Goal: Information Seeking & Learning: Learn about a topic

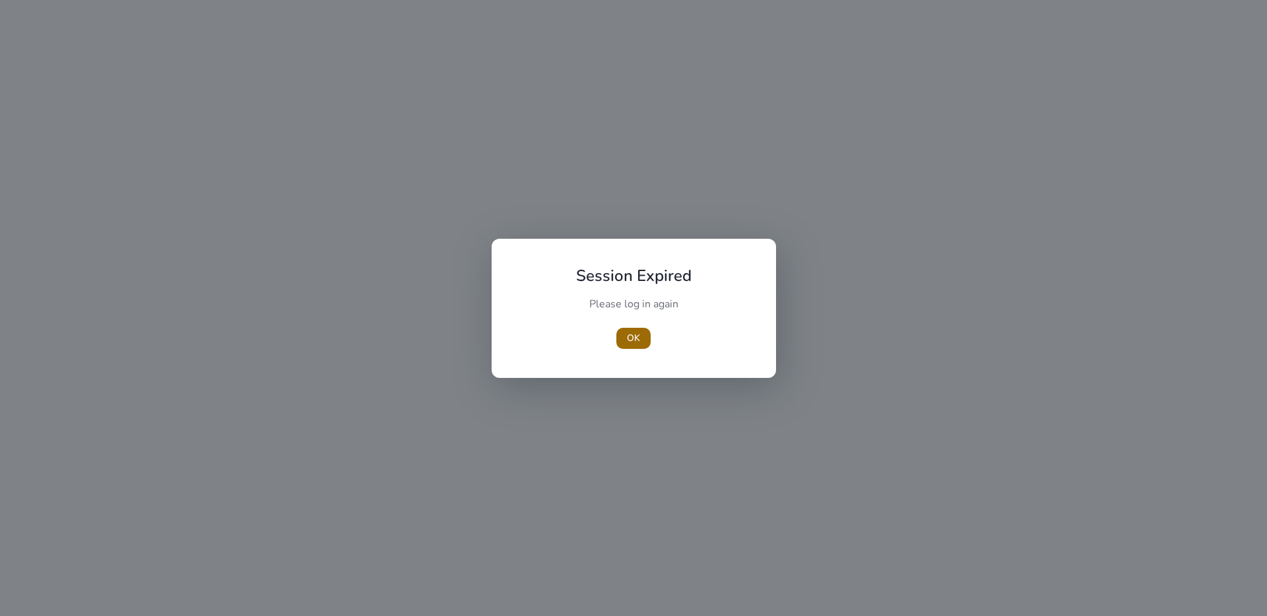
click at [628, 333] on span "OK" at bounding box center [633, 338] width 13 height 14
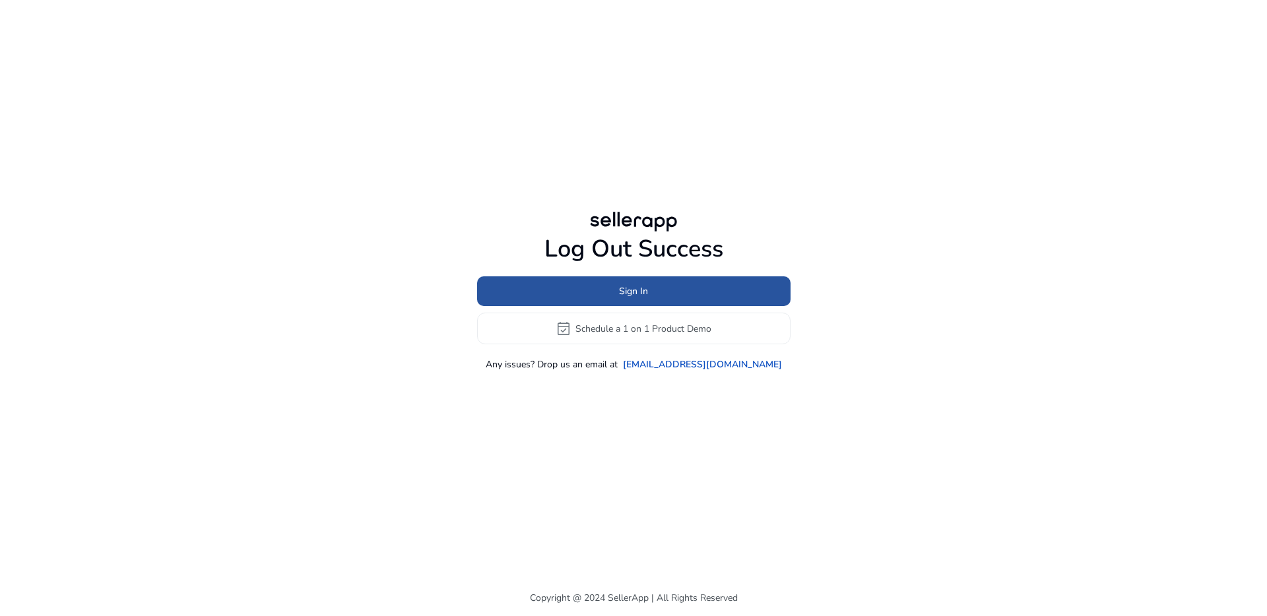
click at [620, 288] on span "Sign In" at bounding box center [633, 291] width 29 height 14
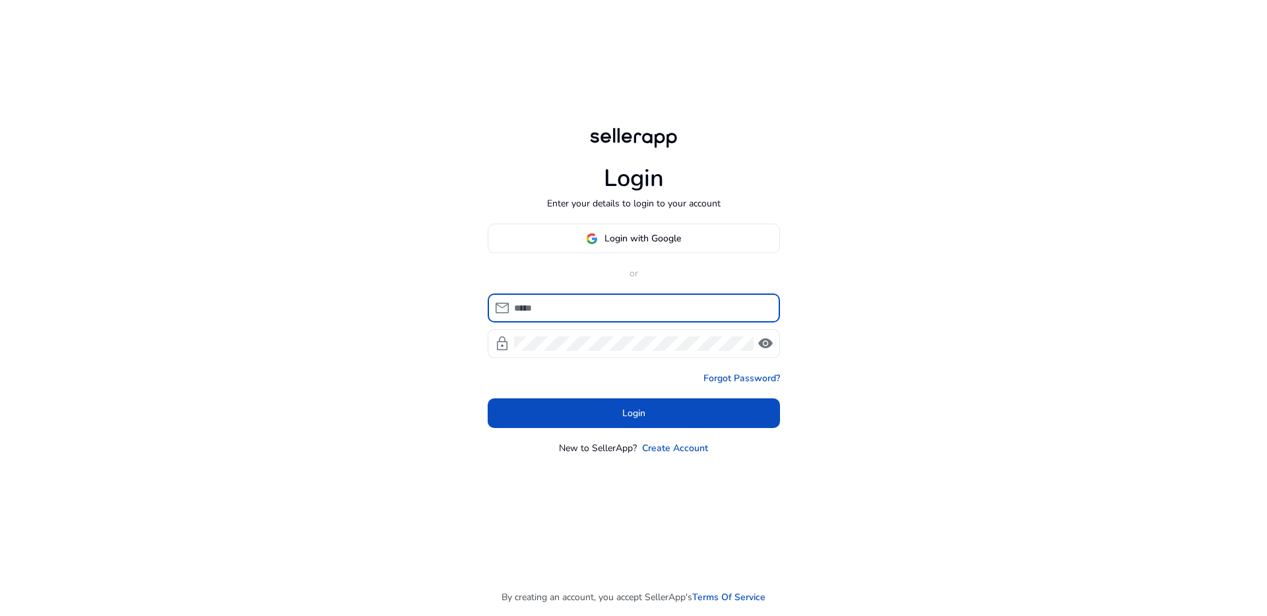
click at [612, 301] on input at bounding box center [641, 308] width 255 height 15
type input "**********"
click button "Login" at bounding box center [634, 414] width 292 height 30
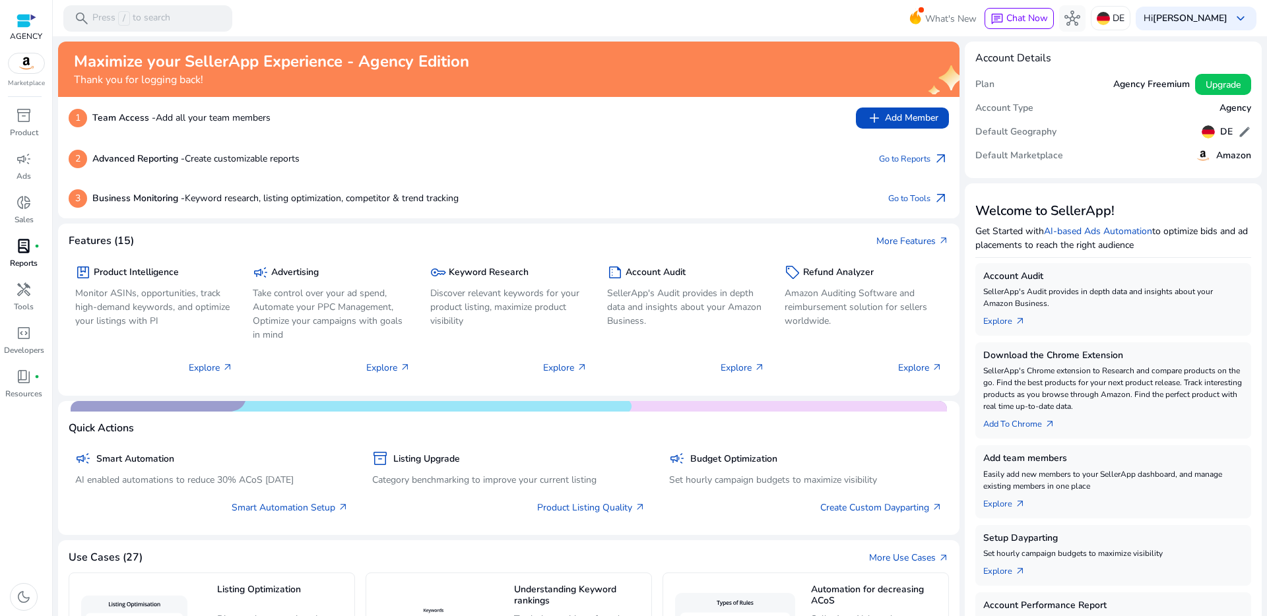
click at [28, 255] on div "lab_profile fiber_manual_record" at bounding box center [23, 246] width 37 height 21
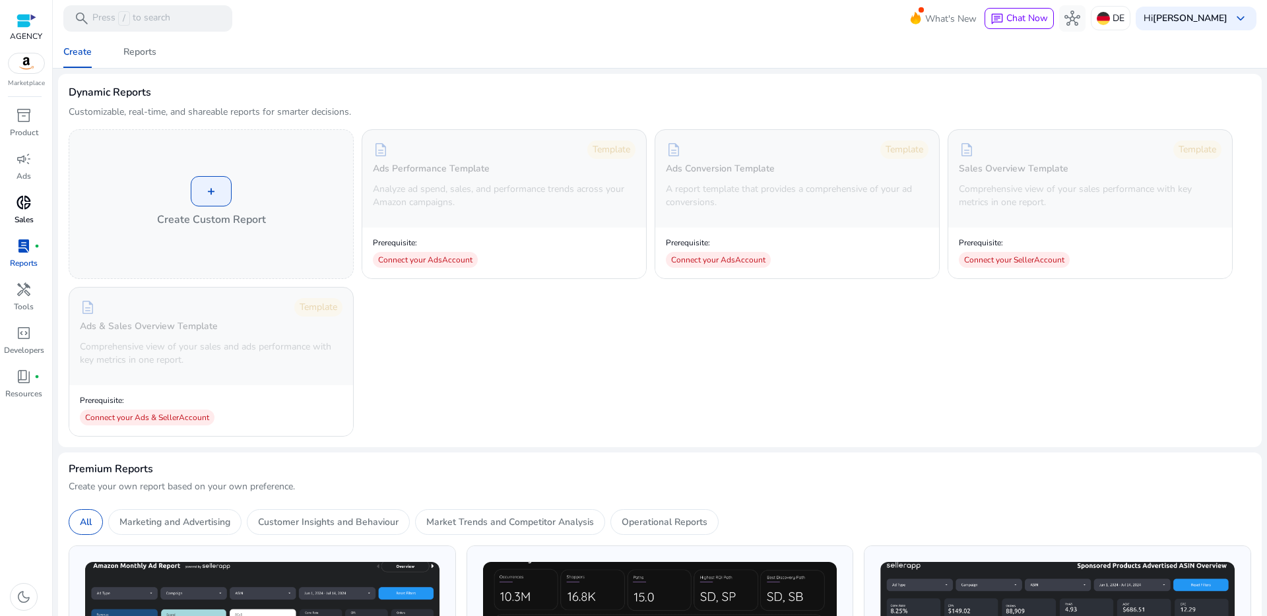
click at [26, 199] on span "donut_small" at bounding box center [24, 203] width 16 height 16
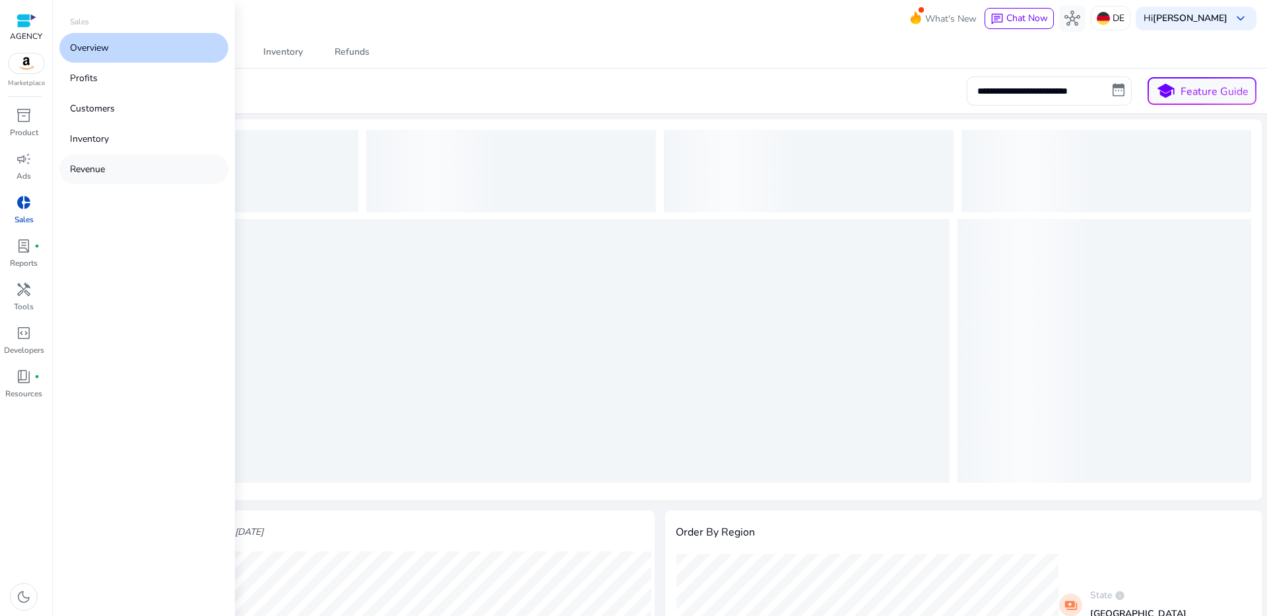
click at [91, 168] on p "Revenue" at bounding box center [87, 169] width 35 height 14
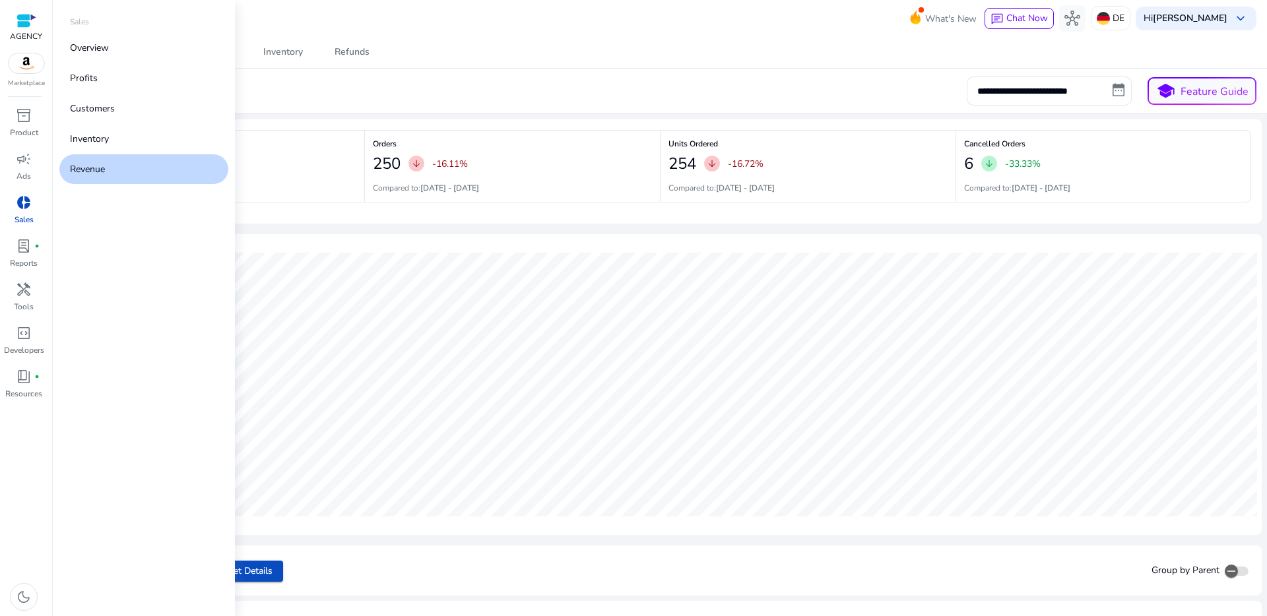
click at [104, 166] on p "Revenue" at bounding box center [87, 169] width 35 height 14
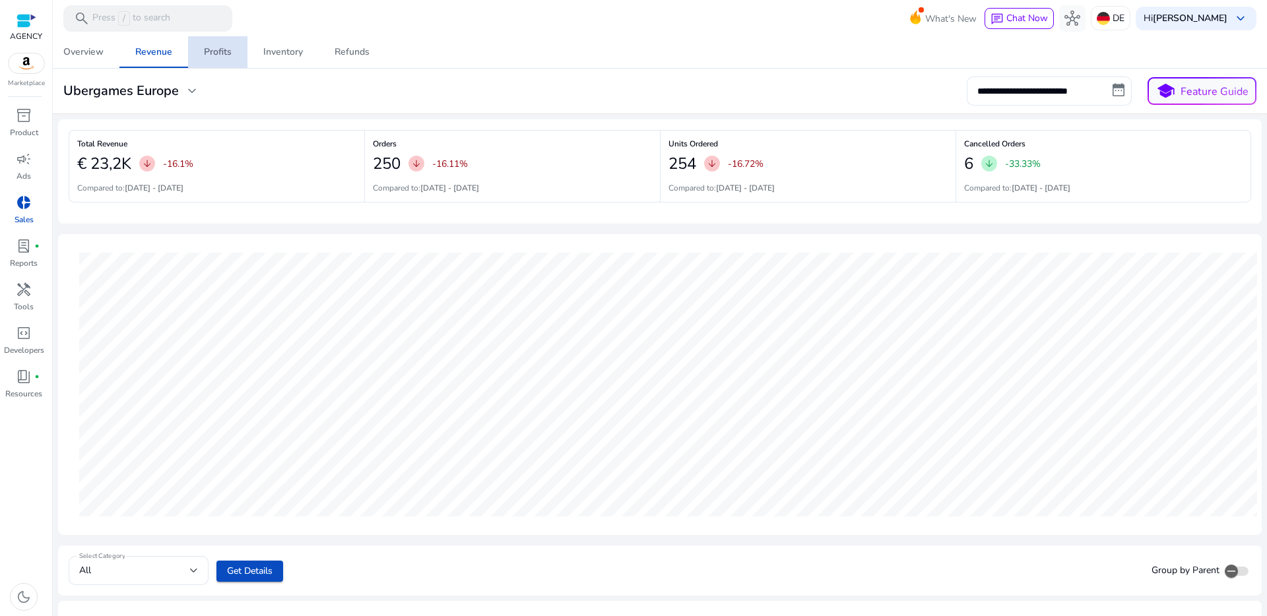
click at [232, 46] on link "Profits" at bounding box center [217, 52] width 59 height 32
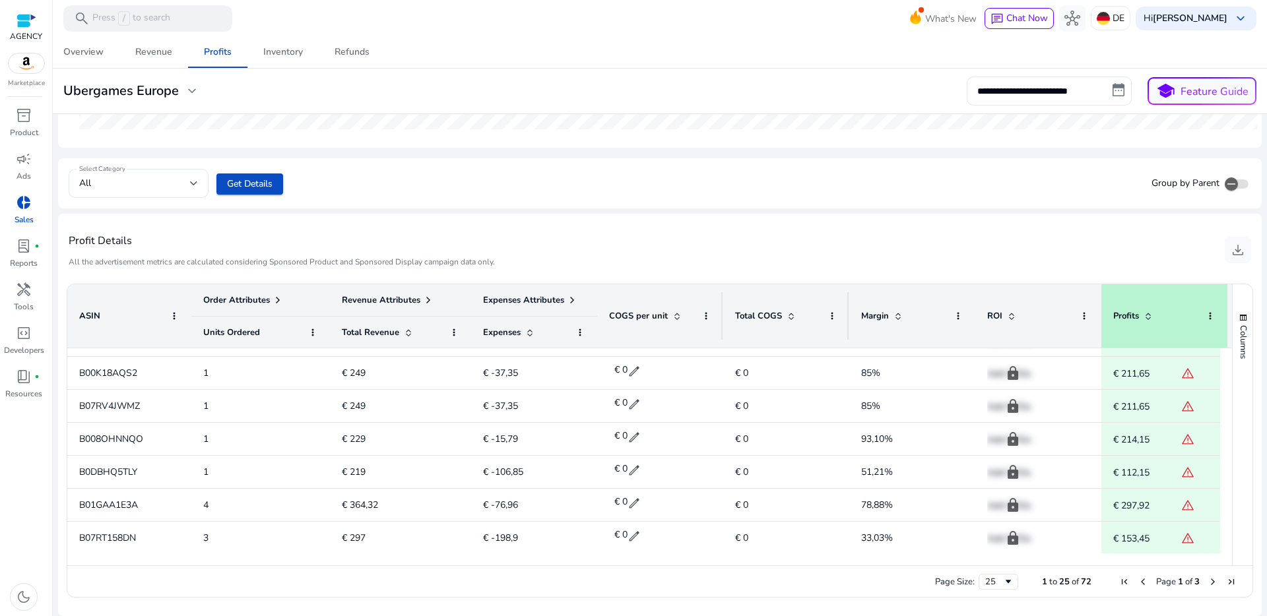
scroll to position [620, 0]
click at [1049, 87] on input "**********" at bounding box center [1049, 91] width 165 height 29
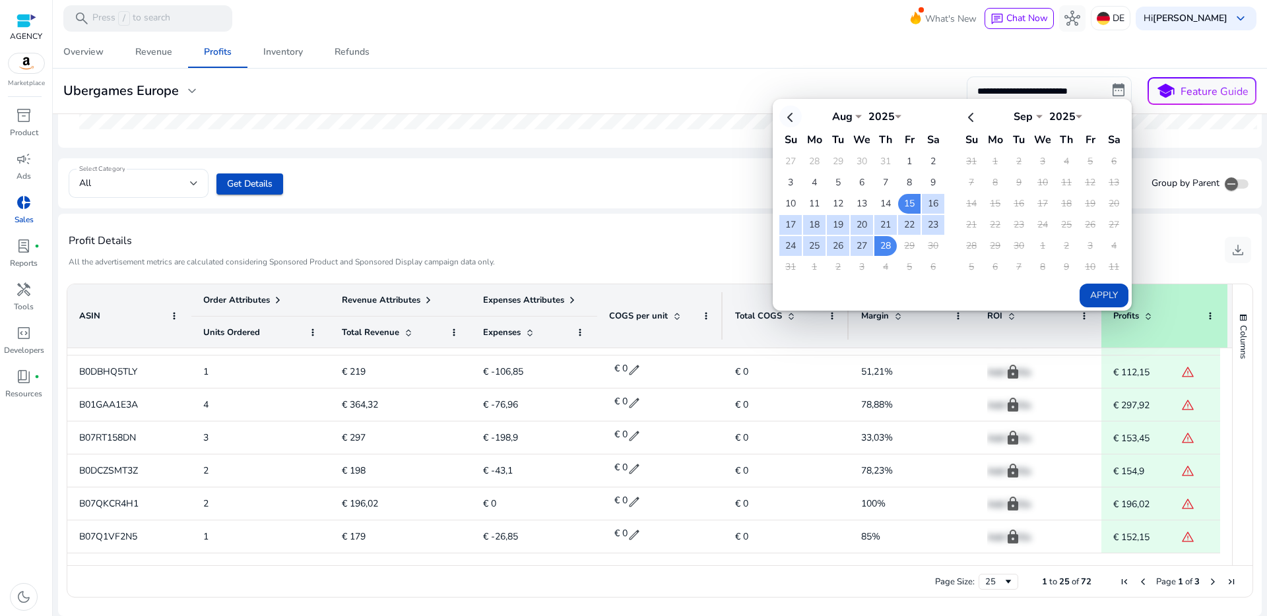
click at [796, 117] on th at bounding box center [790, 117] width 22 height 22
click at [789, 115] on th at bounding box center [790, 117] width 22 height 22
click at [930, 117] on th at bounding box center [933, 117] width 22 height 22
click at [784, 116] on th at bounding box center [790, 117] width 22 height 22
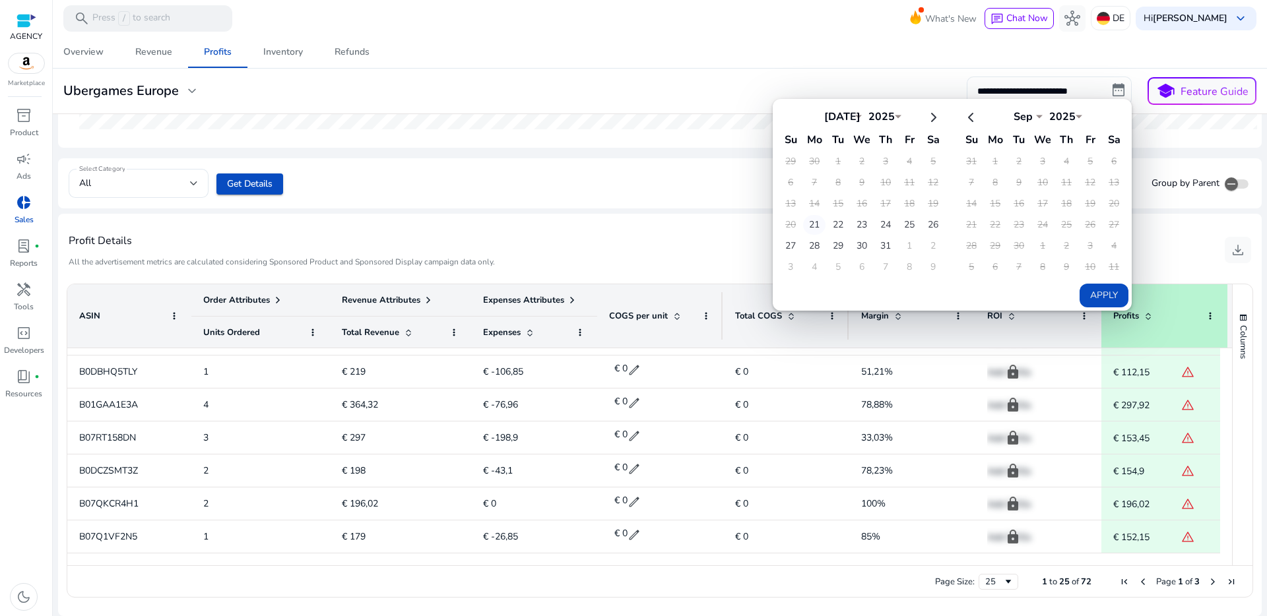
click at [816, 228] on td "21" at bounding box center [814, 225] width 22 height 20
click at [931, 120] on th at bounding box center [933, 117] width 22 height 22
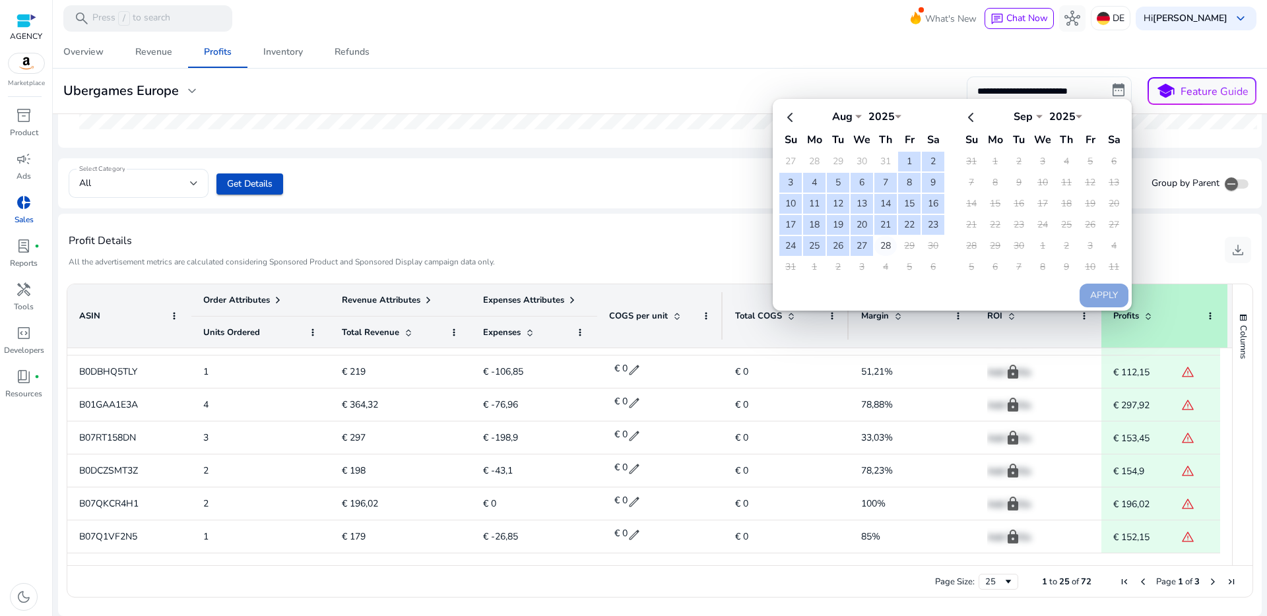
click at [879, 242] on td "28" at bounding box center [885, 246] width 22 height 20
select select "*"
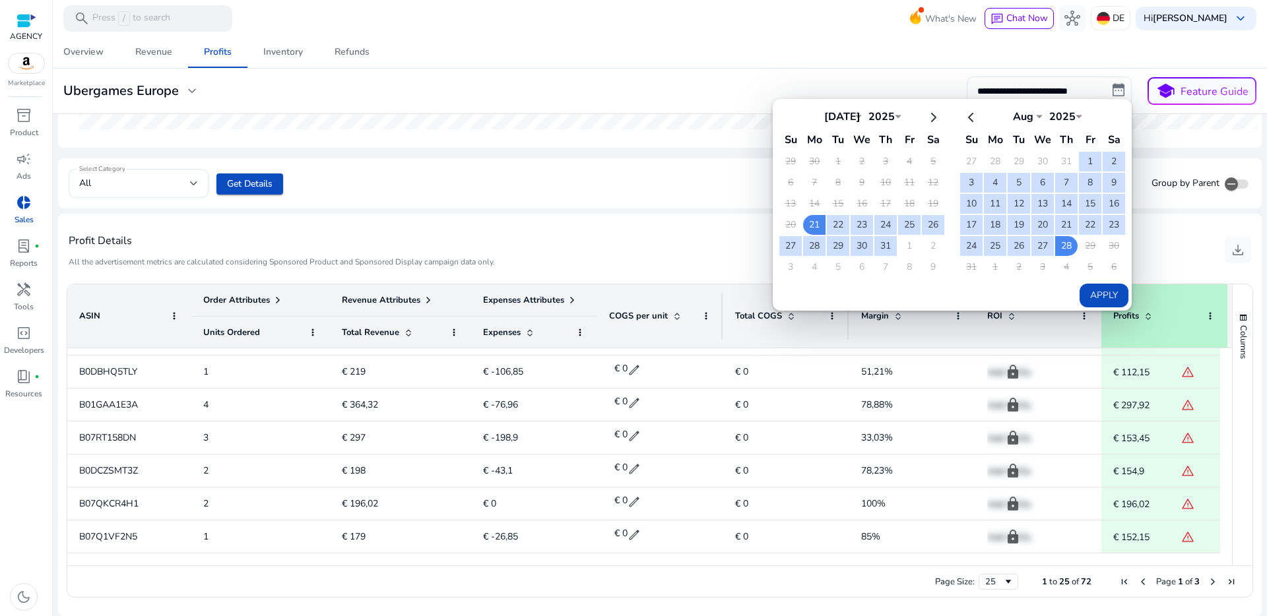
click at [1103, 302] on button "Apply" at bounding box center [1104, 296] width 49 height 24
type input "**********"
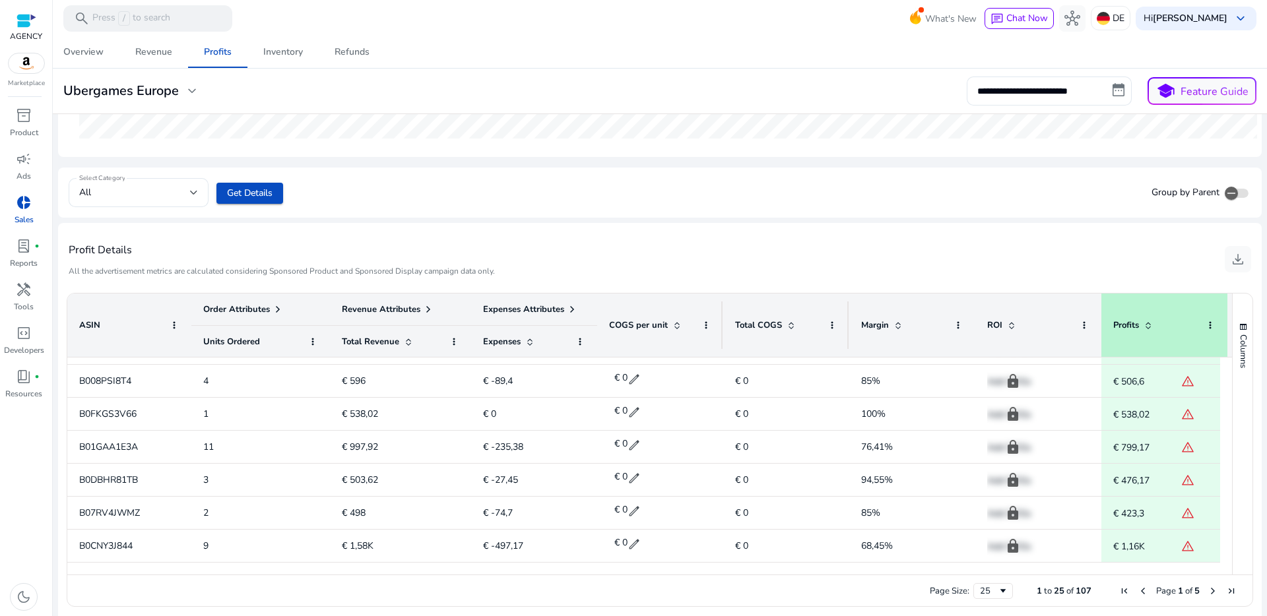
scroll to position [0, 0]
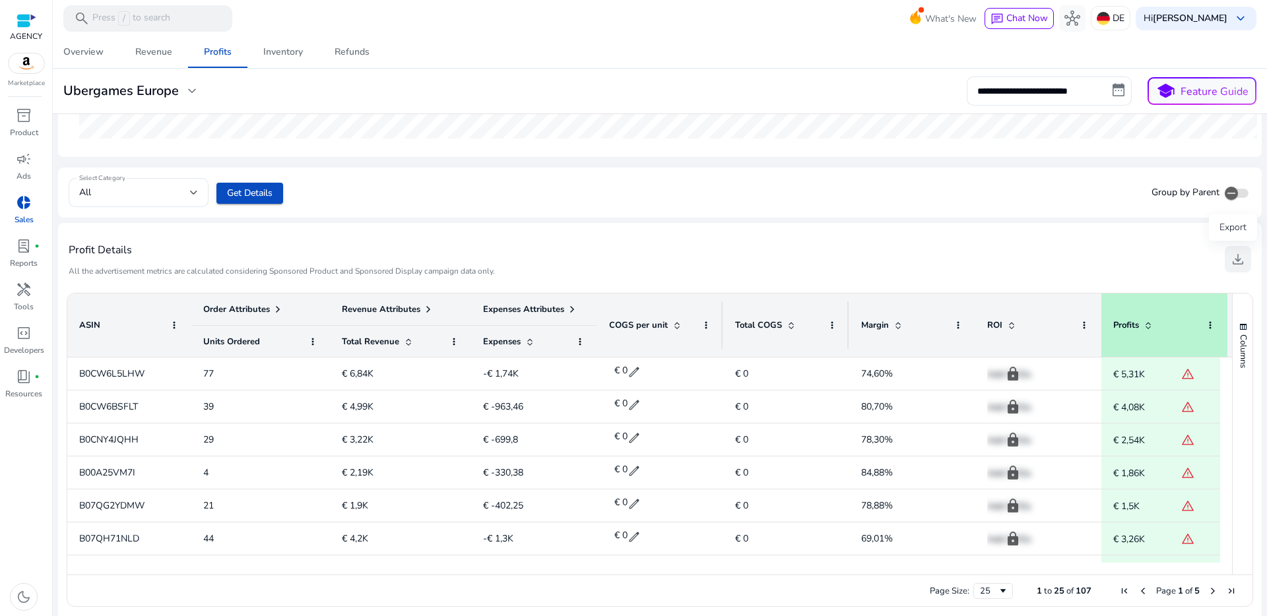
click at [1234, 259] on span "download" at bounding box center [1238, 259] width 16 height 16
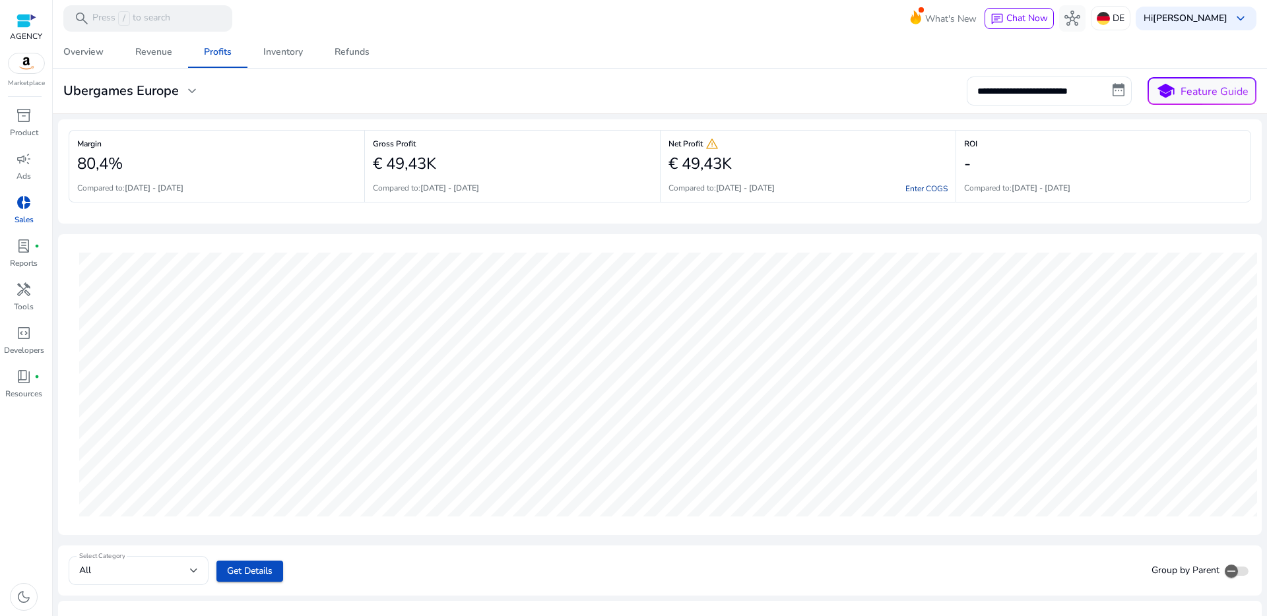
click at [929, 186] on link "Enter COGS" at bounding box center [926, 188] width 42 height 11
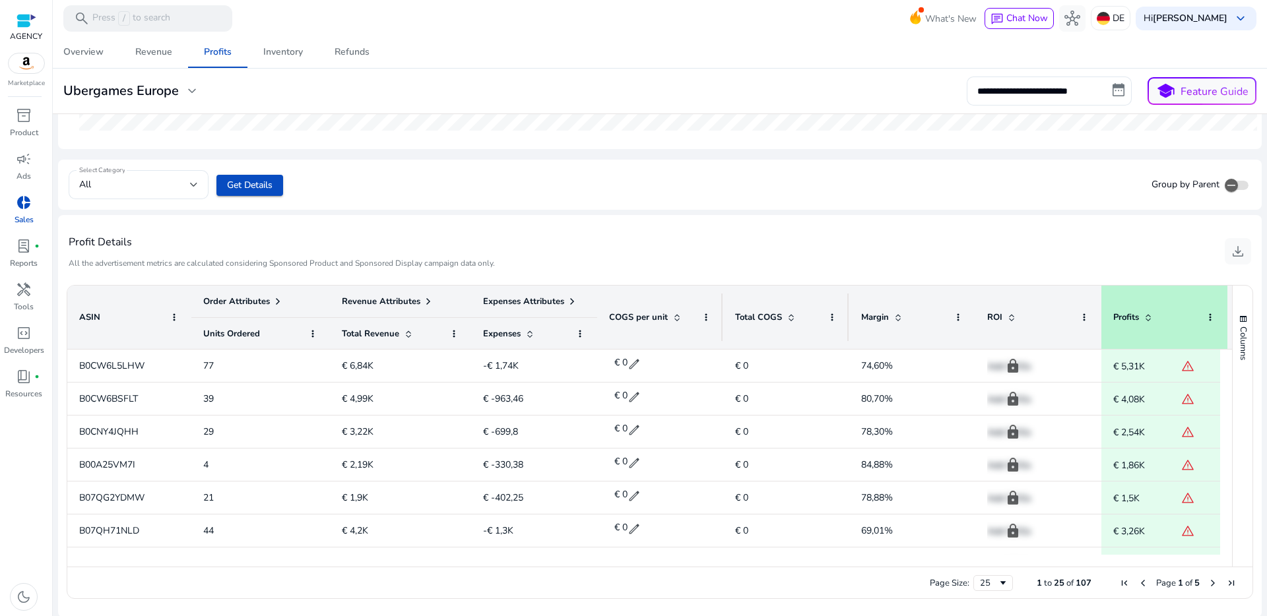
scroll to position [387, 0]
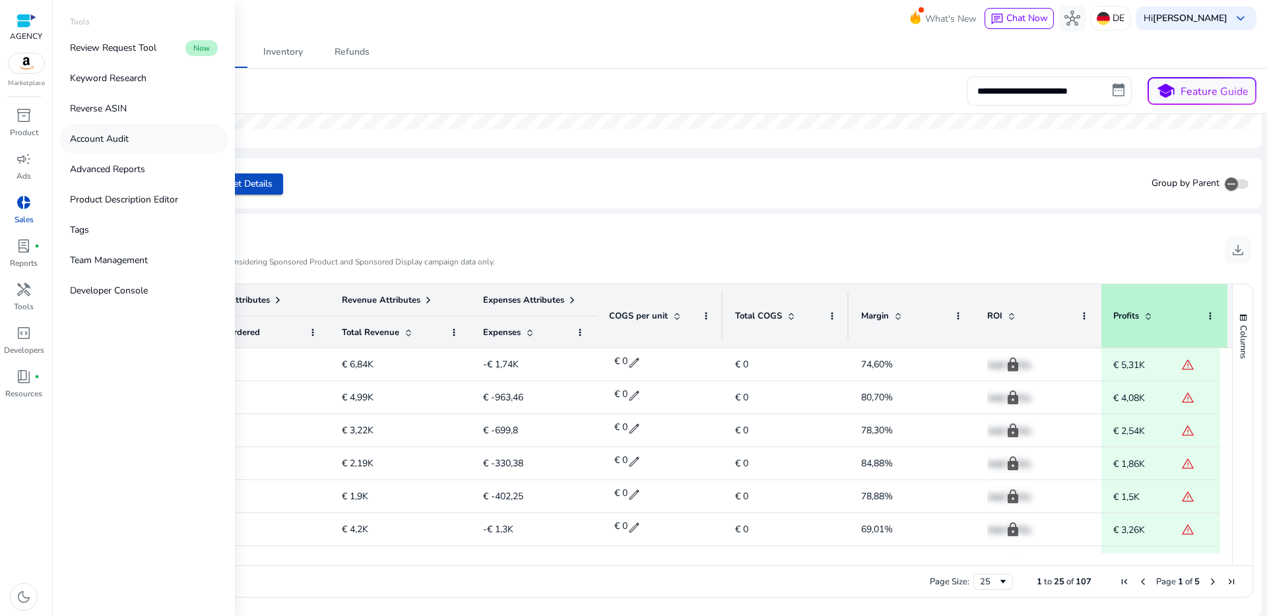
click at [104, 141] on p "Account Audit" at bounding box center [99, 139] width 59 height 14
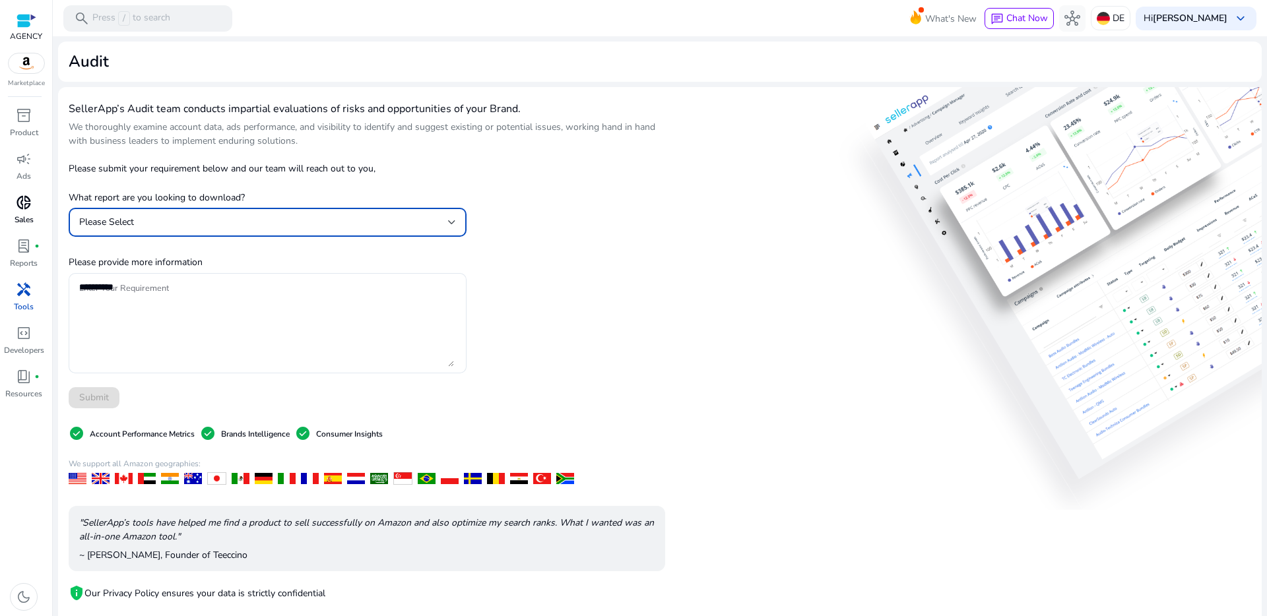
click at [445, 227] on div "Please Select" at bounding box center [263, 222] width 369 height 15
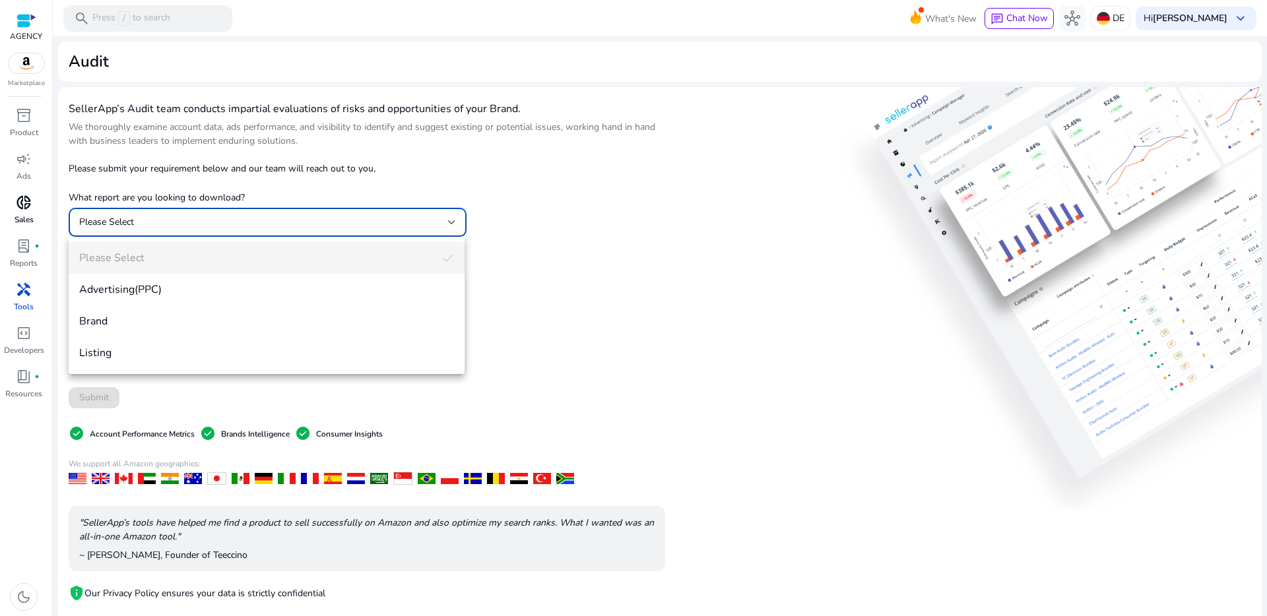
click at [517, 268] on div at bounding box center [633, 308] width 1267 height 616
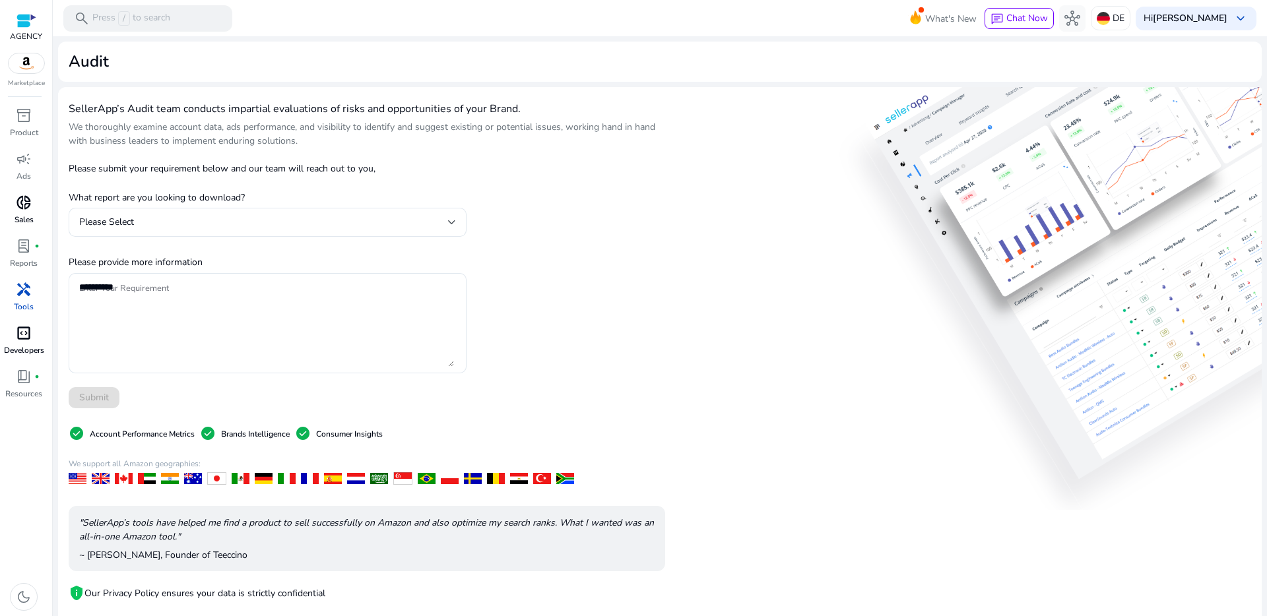
click at [31, 332] on span "code_blocks" at bounding box center [24, 333] width 16 height 16
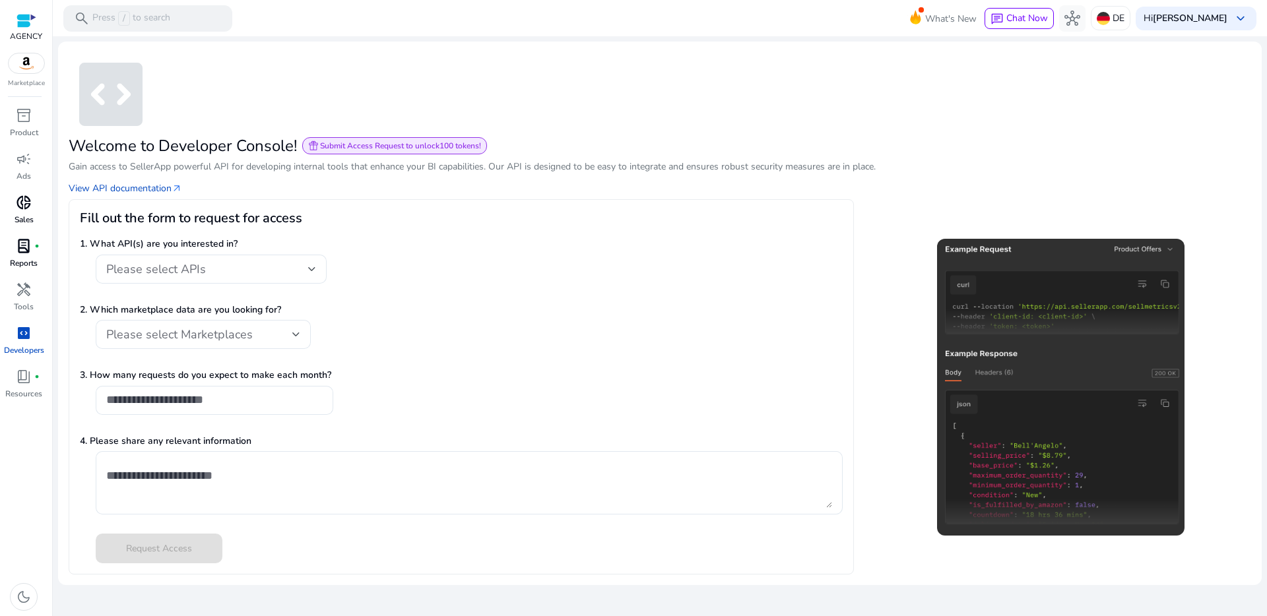
click at [33, 258] on p "Reports" at bounding box center [24, 263] width 28 height 12
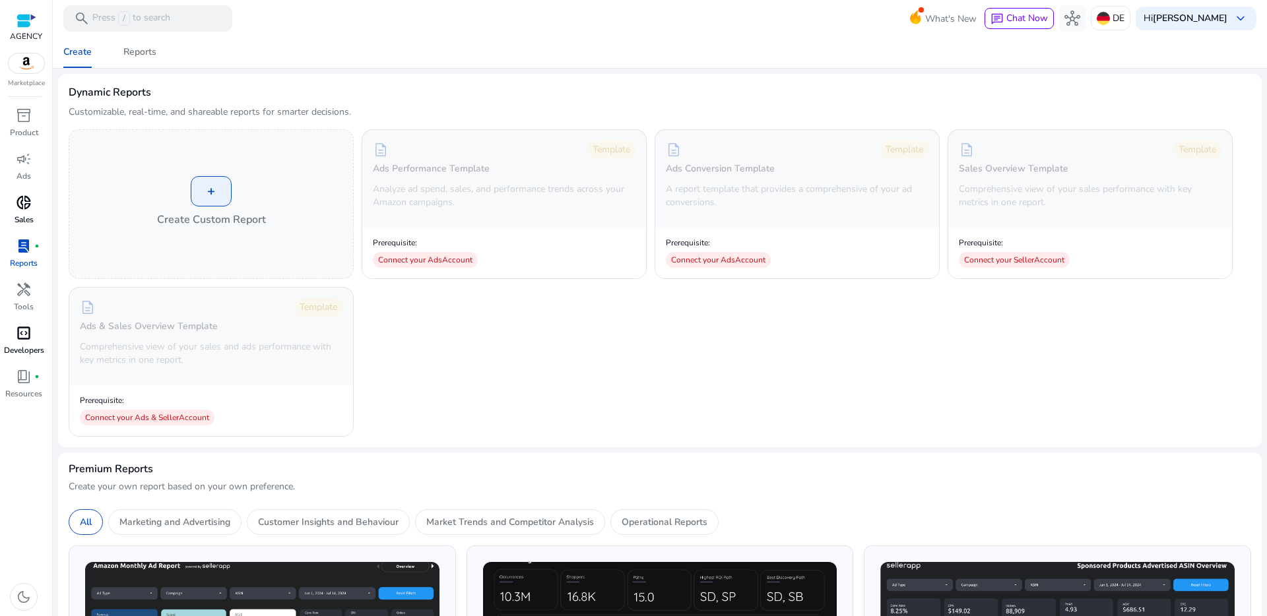
click at [31, 214] on p "Sales" at bounding box center [24, 220] width 19 height 12
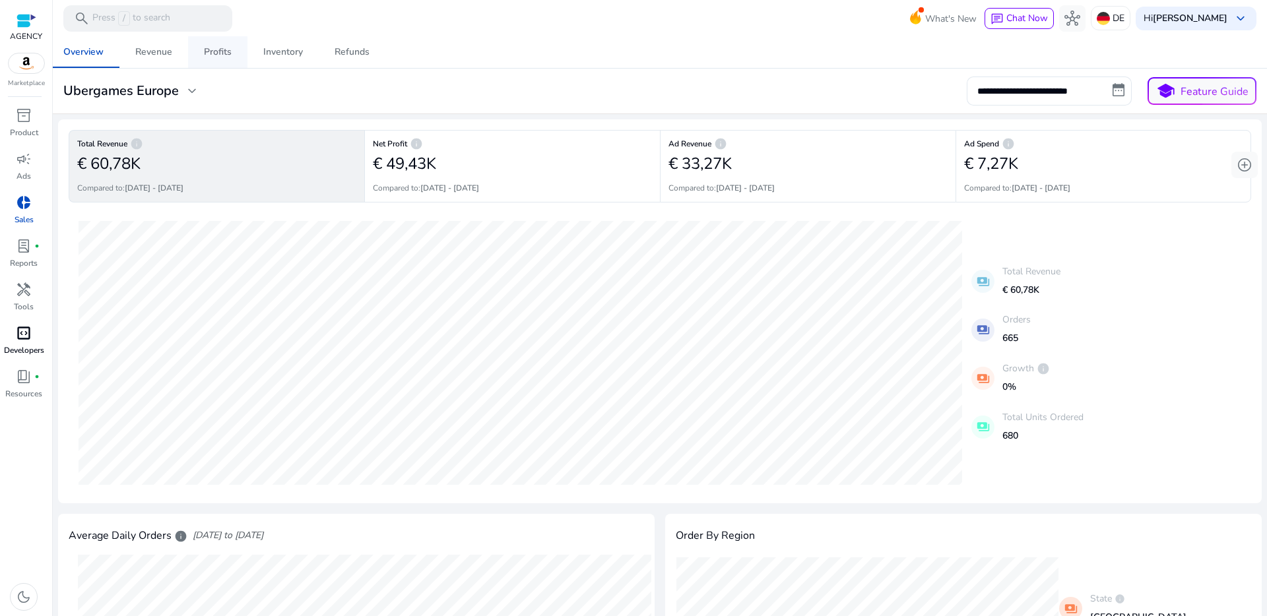
click at [210, 60] on span "Profits" at bounding box center [218, 52] width 28 height 32
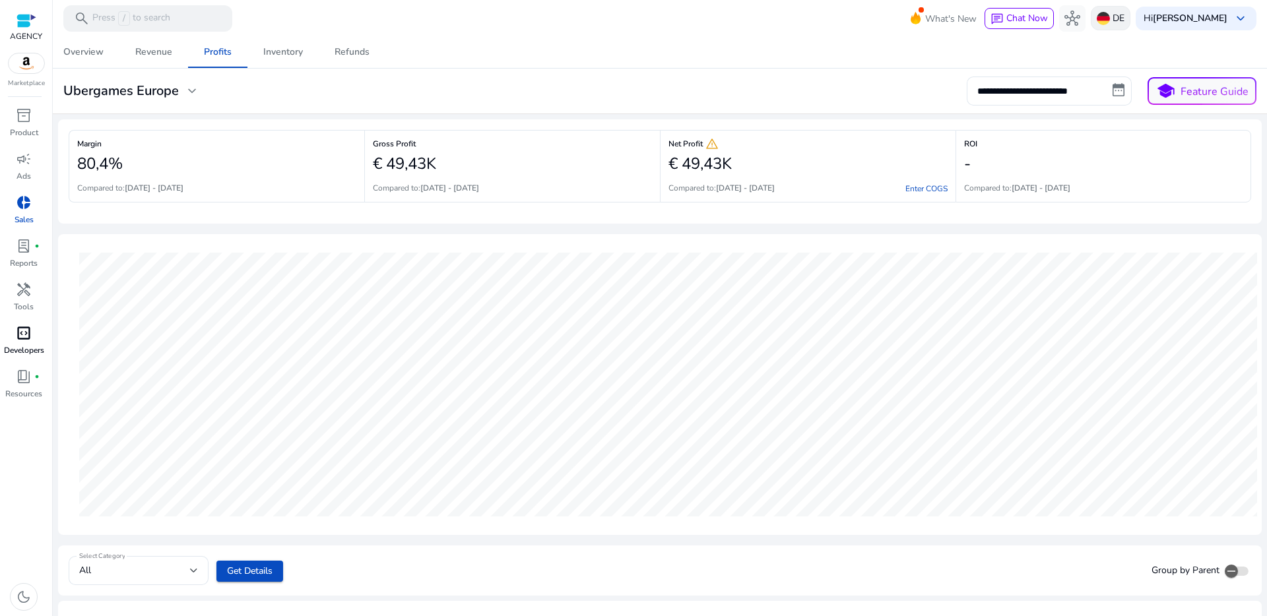
click at [1113, 28] on p "DE" at bounding box center [1119, 18] width 12 height 23
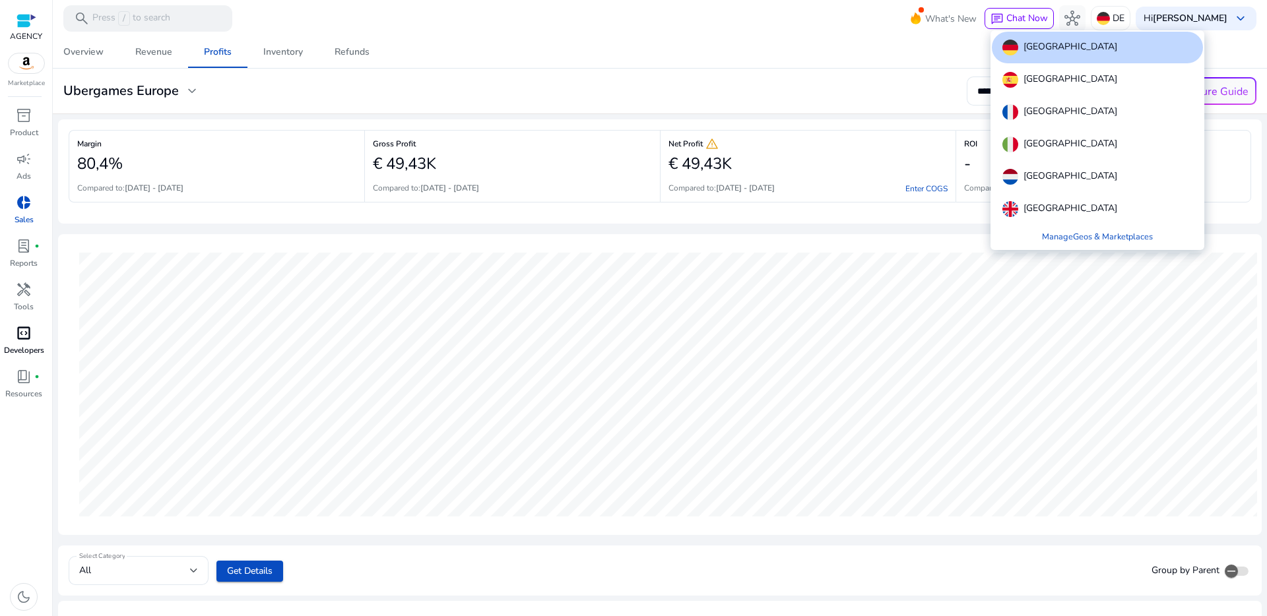
click at [1031, 12] on div at bounding box center [633, 308] width 1267 height 616
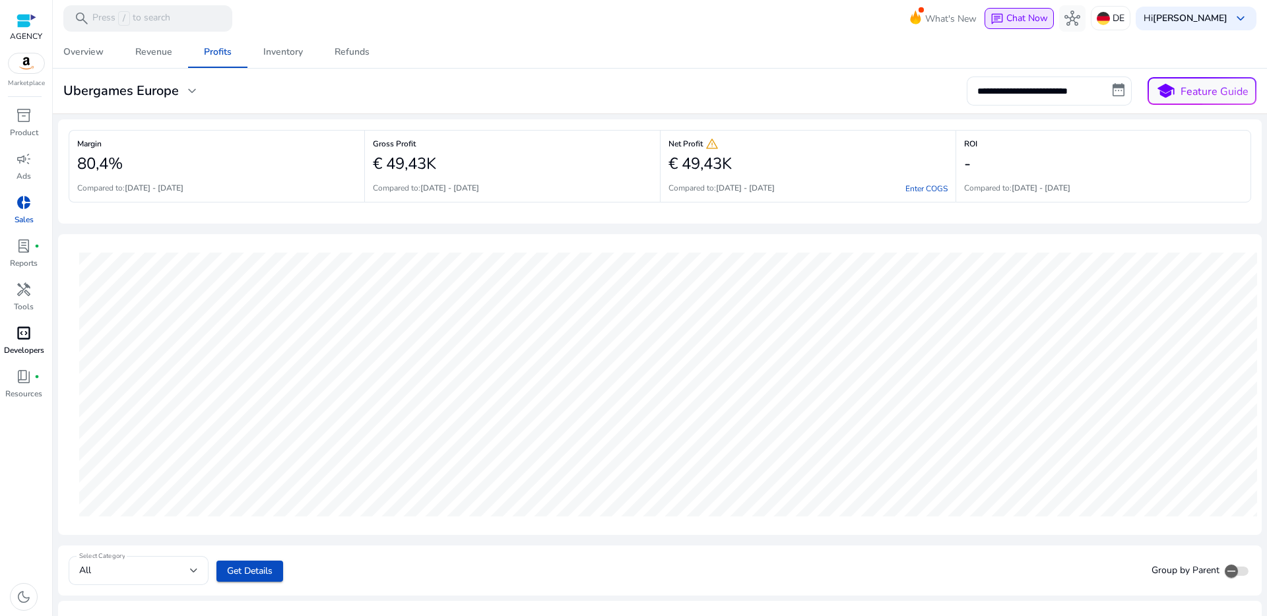
click at [1022, 15] on span "Chat Now" at bounding box center [1027, 18] width 42 height 13
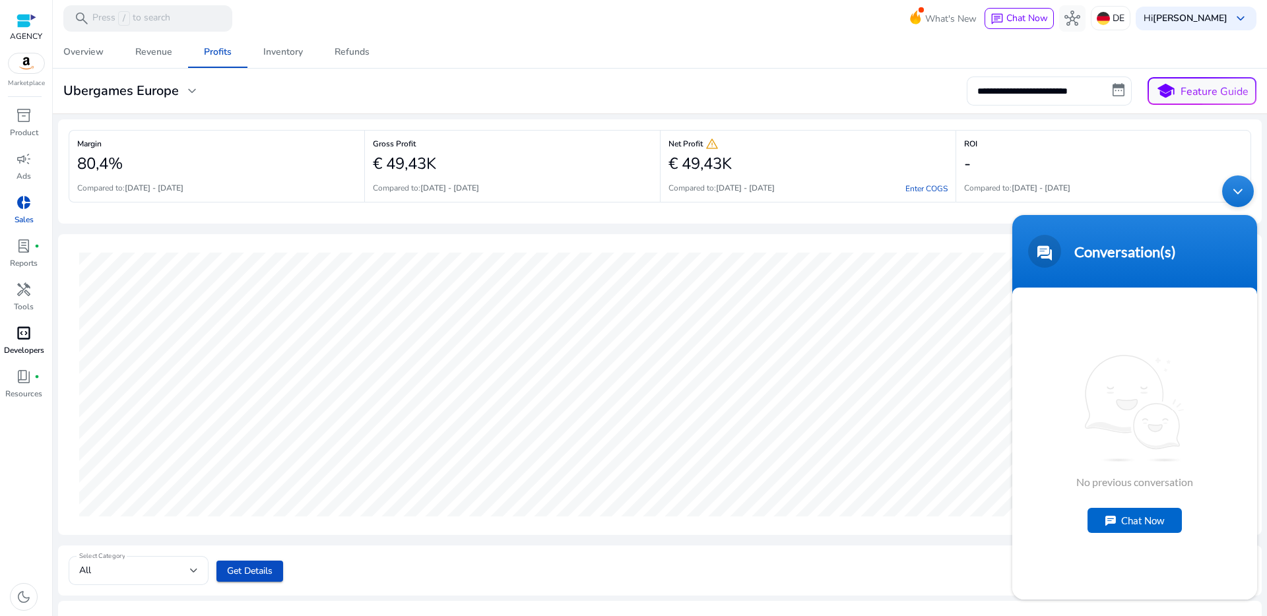
click at [1145, 519] on div "Chat Now" at bounding box center [1134, 520] width 94 height 25
type textarea "**********"
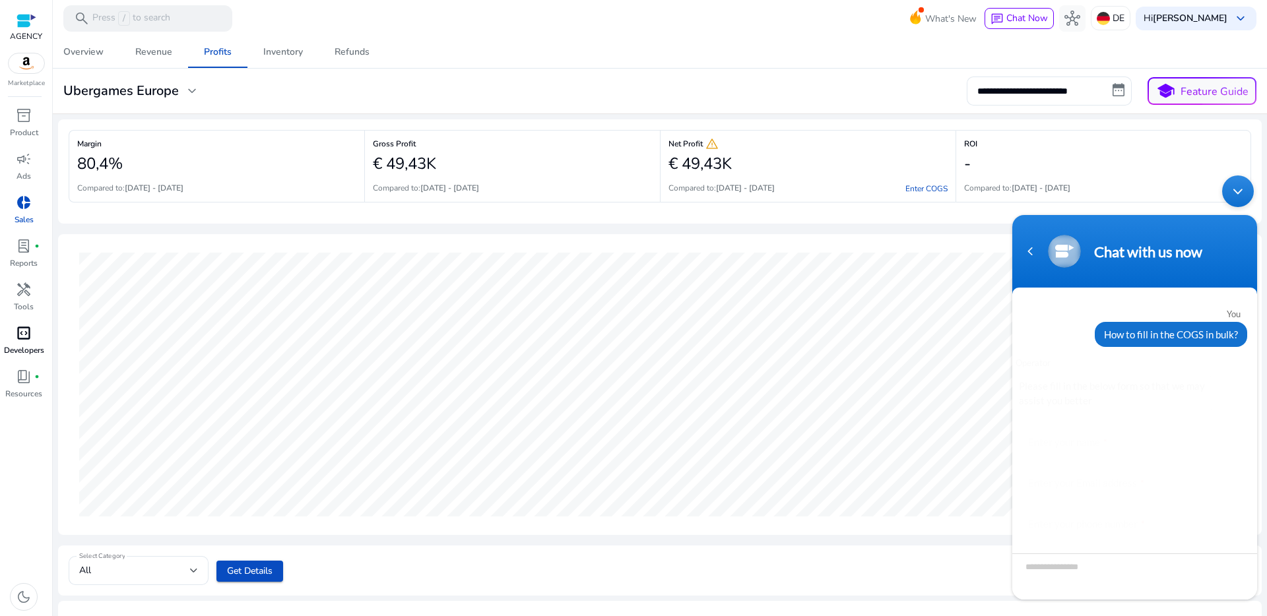
scroll to position [60, 0]
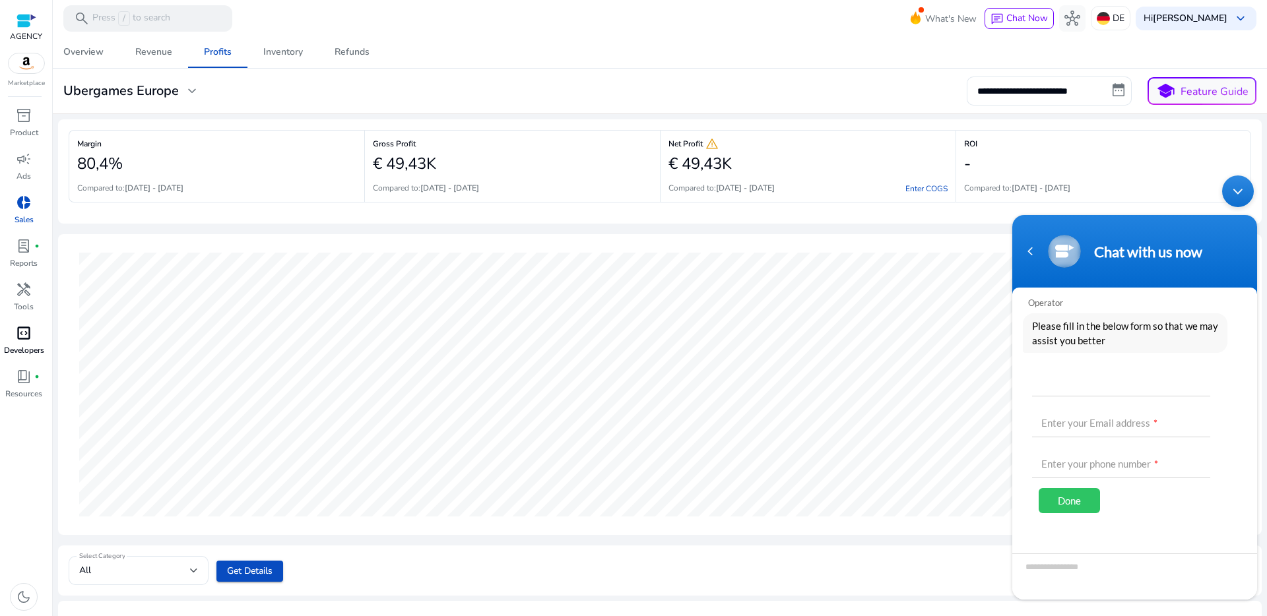
click at [1245, 195] on div "Minimize live chat window" at bounding box center [1238, 192] width 32 height 32
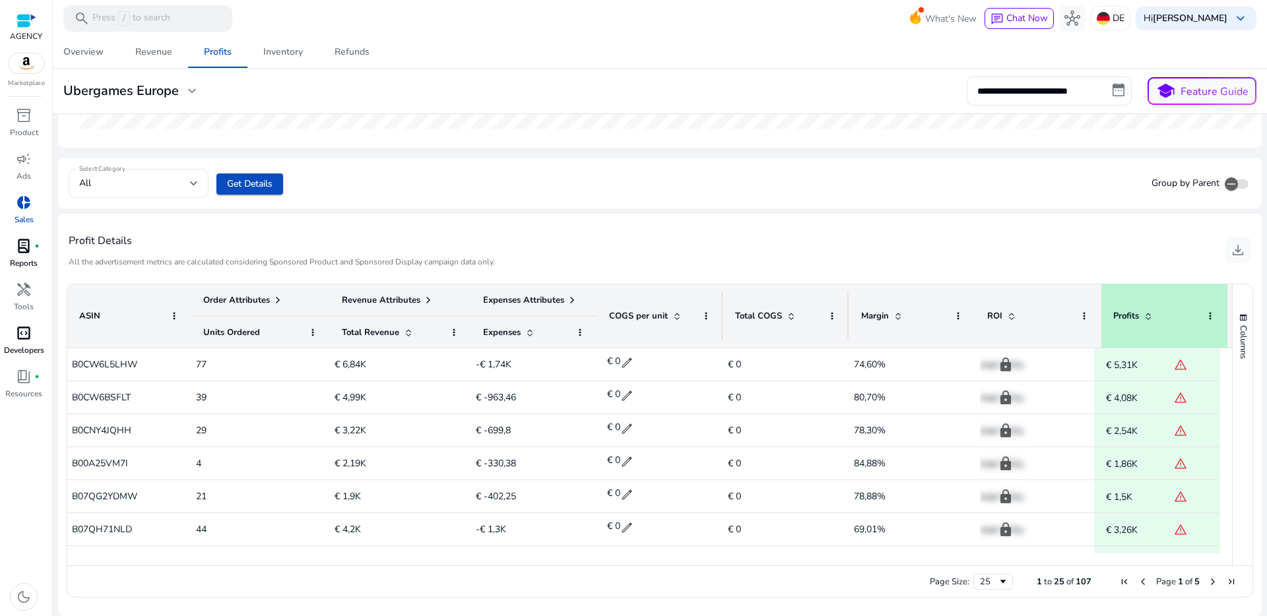
scroll to position [0, 12]
click at [519, 300] on span "Expenses Attributes" at bounding box center [516, 300] width 81 height 12
click at [552, 289] on div "Expenses Attributes" at bounding box center [527, 300] width 126 height 32
click at [701, 315] on div "COGS per unit" at bounding box center [653, 315] width 126 height 63
click at [696, 315] on span at bounding box center [699, 316] width 11 height 11
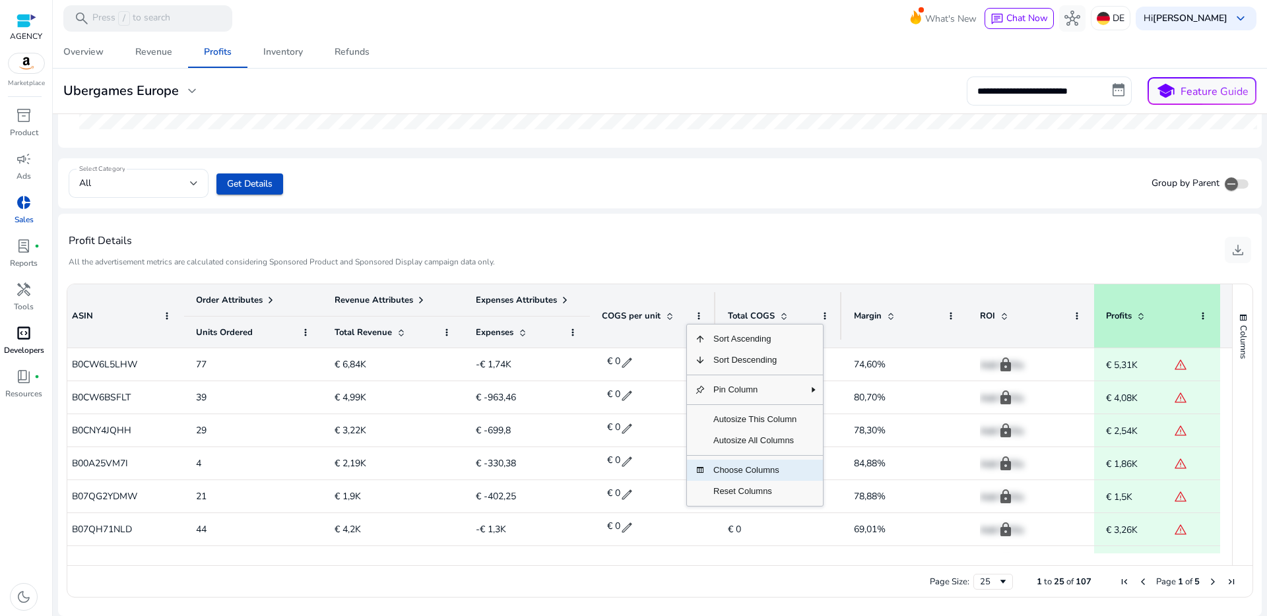
click at [775, 473] on span "Choose Columns" at bounding box center [754, 470] width 99 height 21
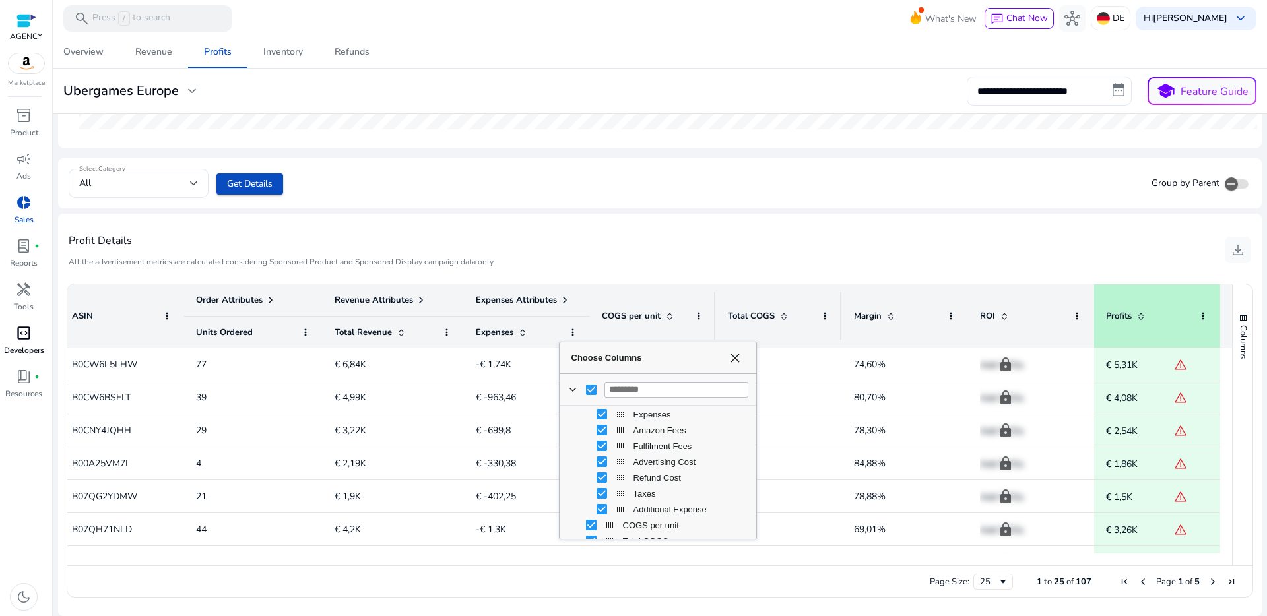
scroll to position [166, 0]
click at [740, 360] on div "Choose Columns" at bounding box center [733, 358] width 22 height 11
click at [732, 357] on span "Choose Columns" at bounding box center [735, 358] width 11 height 11
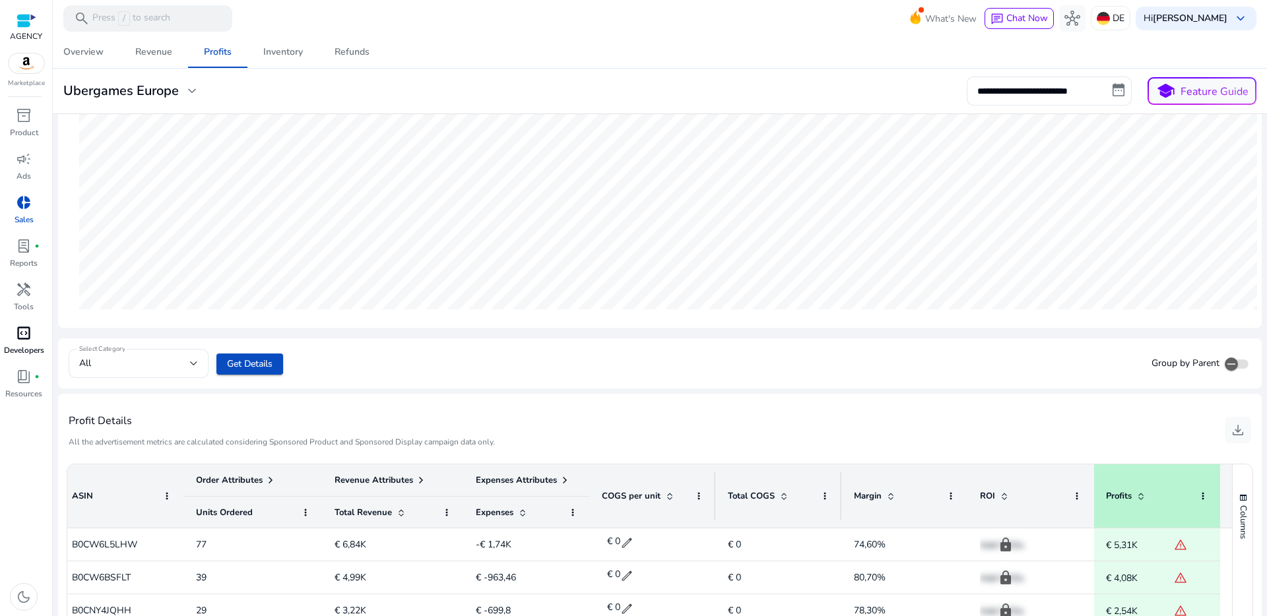
scroll to position [173, 0]
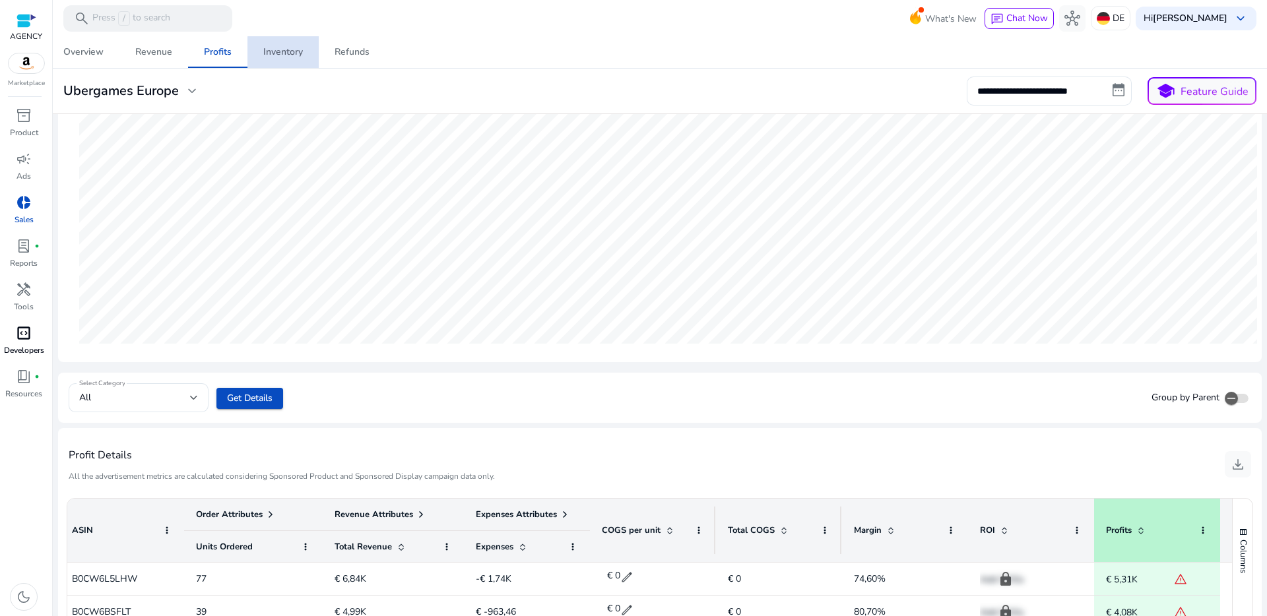
click at [285, 60] on span "Inventory" at bounding box center [283, 52] width 40 height 32
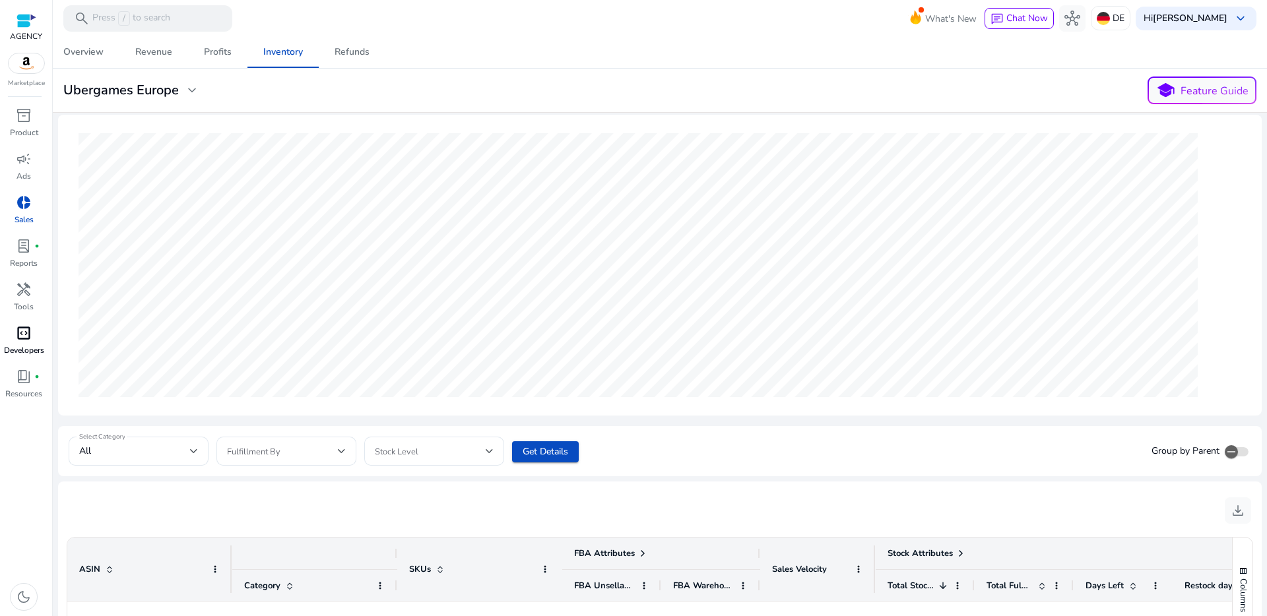
scroll to position [17, 0]
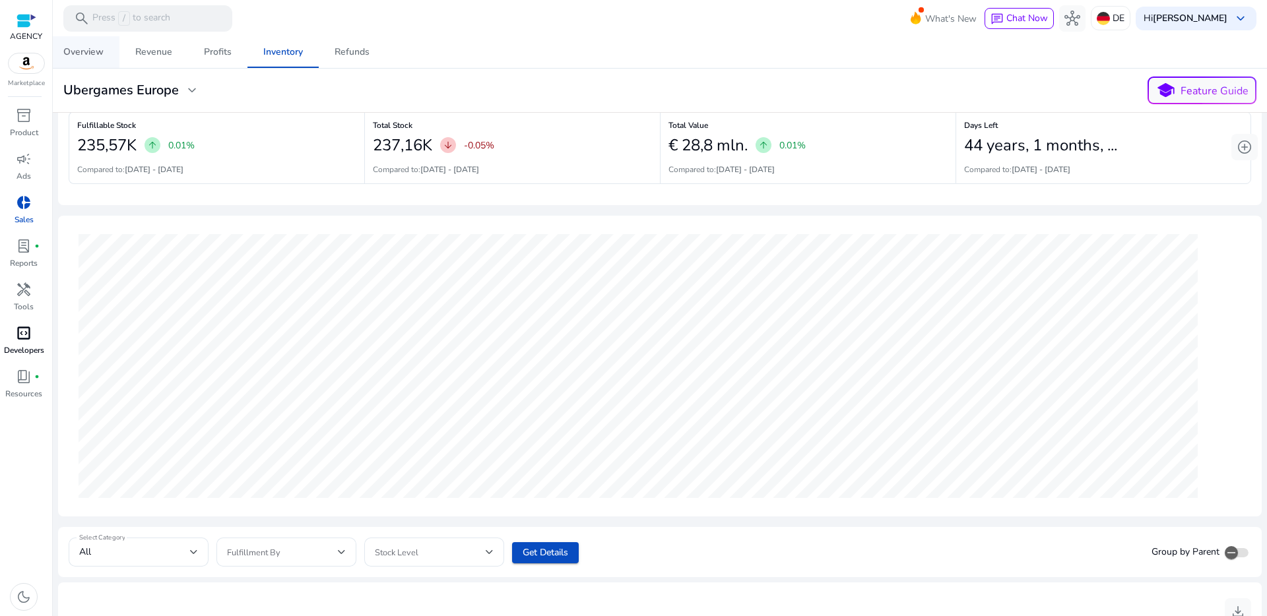
click at [92, 55] on div "Overview" at bounding box center [83, 52] width 40 height 9
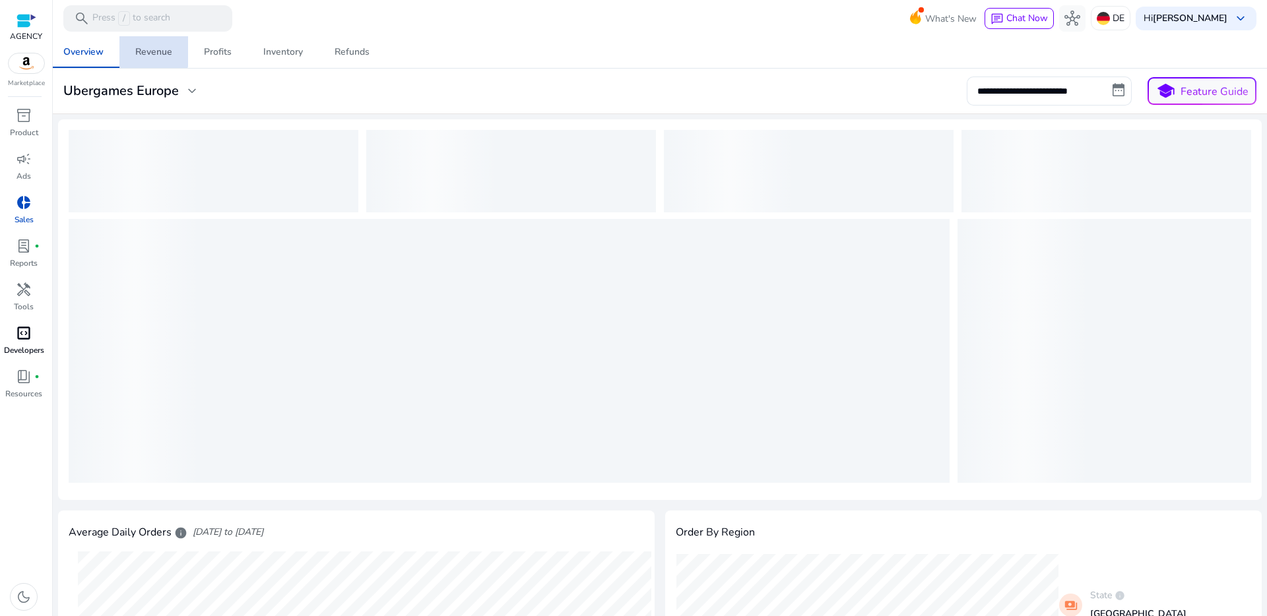
click at [153, 48] on div "Revenue" at bounding box center [153, 52] width 37 height 9
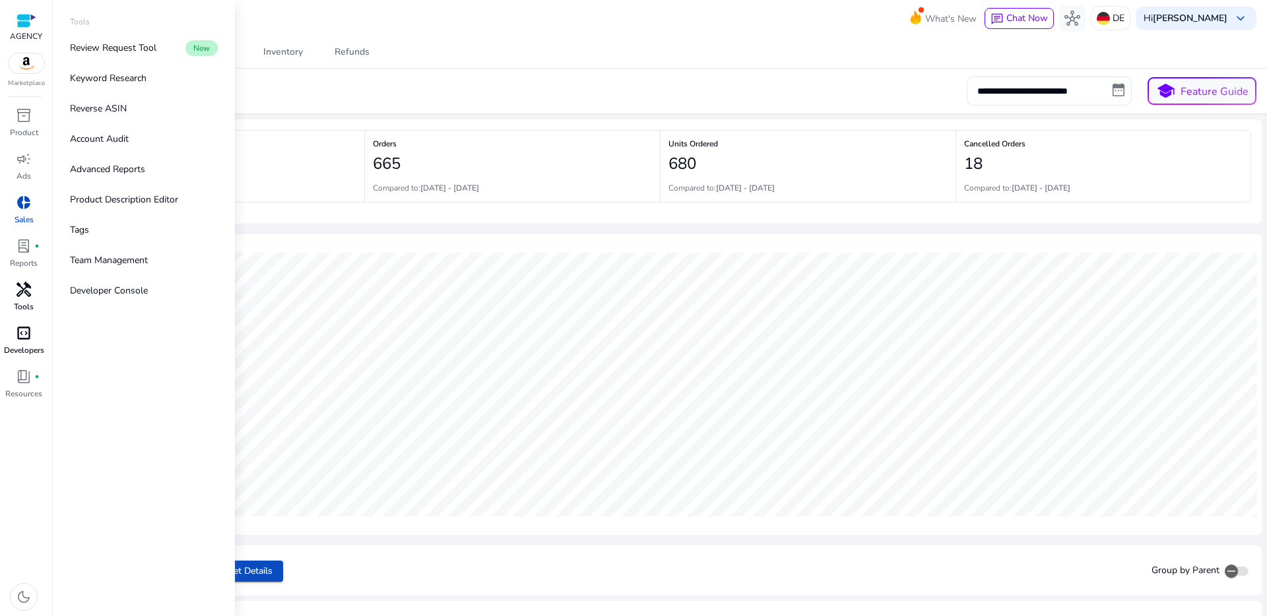
click at [25, 288] on span "handyman" at bounding box center [24, 290] width 16 height 16
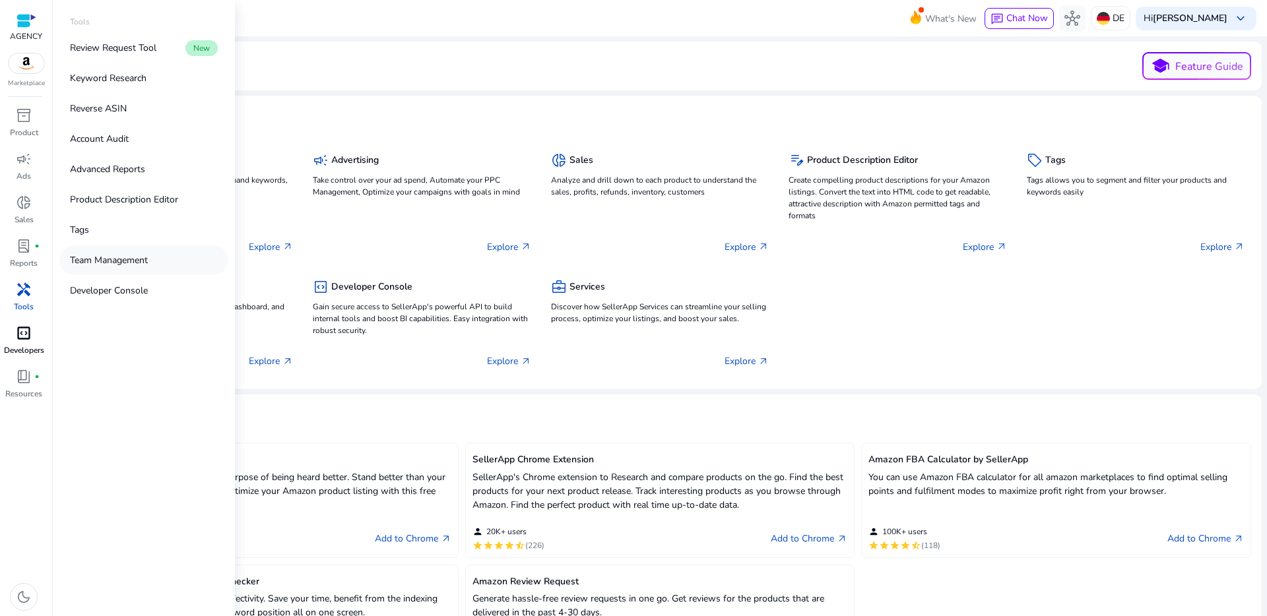
click at [127, 257] on p "Team Management" at bounding box center [109, 260] width 78 height 14
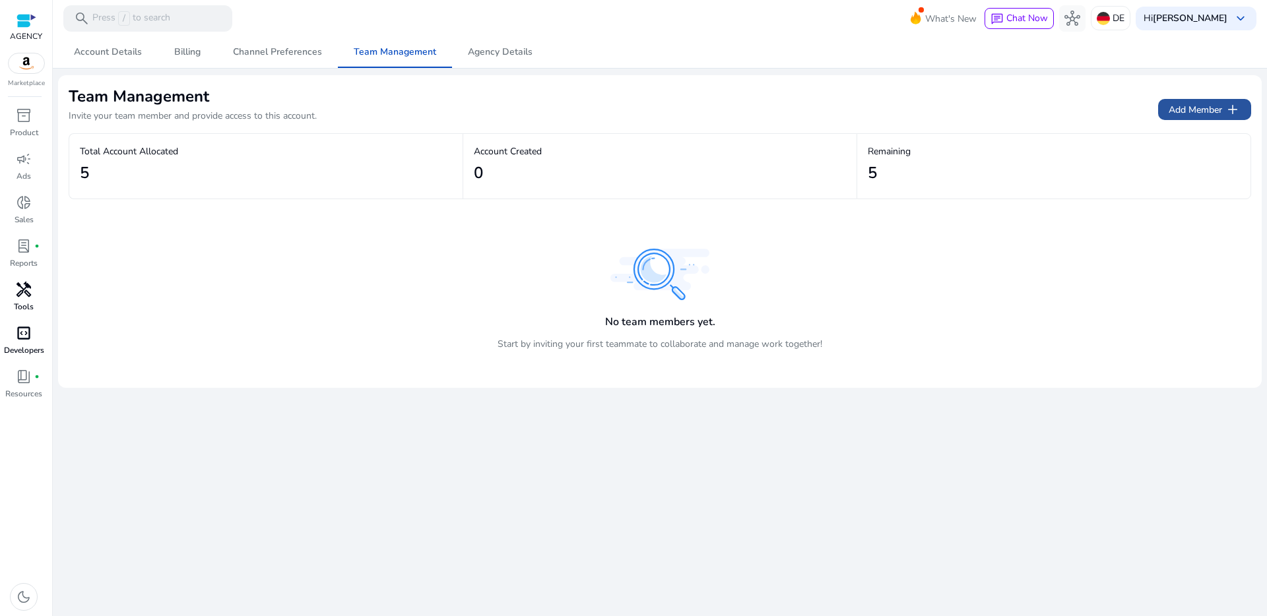
click at [1195, 105] on span "Add Member add" at bounding box center [1205, 110] width 72 height 16
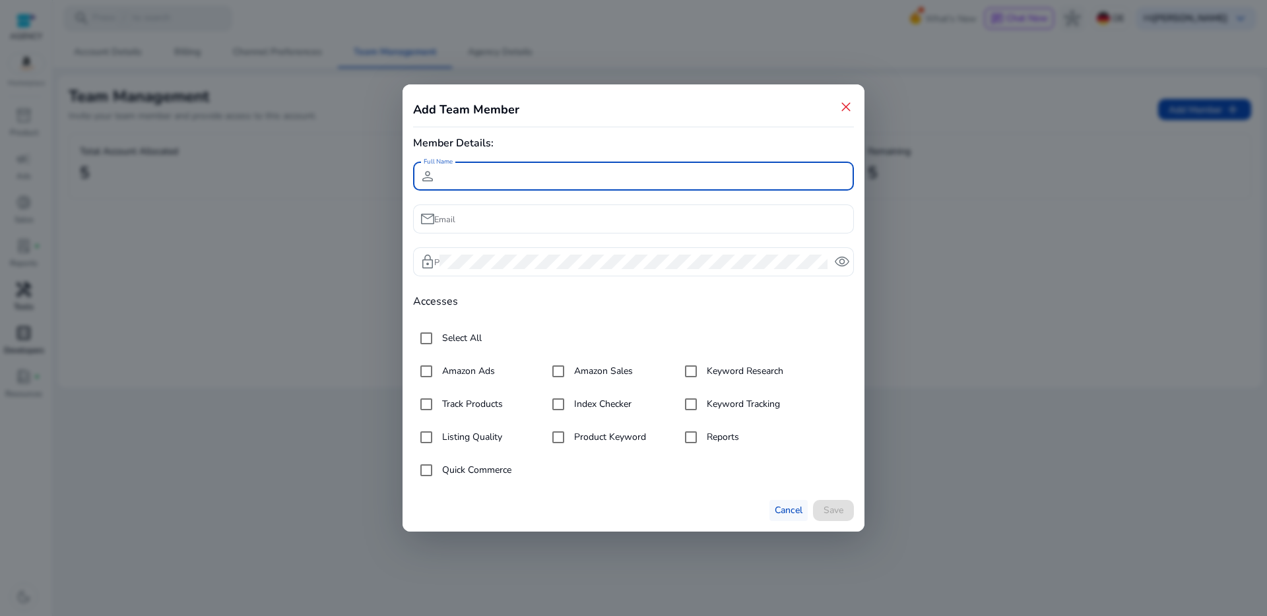
click at [783, 509] on span "Cancel" at bounding box center [789, 510] width 28 height 14
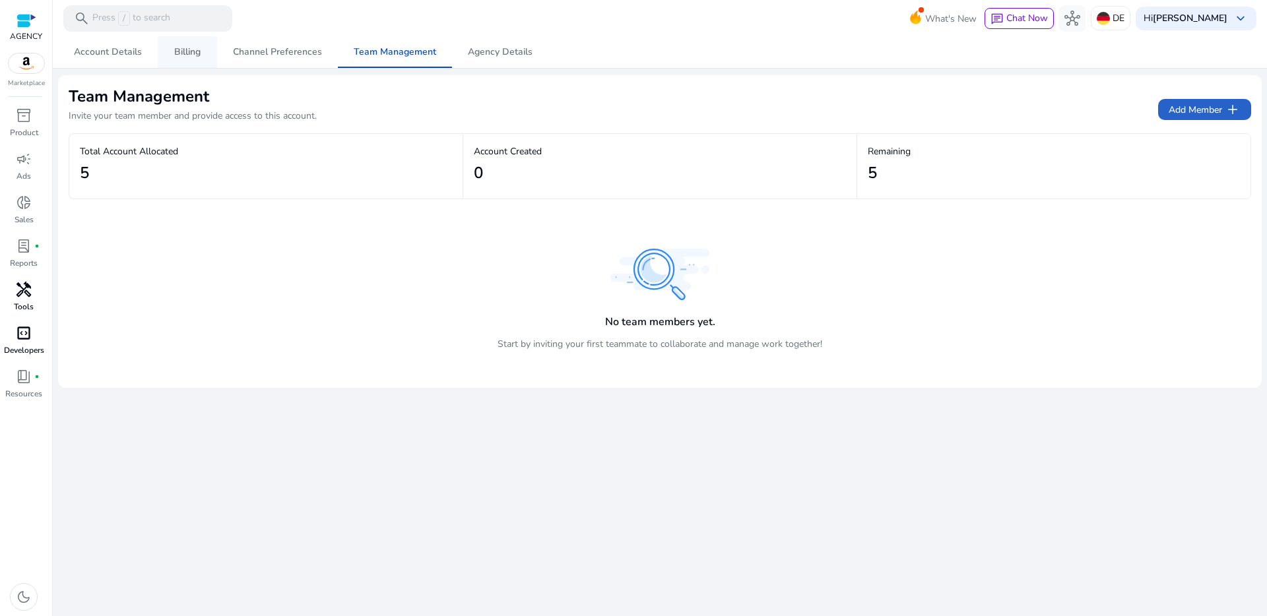
click at [191, 59] on span "Billing" at bounding box center [187, 52] width 26 height 32
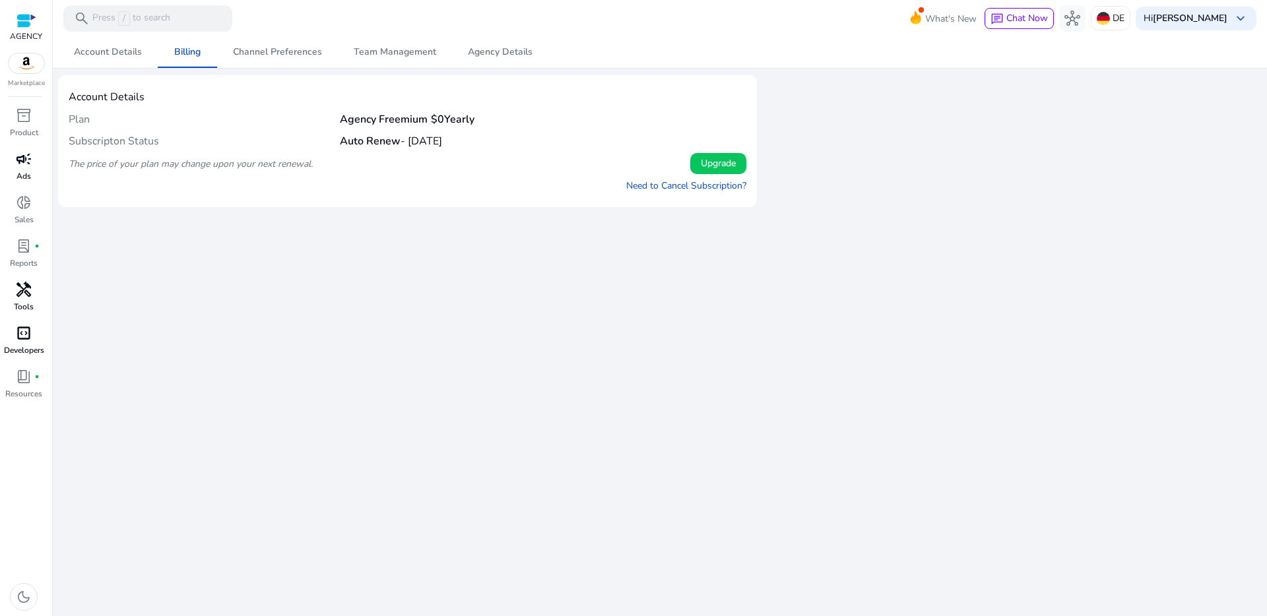
click at [22, 172] on p "Ads" at bounding box center [23, 176] width 15 height 12
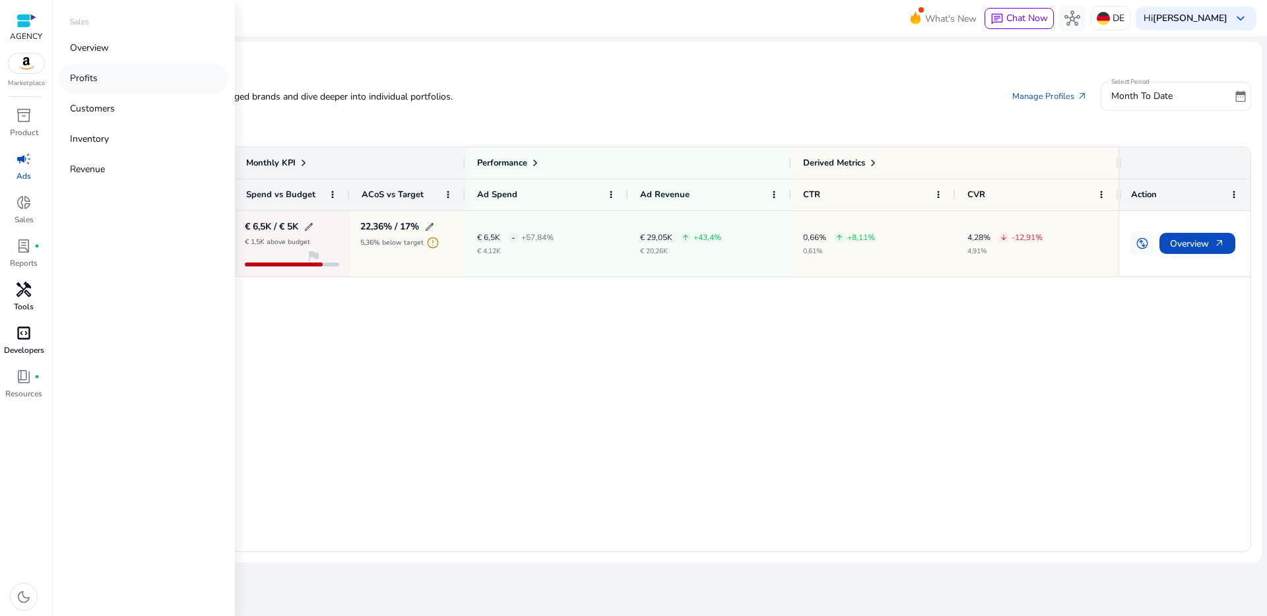
click at [106, 86] on link "Profits" at bounding box center [143, 78] width 169 height 30
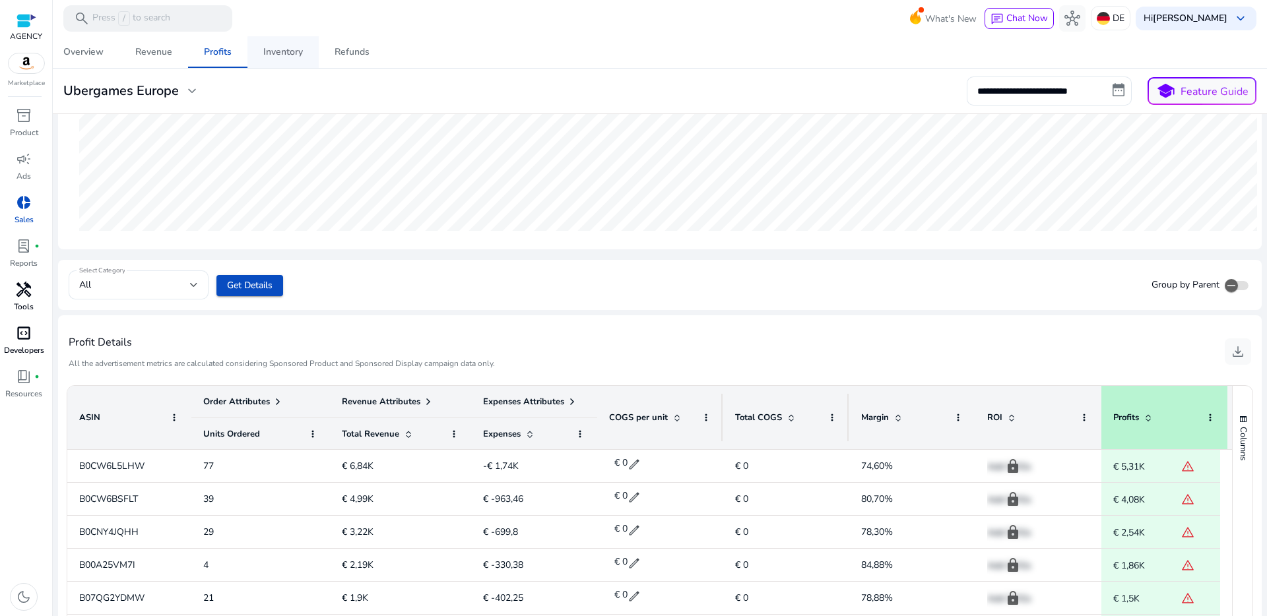
scroll to position [387, 0]
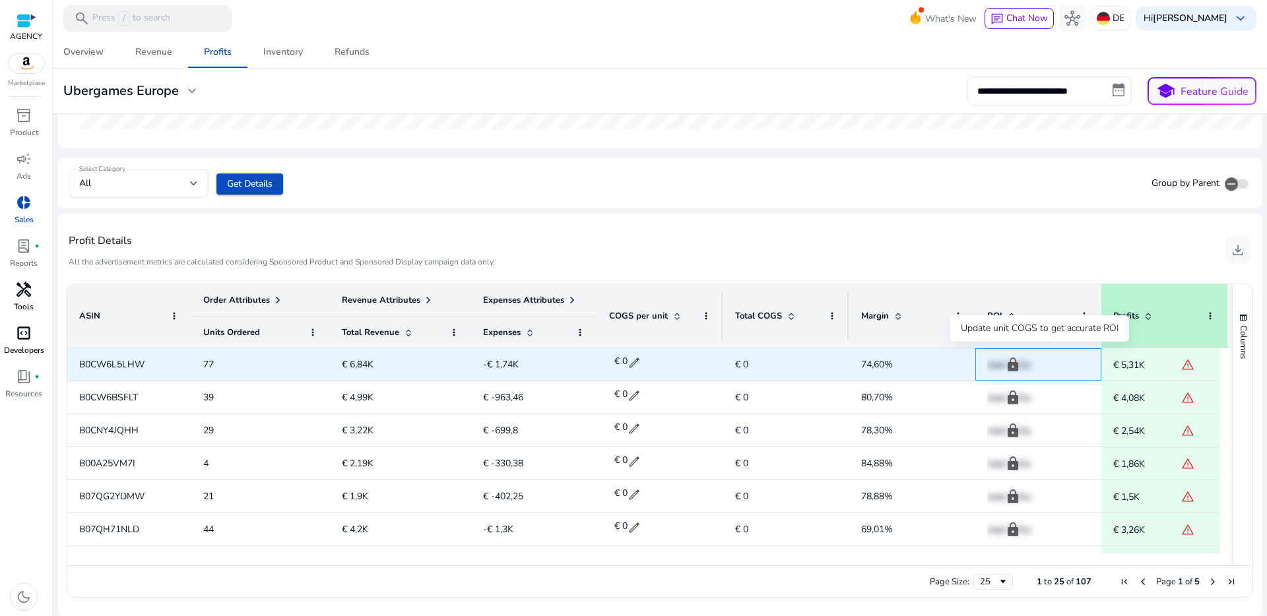
click at [1016, 362] on p "Add COGs" at bounding box center [1038, 365] width 102 height 27
click at [1187, 364] on span "warning" at bounding box center [1187, 364] width 13 height 13
click at [1188, 364] on span "warning" at bounding box center [1187, 364] width 13 height 13
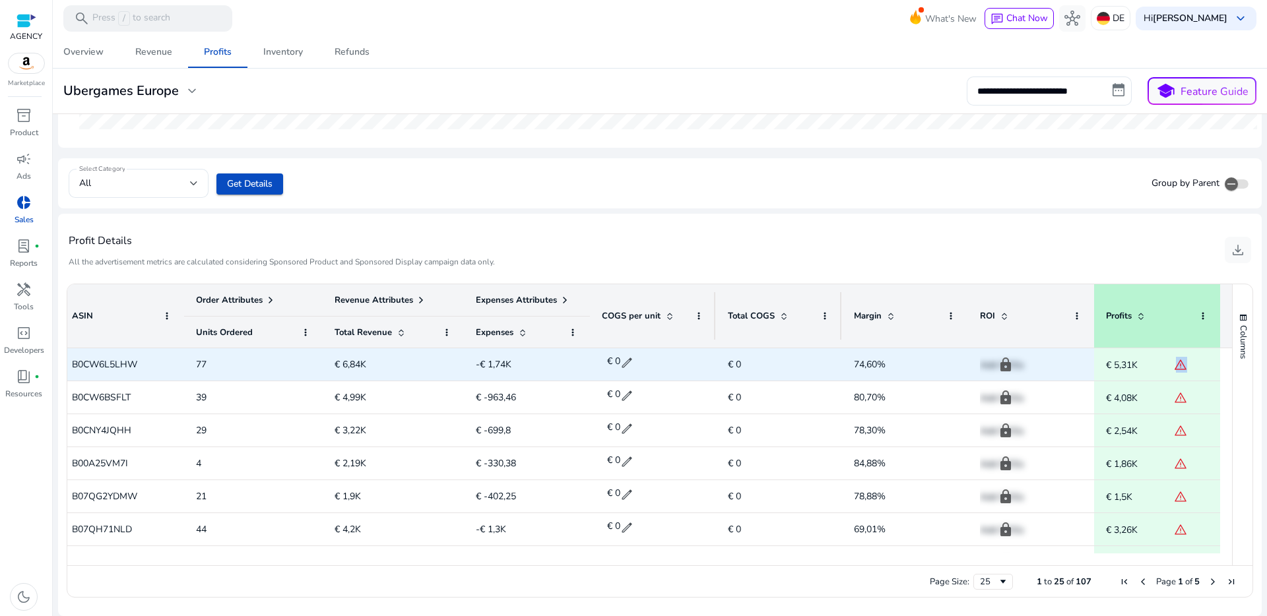
scroll to position [60, 0]
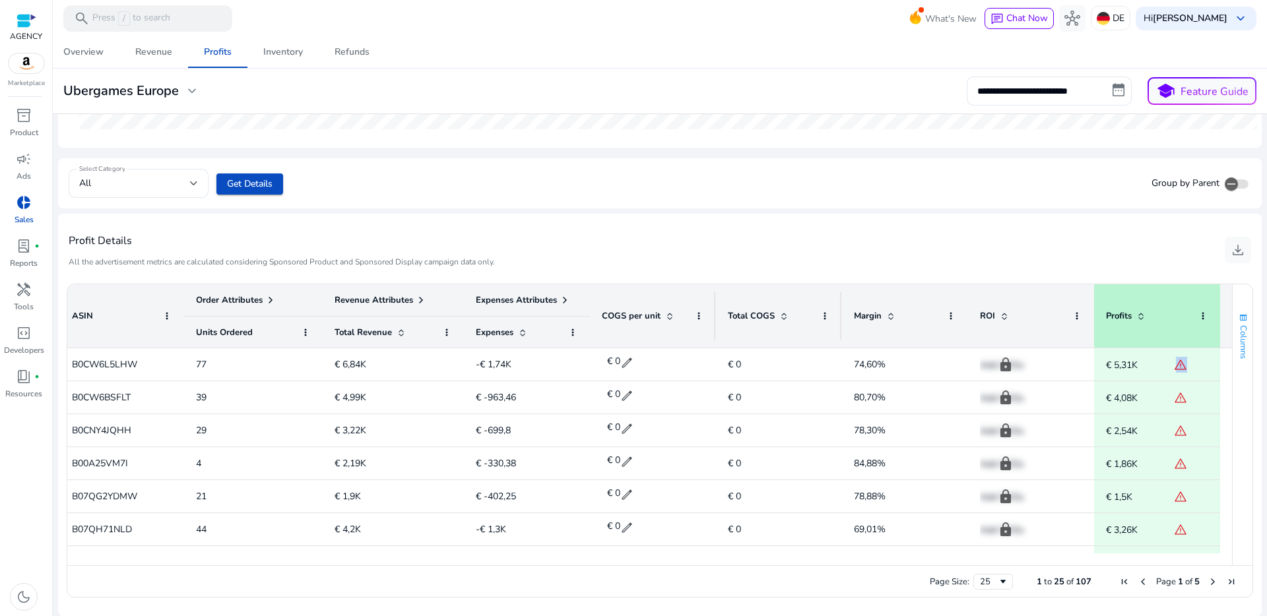
click at [1237, 337] on span "Columns" at bounding box center [1243, 342] width 12 height 34
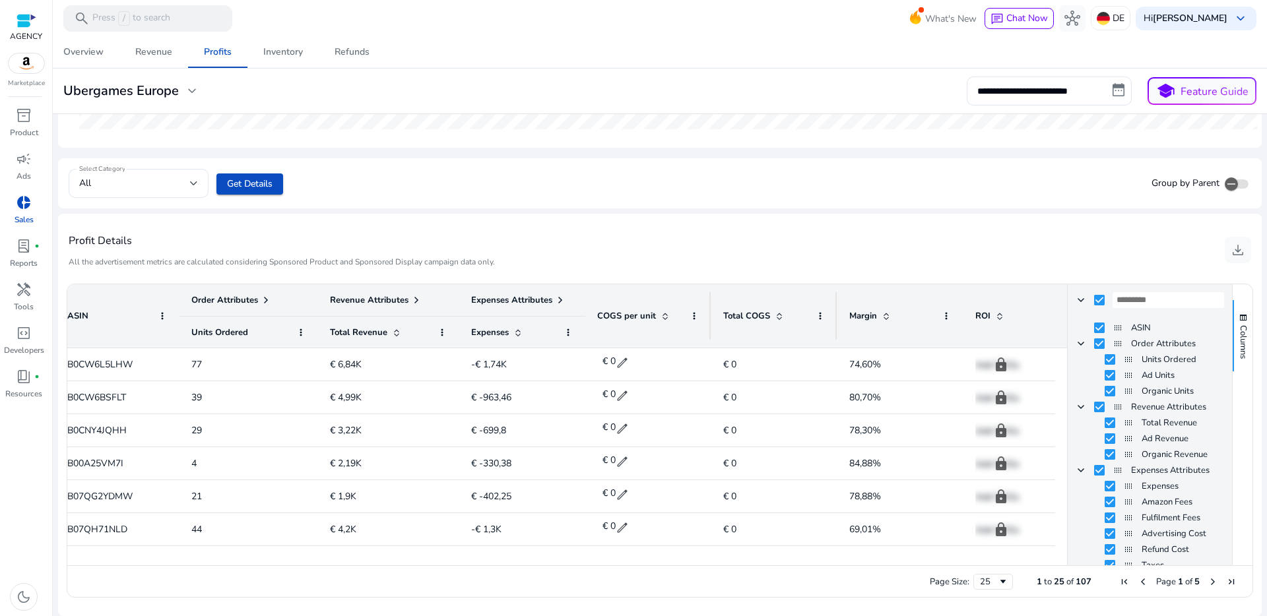
scroll to position [107, 0]
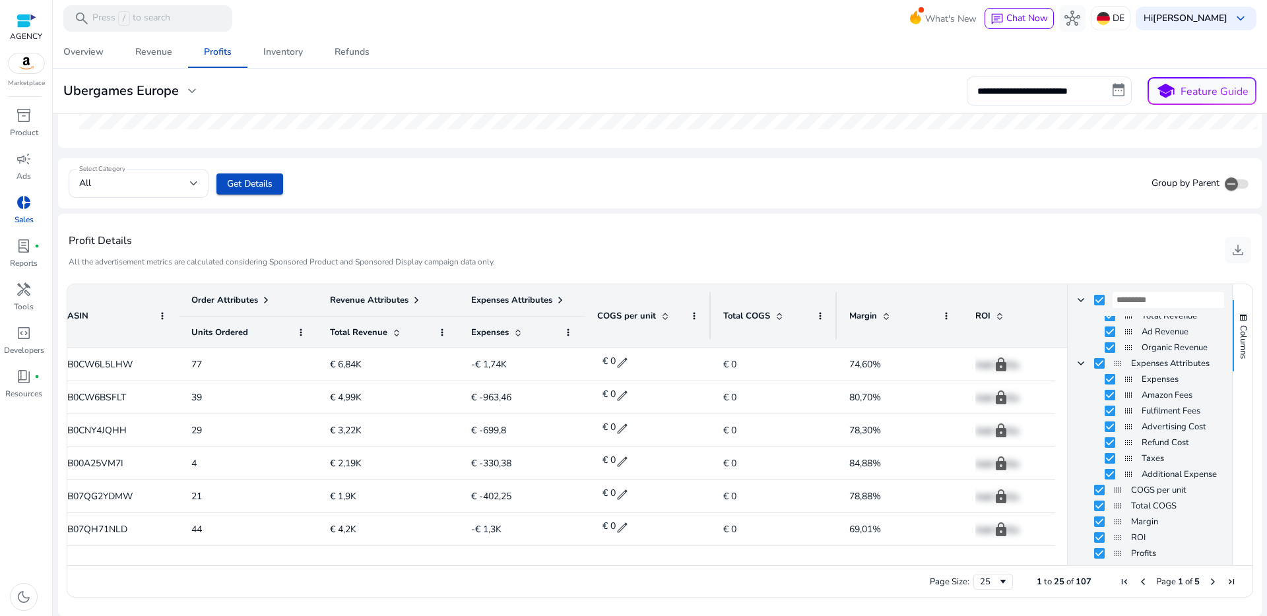
click at [705, 230] on div "Profit Details All the advertisement metrics are calculated considering Sponsor…" at bounding box center [660, 249] width 1183 height 51
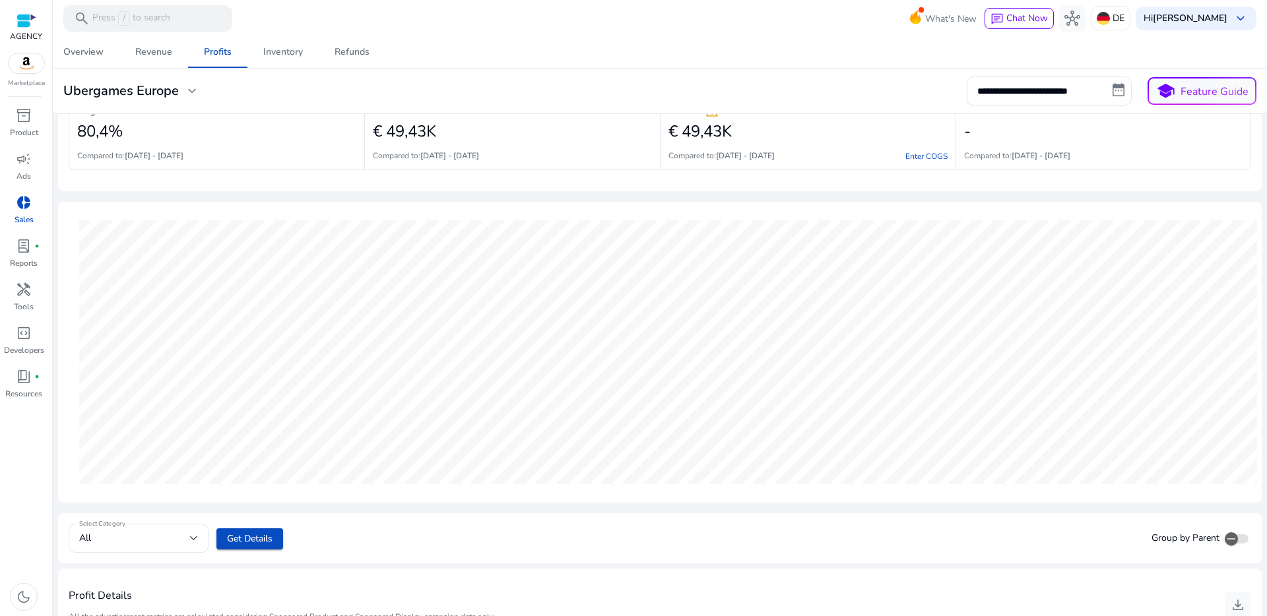
scroll to position [24, 0]
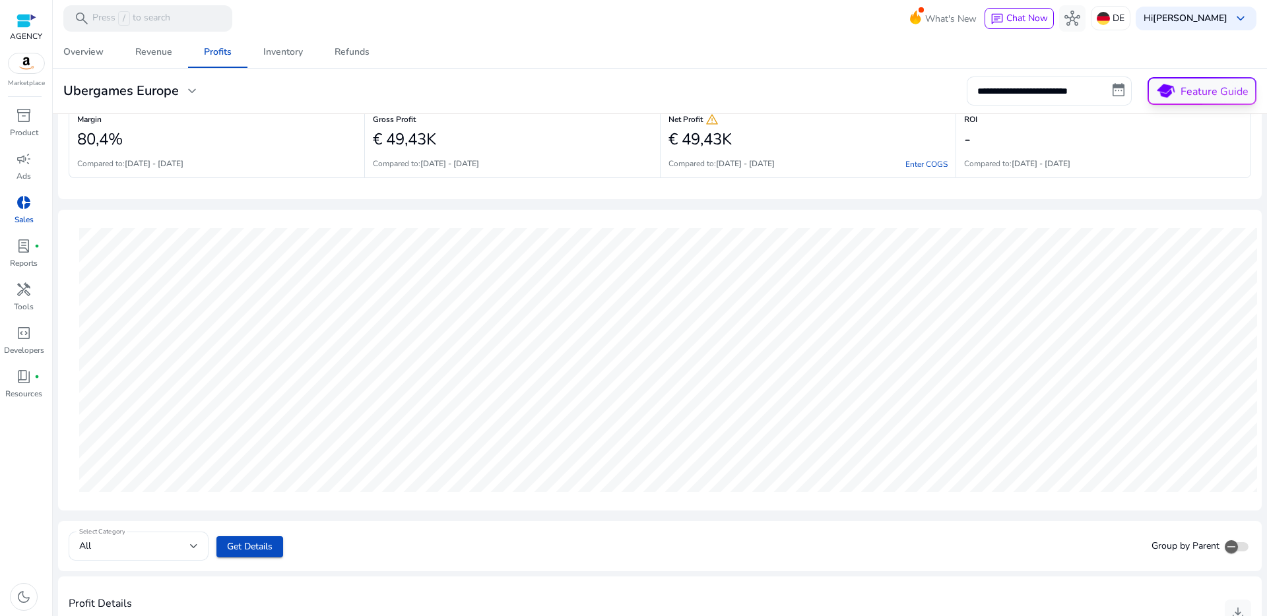
click at [1166, 92] on span "school" at bounding box center [1164, 90] width 23 height 23
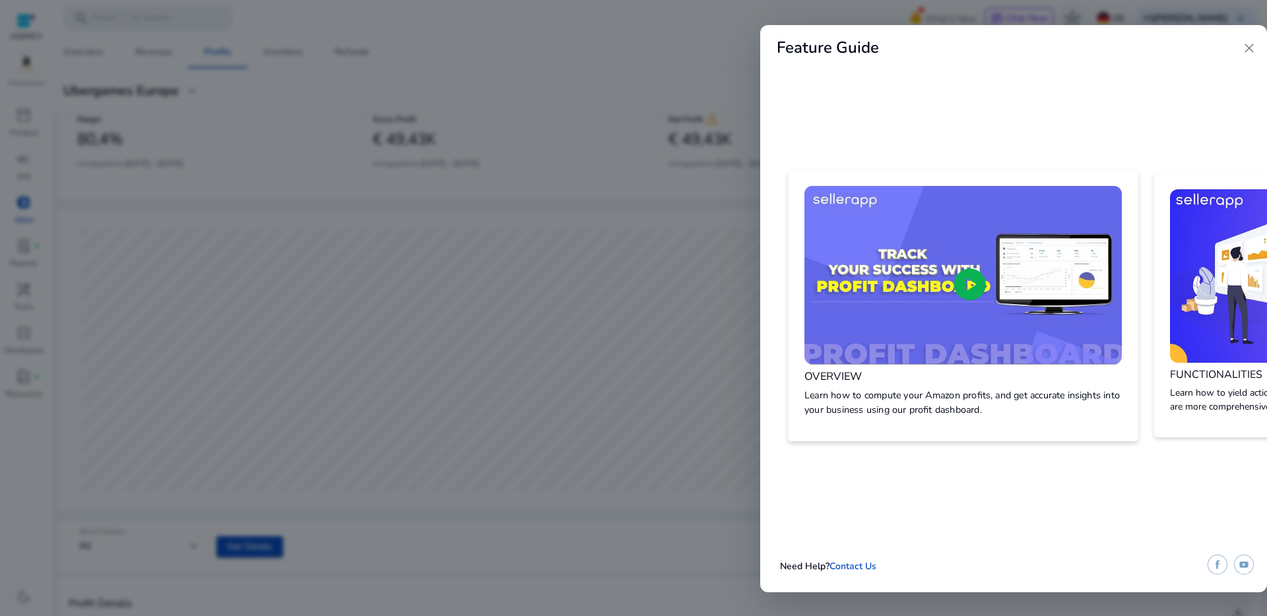
click at [981, 277] on span "play_circle" at bounding box center [970, 284] width 38 height 38
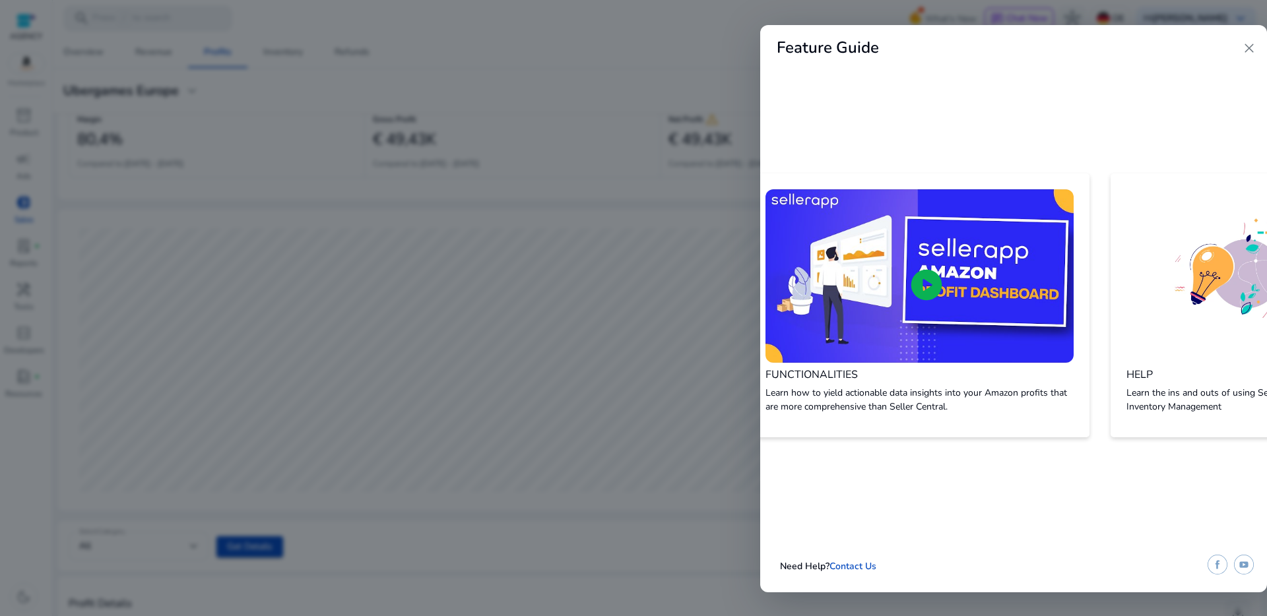
scroll to position [0, 386]
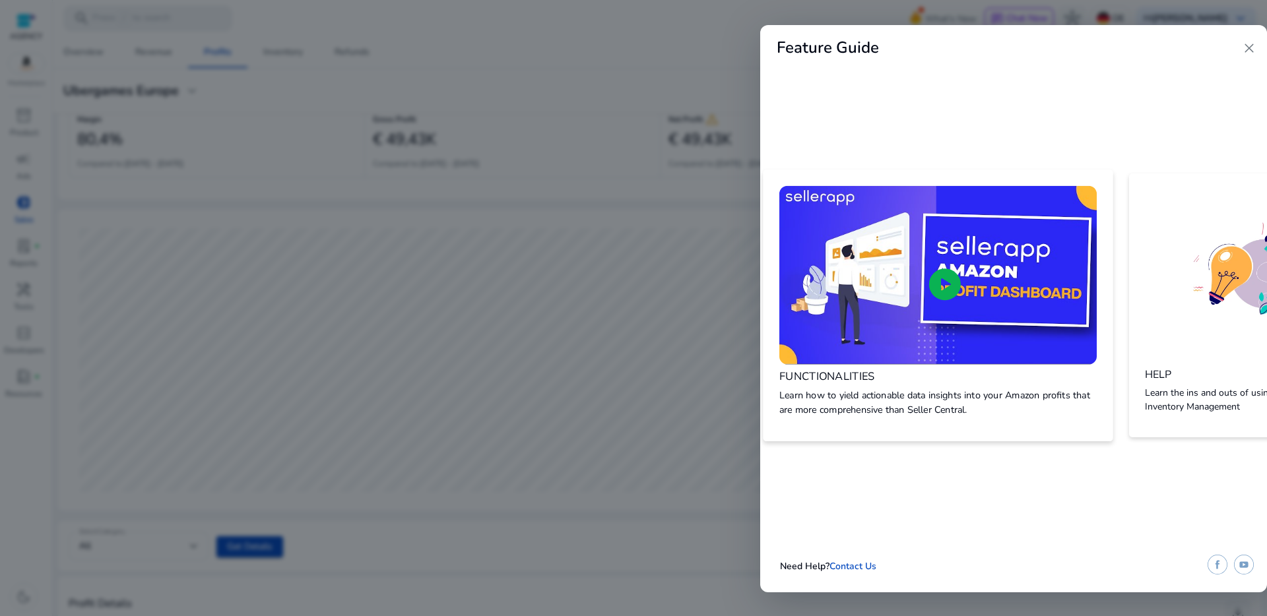
click at [1055, 339] on img at bounding box center [937, 275] width 317 height 179
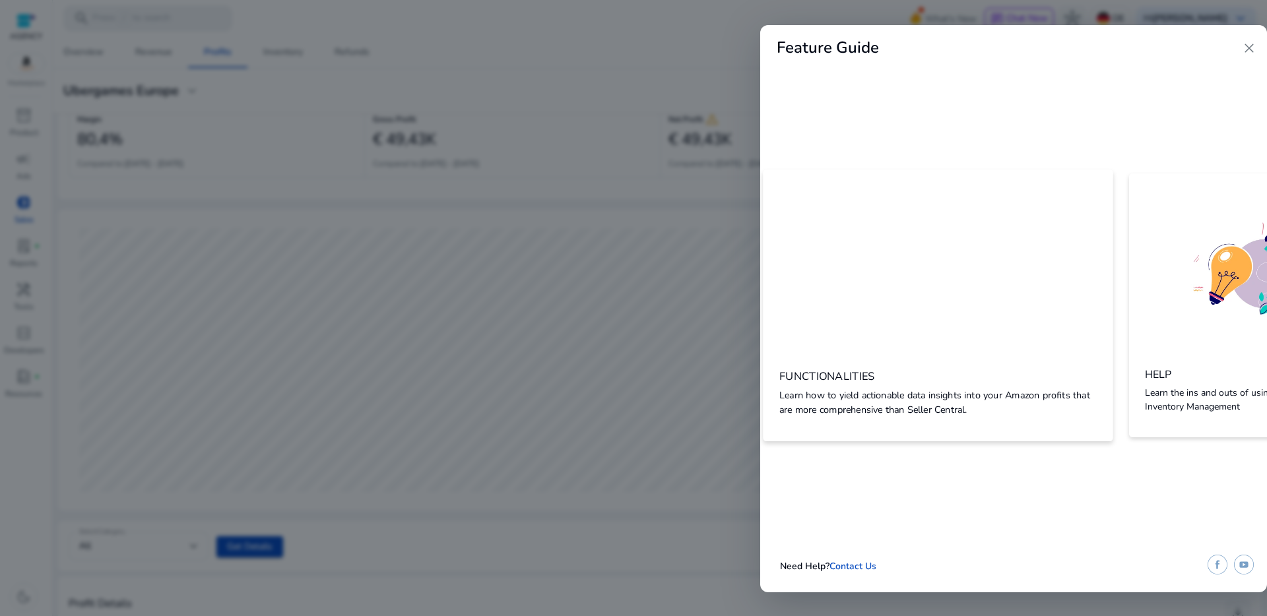
click at [1249, 48] on span "close" at bounding box center [1249, 48] width 16 height 16
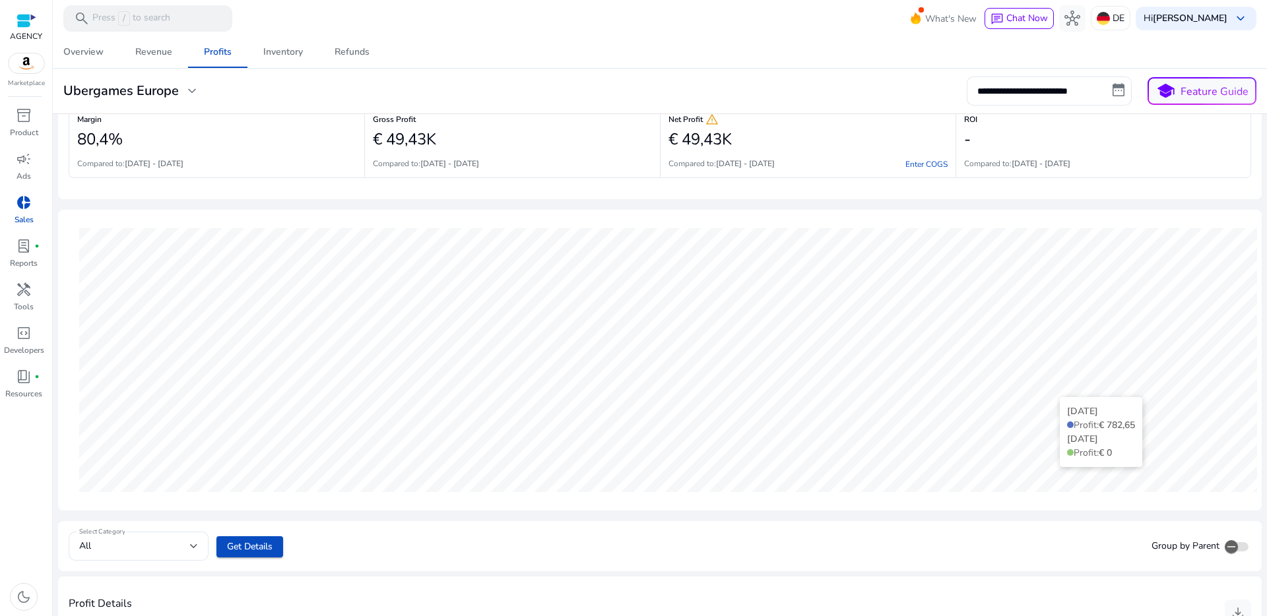
scroll to position [0, 0]
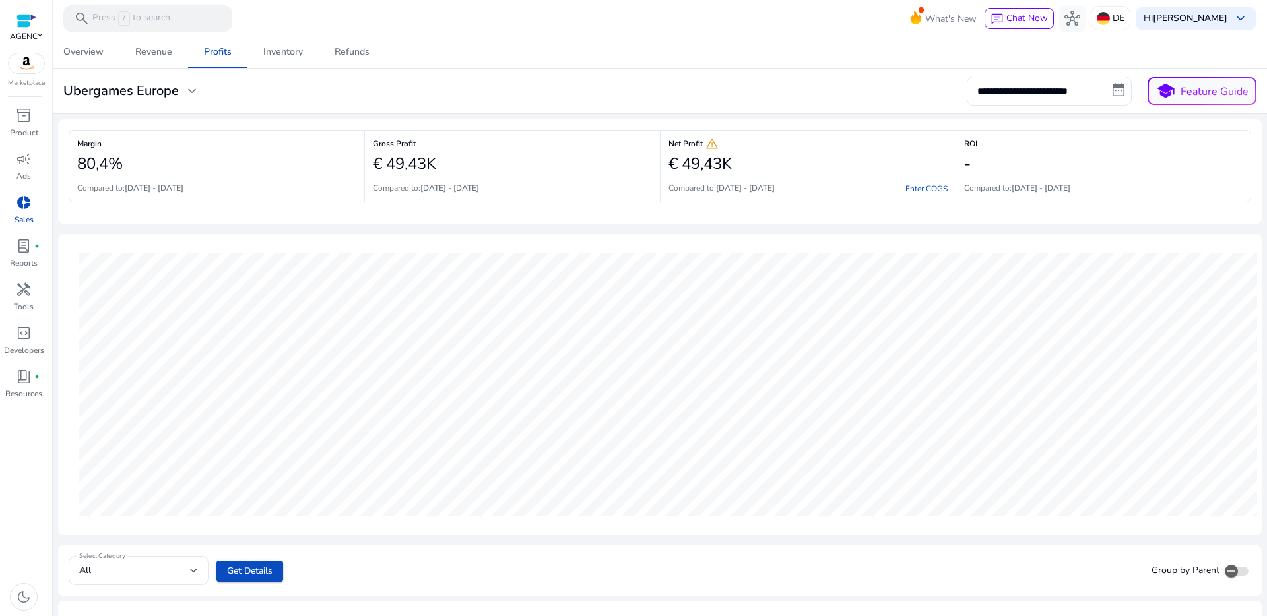
click at [188, 99] on span "expand_more" at bounding box center [192, 91] width 16 height 16
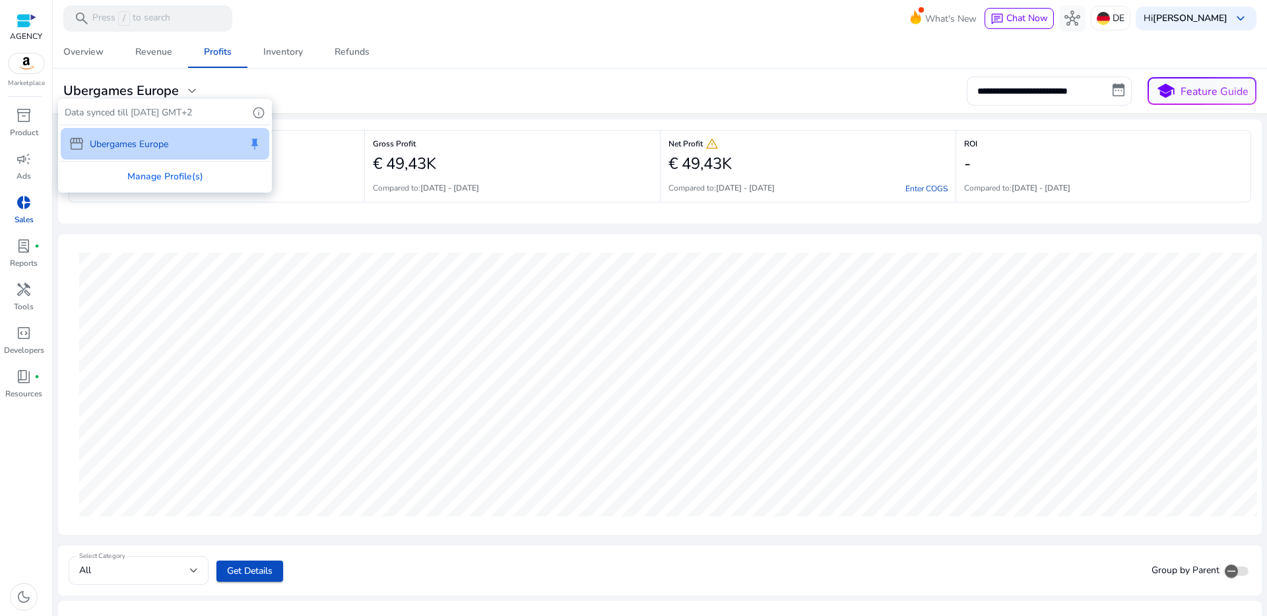
click at [399, 84] on div at bounding box center [633, 308] width 1267 height 616
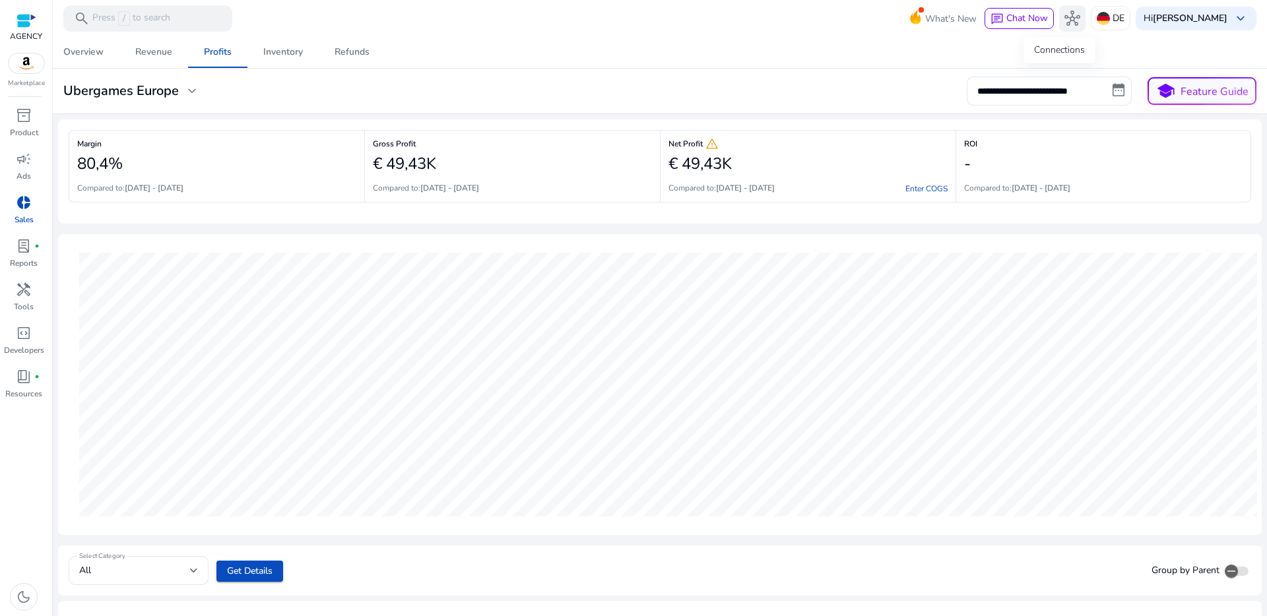
click at [1064, 18] on span "hub" at bounding box center [1072, 19] width 16 height 16
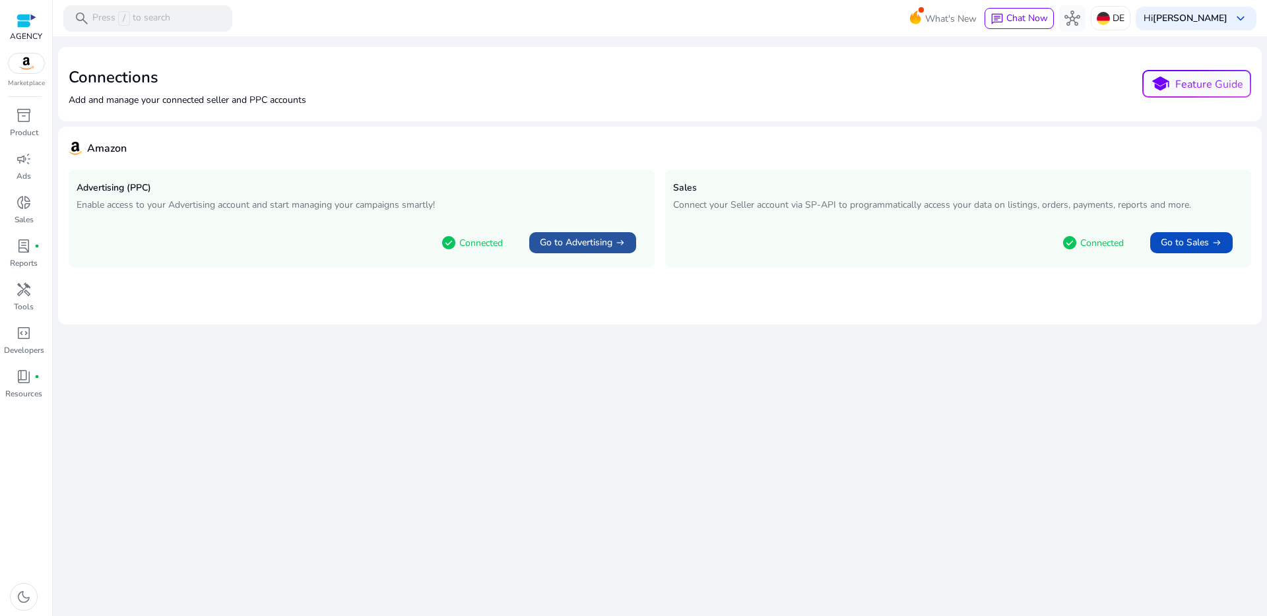
click at [571, 240] on span "Go to Advertising" at bounding box center [576, 242] width 73 height 13
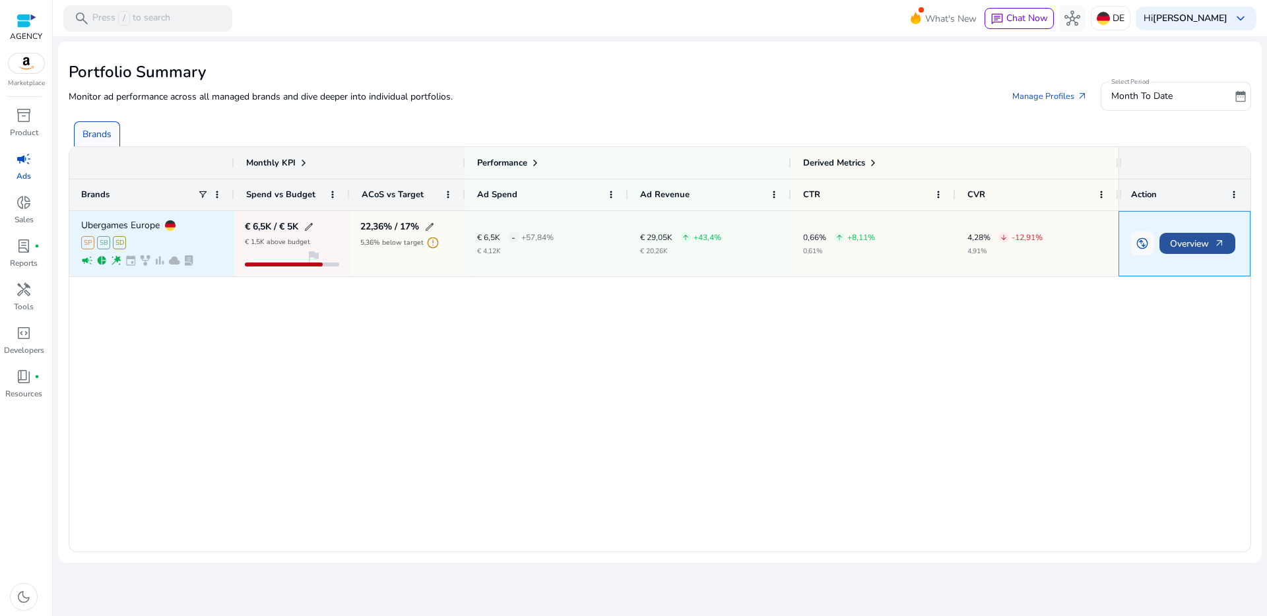
click at [1173, 244] on span "Overview arrow_outward" at bounding box center [1197, 243] width 55 height 27
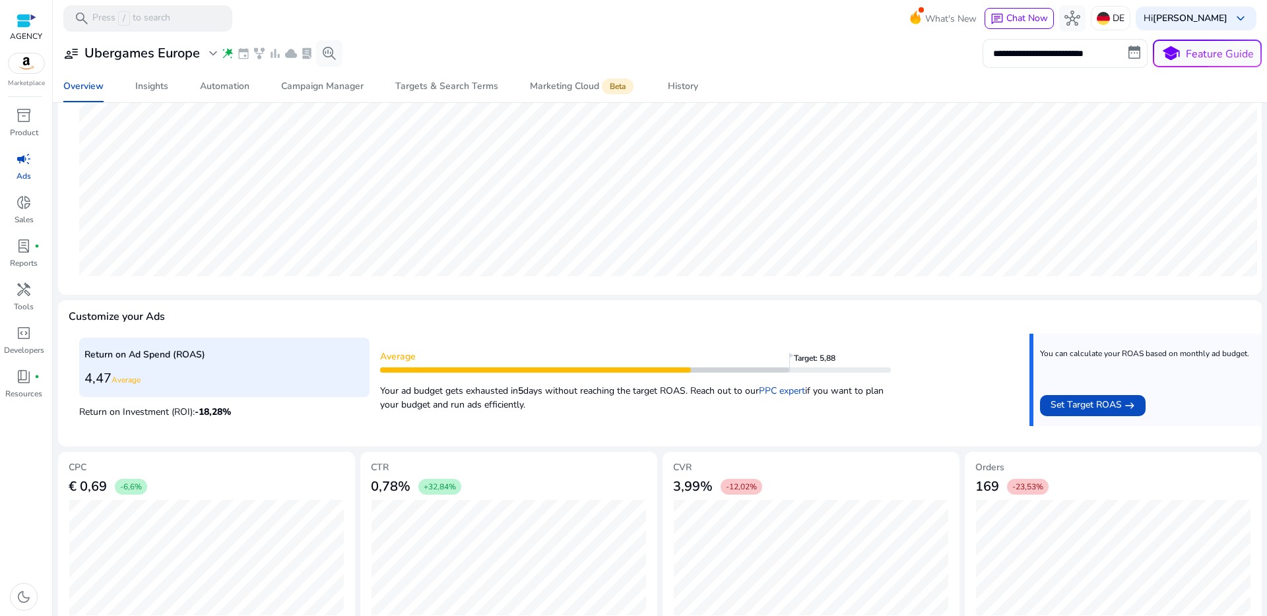
scroll to position [307, 0]
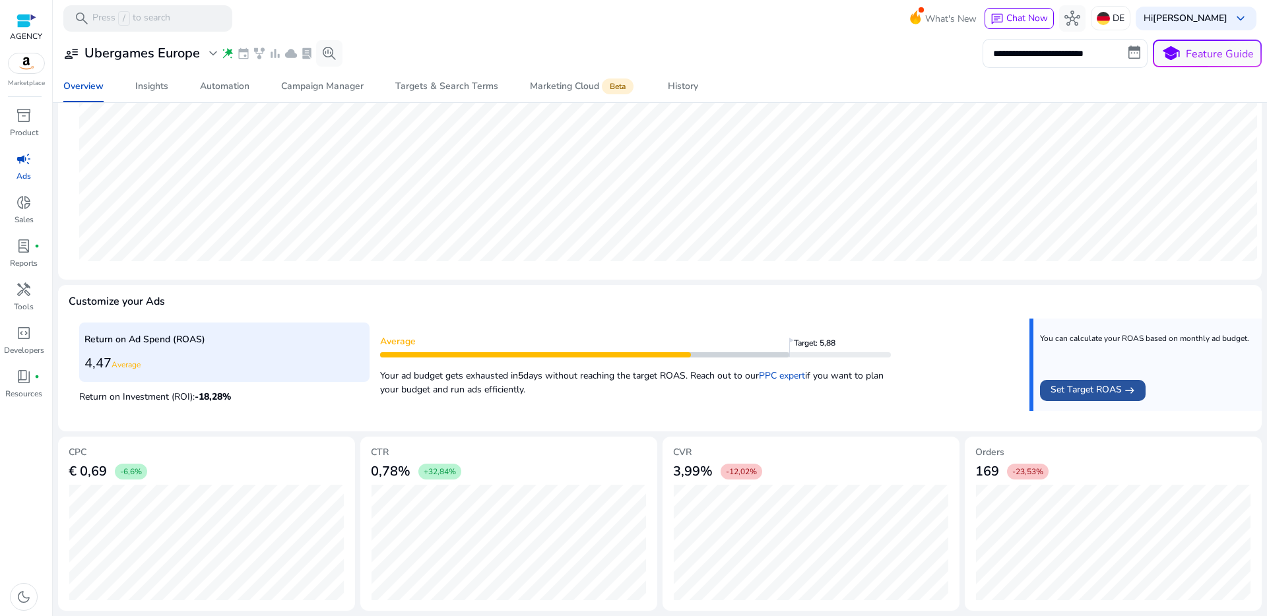
click at [1068, 398] on span "Set Target ROAS" at bounding box center [1086, 391] width 71 height 16
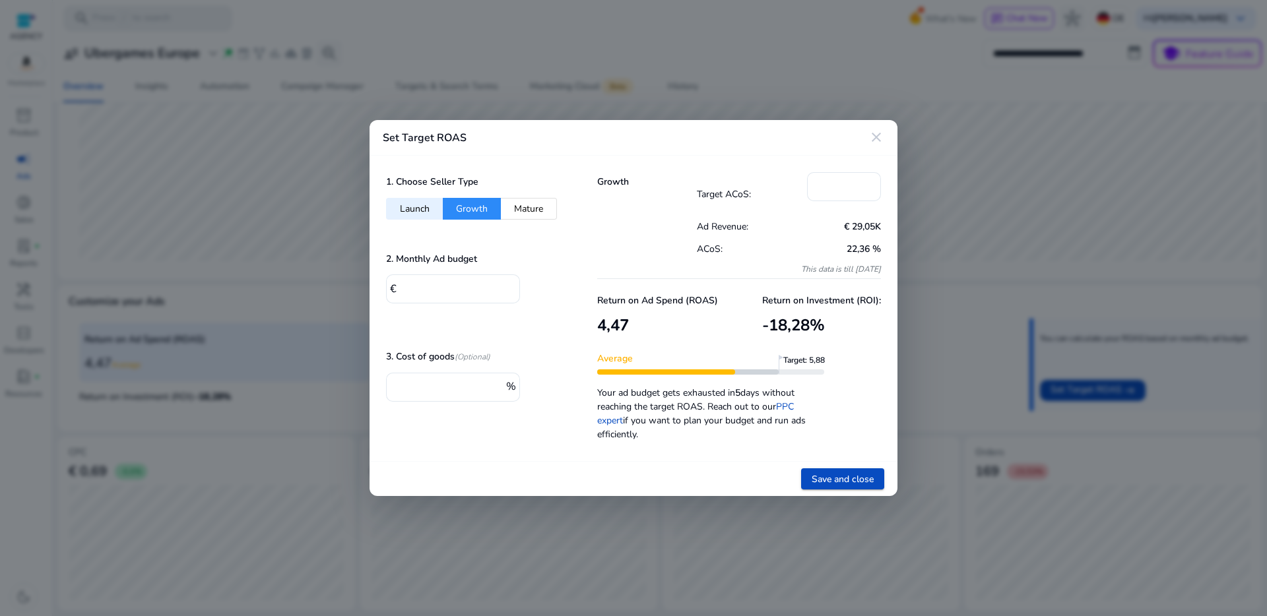
click at [874, 139] on mat-icon "close" at bounding box center [876, 137] width 16 height 16
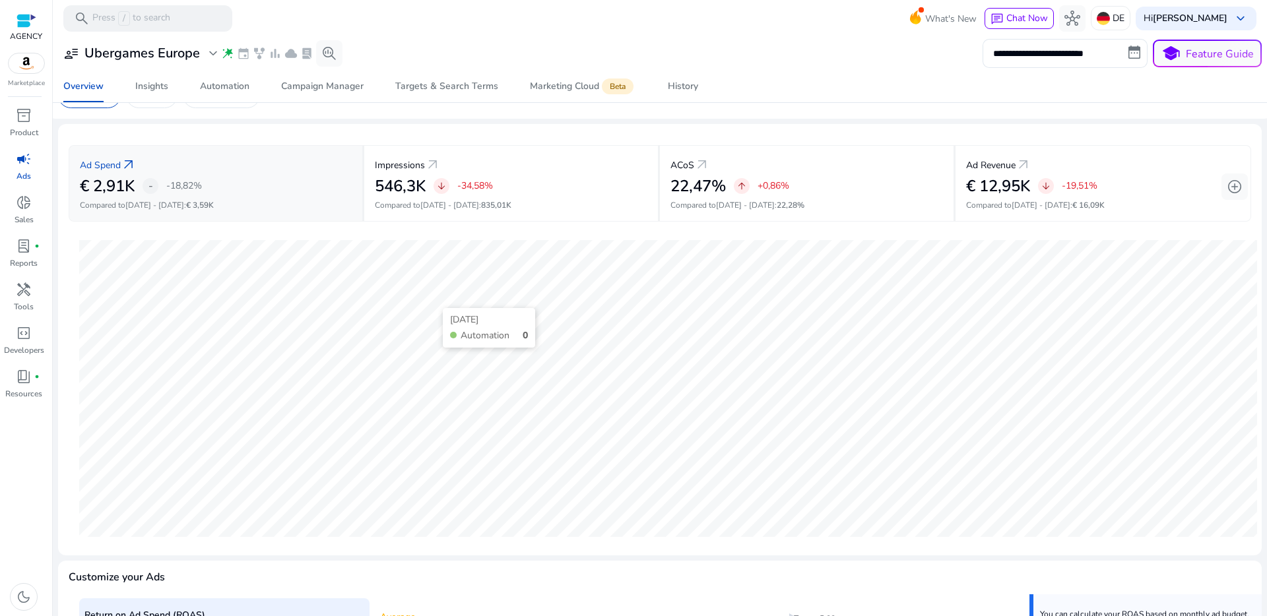
scroll to position [28, 0]
click at [146, 82] on div "Insights" at bounding box center [151, 86] width 33 height 9
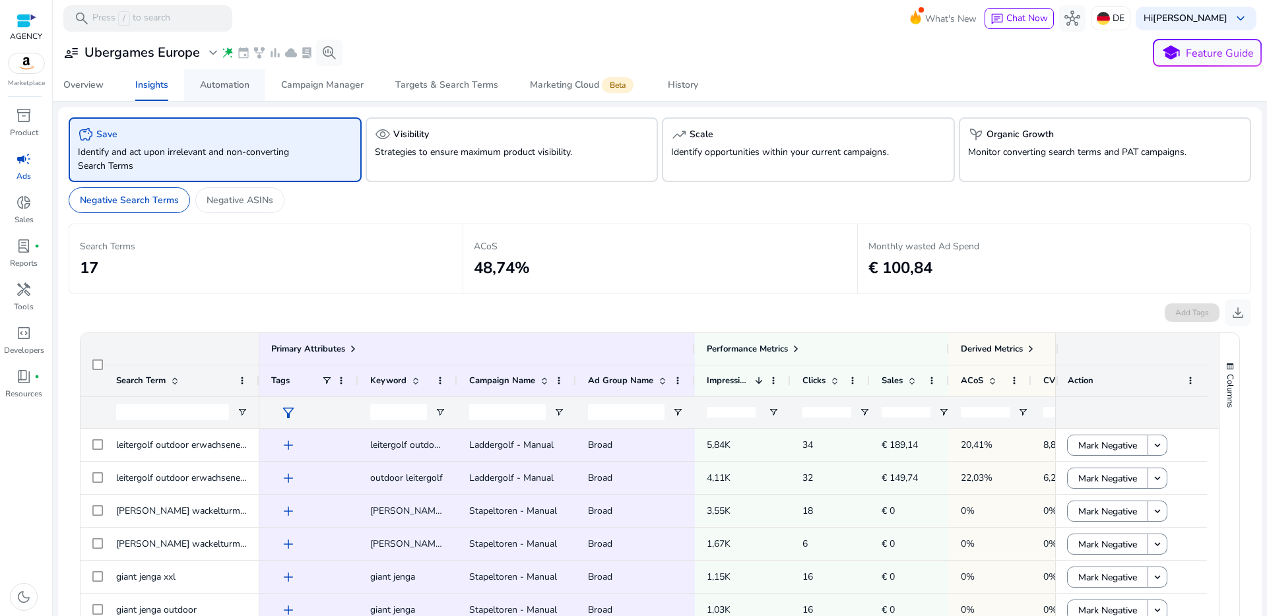
click at [197, 95] on link "Automation" at bounding box center [224, 85] width 81 height 32
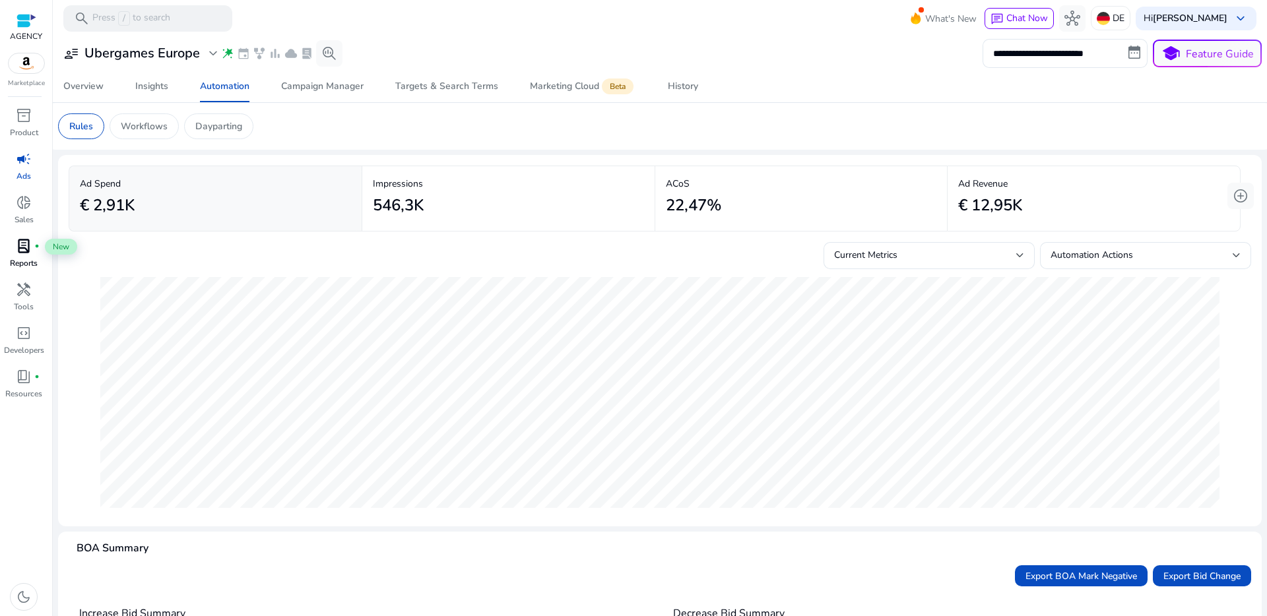
click at [25, 245] on span "lab_profile" at bounding box center [24, 246] width 16 height 16
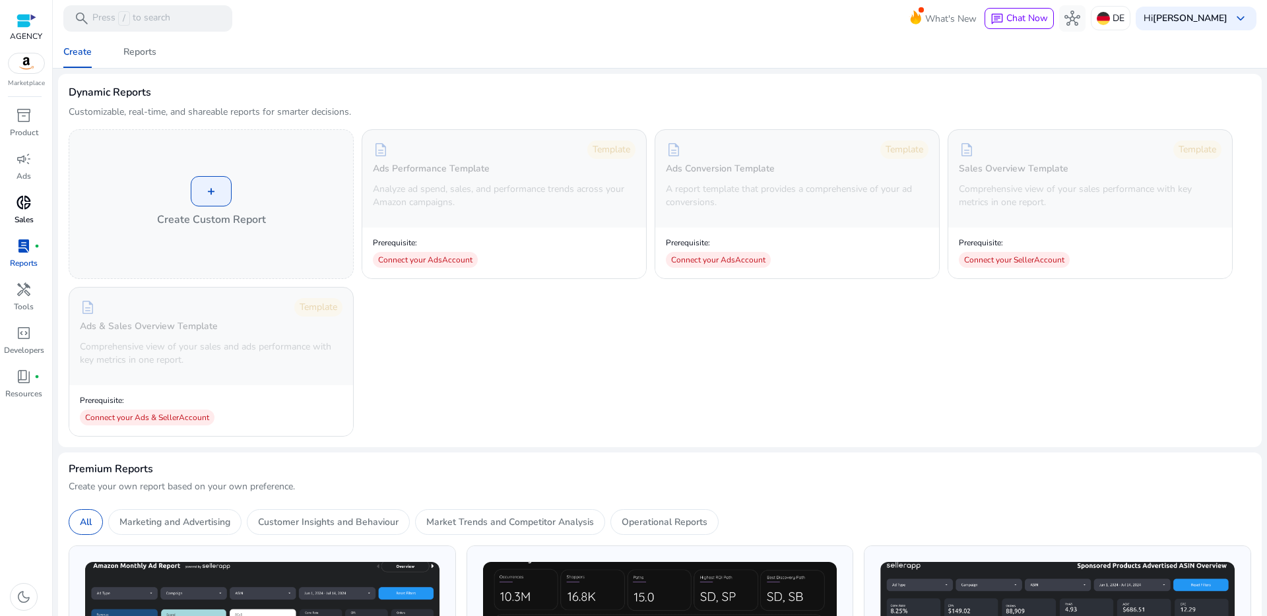
click at [29, 214] on p "Sales" at bounding box center [24, 220] width 19 height 12
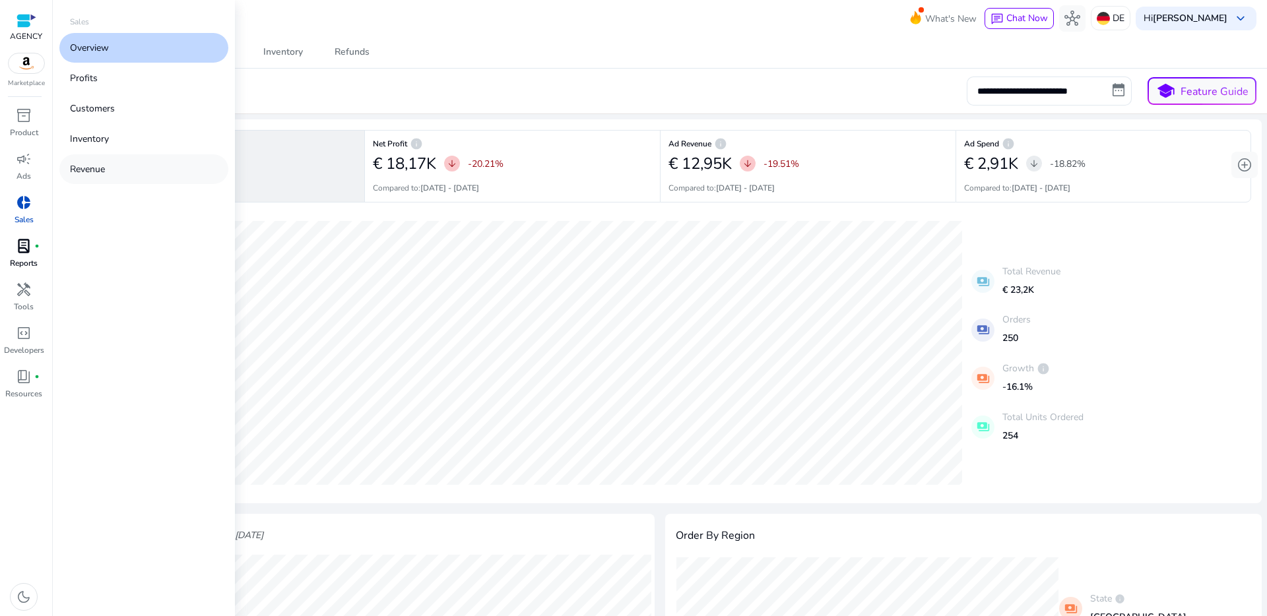
click at [96, 162] on p "Revenue" at bounding box center [87, 169] width 35 height 14
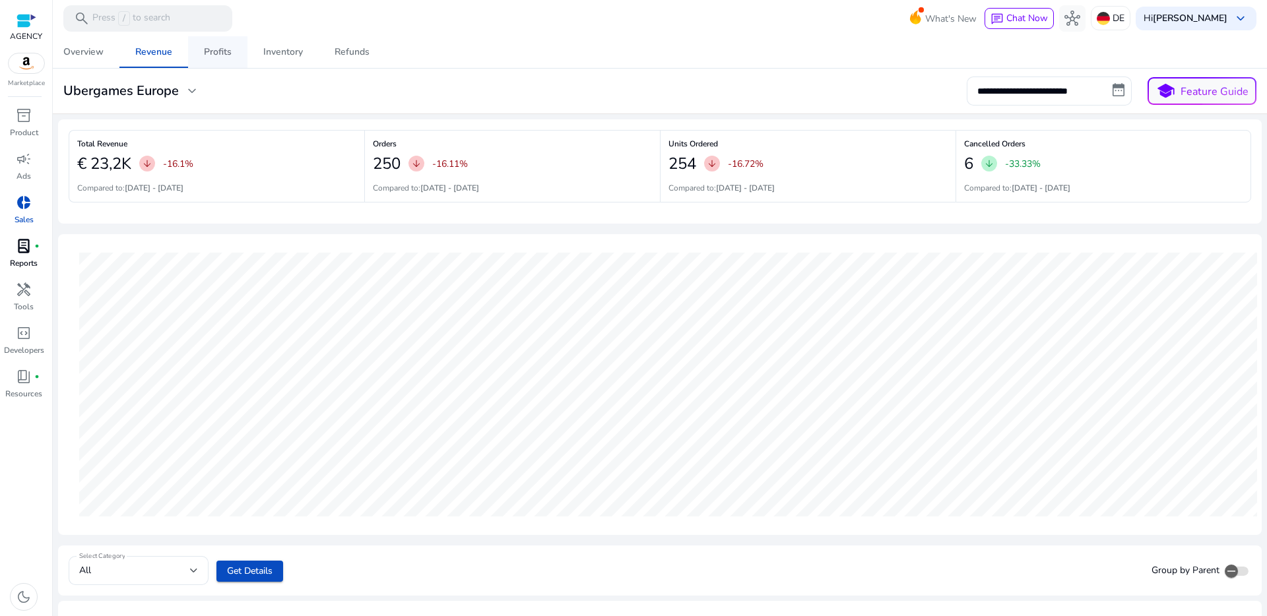
click at [207, 51] on div "Profits" at bounding box center [218, 52] width 28 height 9
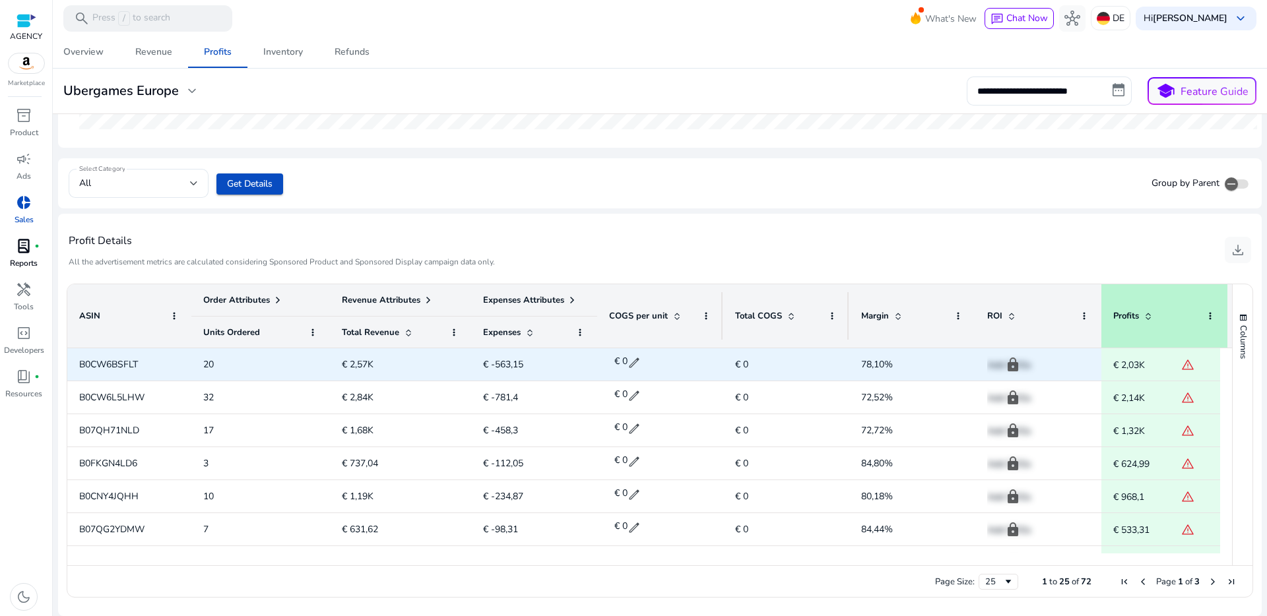
click at [102, 370] on span "B0CW6BSFLT" at bounding box center [108, 364] width 59 height 13
drag, startPoint x: 103, startPoint y: 368, endPoint x: 315, endPoint y: 370, distance: 212.5
click at [104, 368] on span "B0CW6BSFLT" at bounding box center [108, 364] width 59 height 13
click at [1012, 370] on p "Add COGs" at bounding box center [1038, 365] width 102 height 27
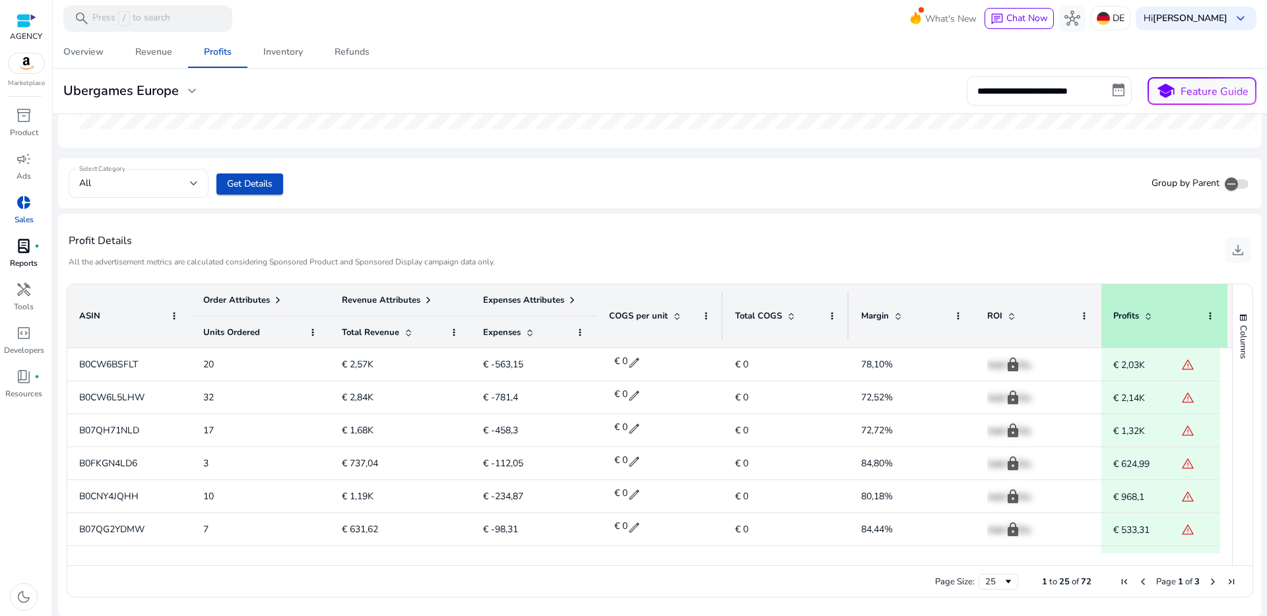
click at [571, 300] on span at bounding box center [572, 300] width 11 height 11
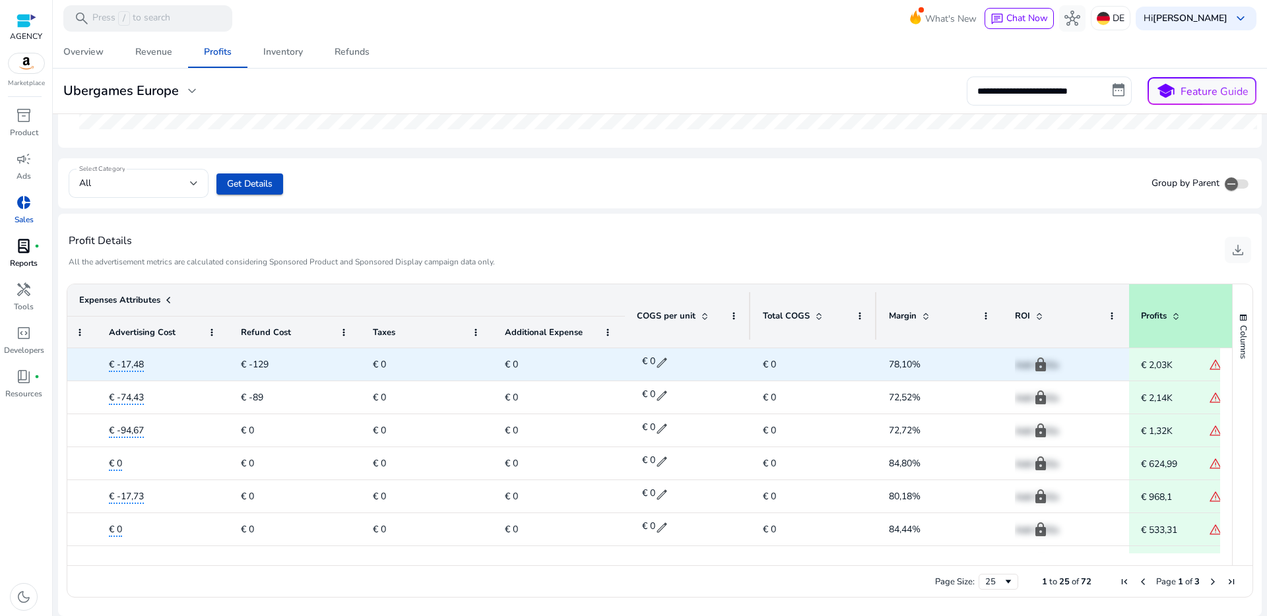
scroll to position [0, 697]
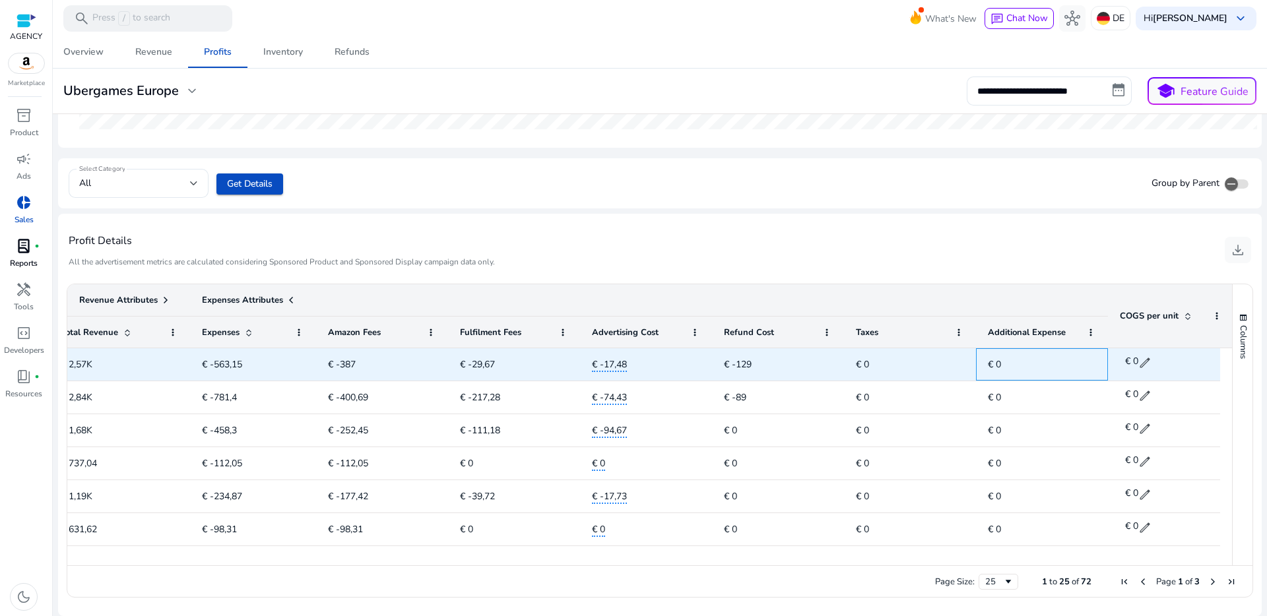
click at [1000, 364] on span "€ 0" at bounding box center [994, 364] width 13 height 13
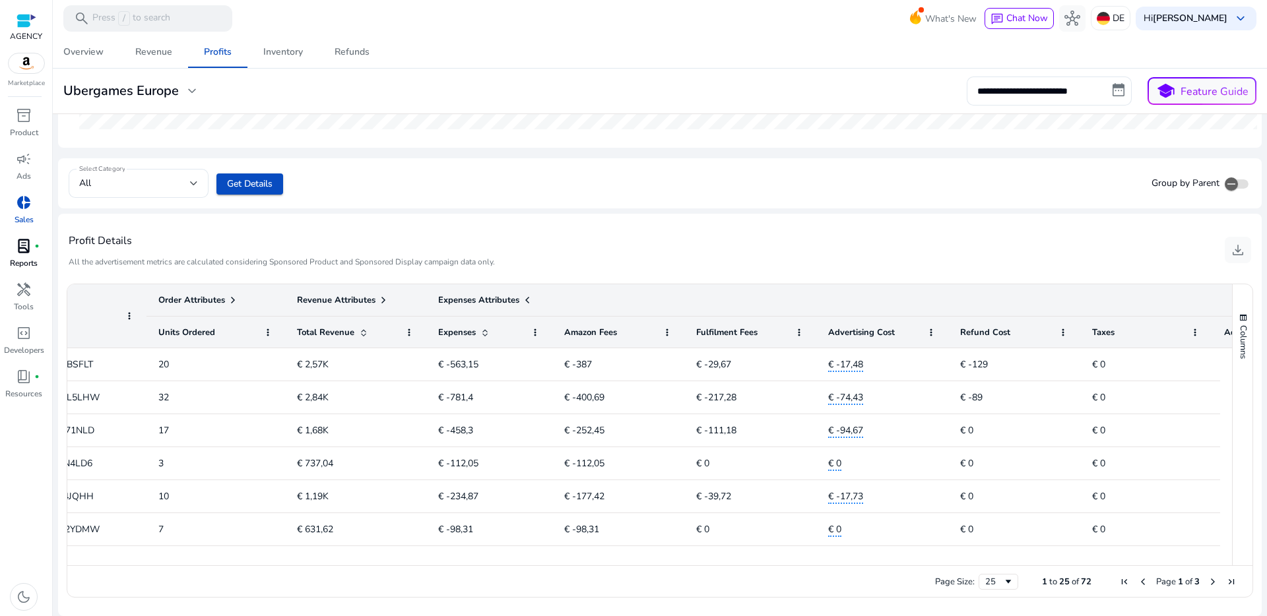
click at [531, 300] on span at bounding box center [527, 300] width 11 height 11
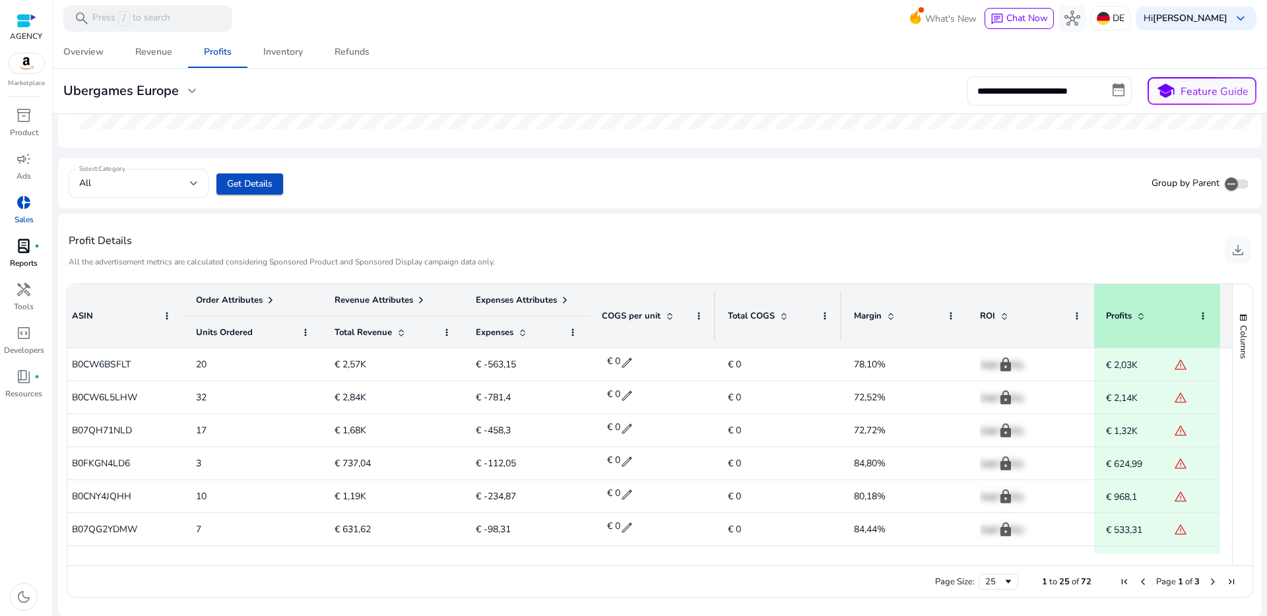
click at [416, 302] on span at bounding box center [421, 300] width 11 height 11
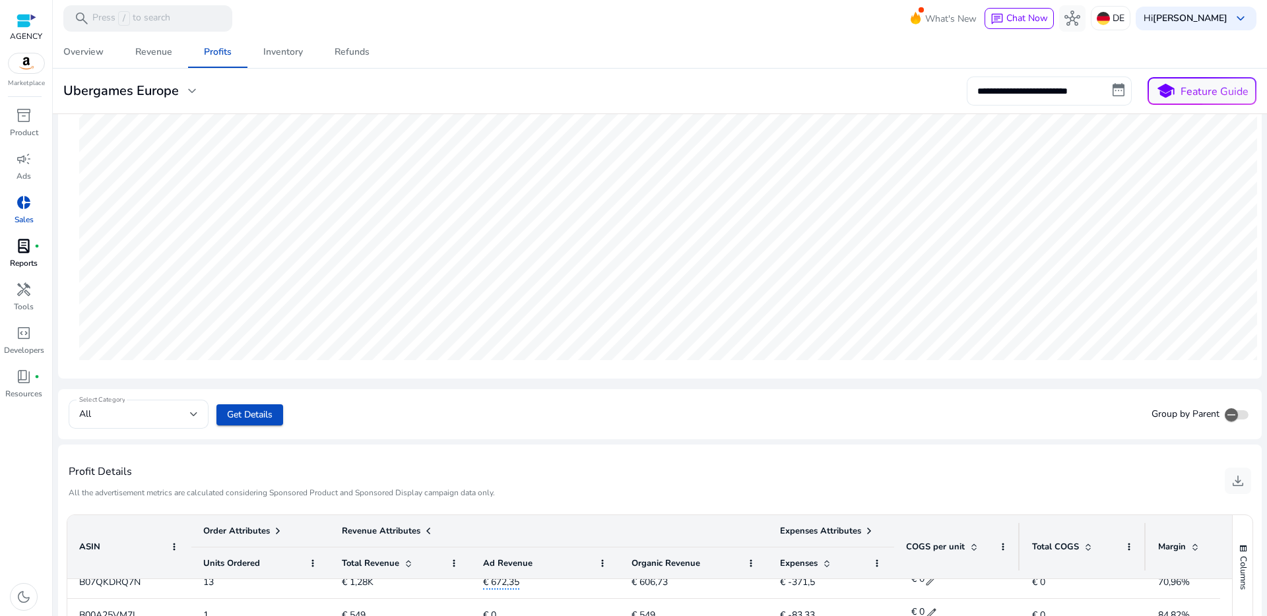
click at [1066, 85] on input "**********" at bounding box center [1049, 91] width 165 height 29
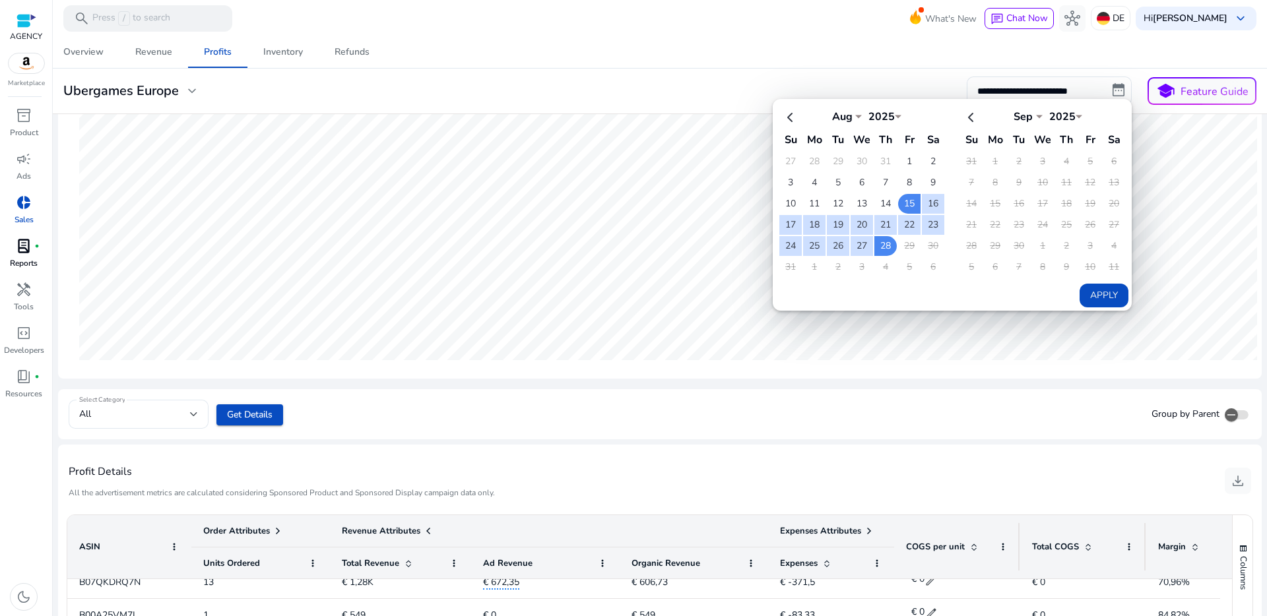
click at [920, 80] on div "**********" at bounding box center [660, 91] width 1204 height 29
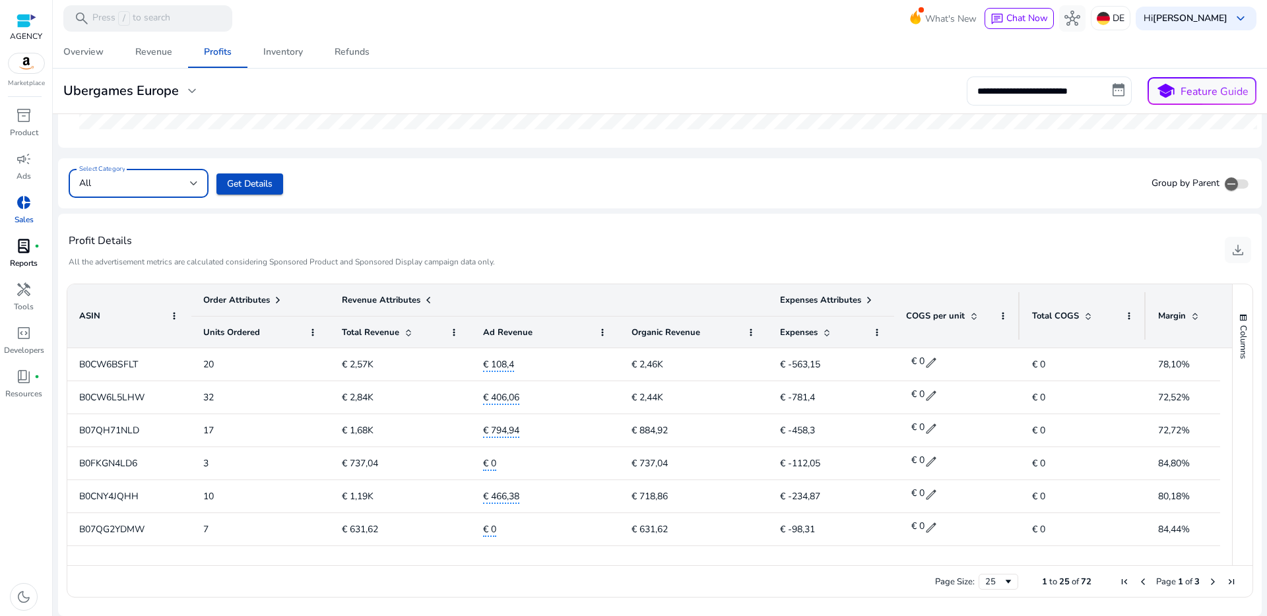
click at [166, 190] on div "All" at bounding box center [134, 183] width 111 height 15
click at [294, 196] on div at bounding box center [633, 308] width 1267 height 616
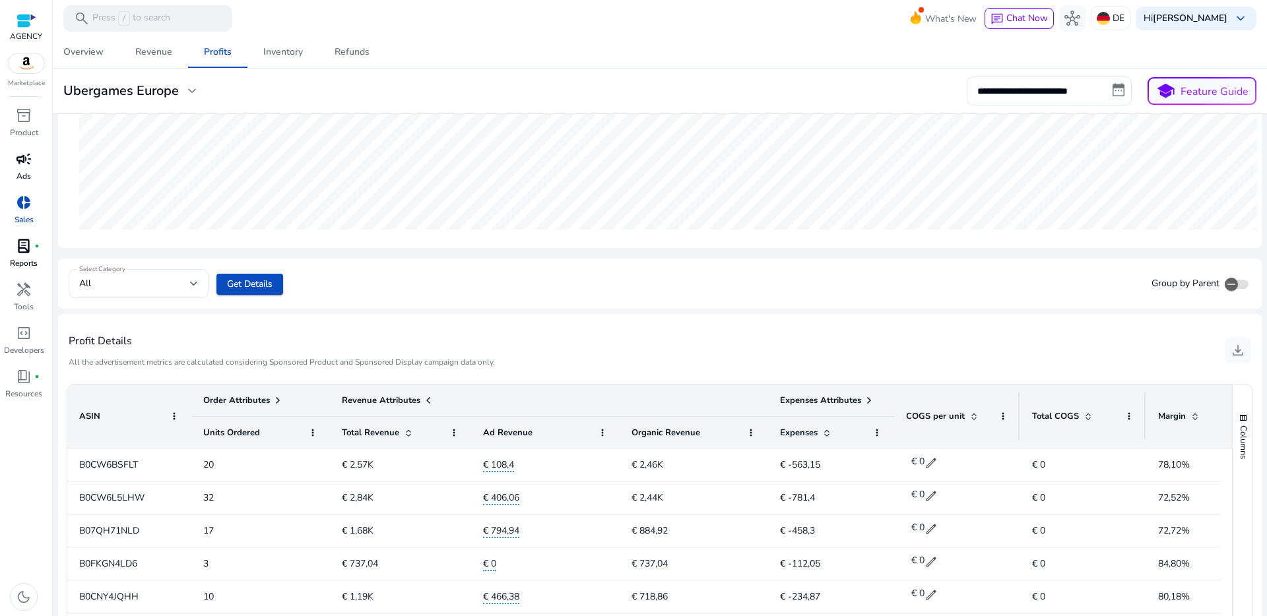
scroll to position [288, 0]
drag, startPoint x: 252, startPoint y: 399, endPoint x: 260, endPoint y: 399, distance: 7.9
click at [253, 399] on span "Order Attributes" at bounding box center [236, 400] width 67 height 12
drag, startPoint x: 269, startPoint y: 399, endPoint x: 276, endPoint y: 401, distance: 8.2
click at [273, 400] on div "Order Attributes" at bounding box center [243, 400] width 80 height 18
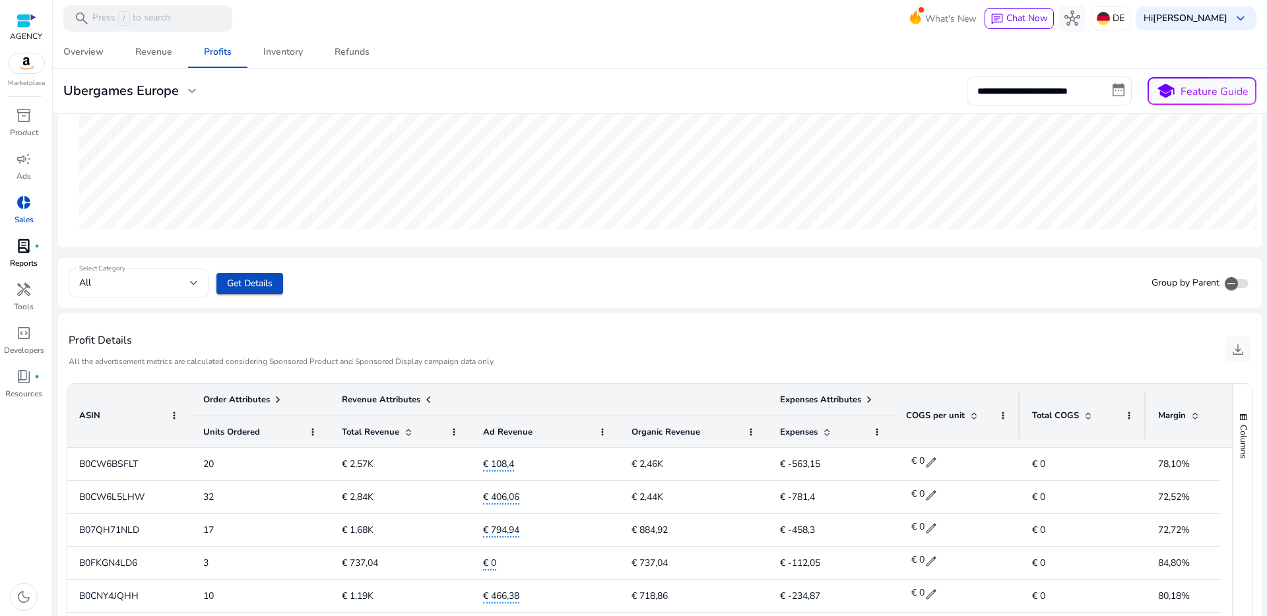
click at [276, 401] on span at bounding box center [278, 400] width 11 height 11
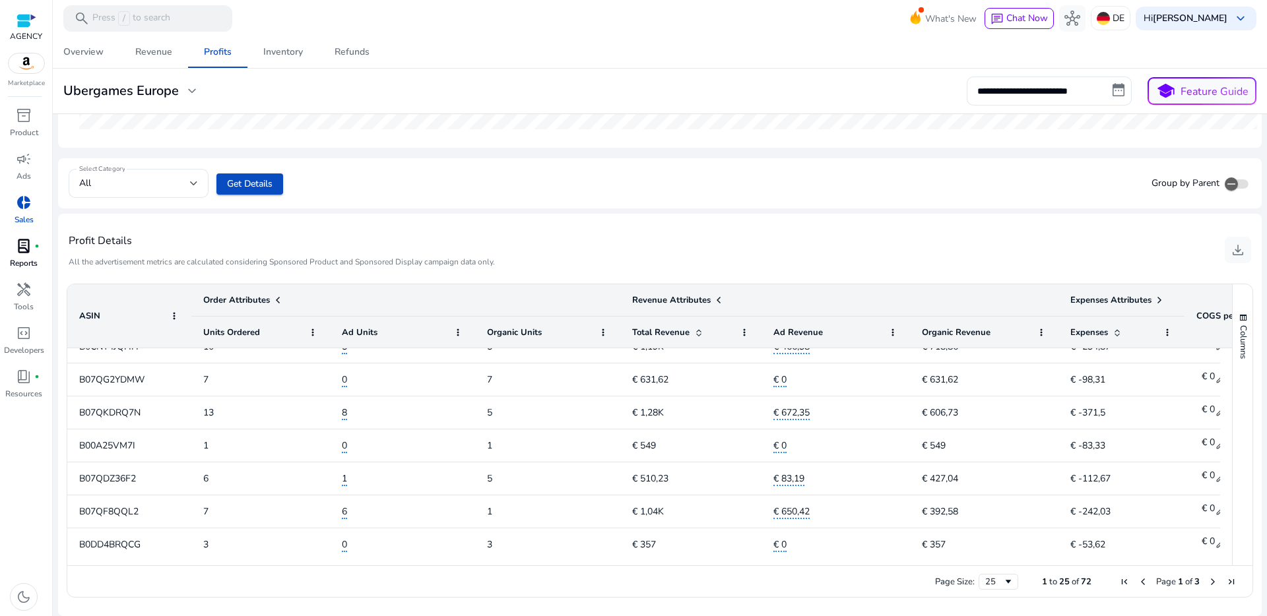
scroll to position [0, 0]
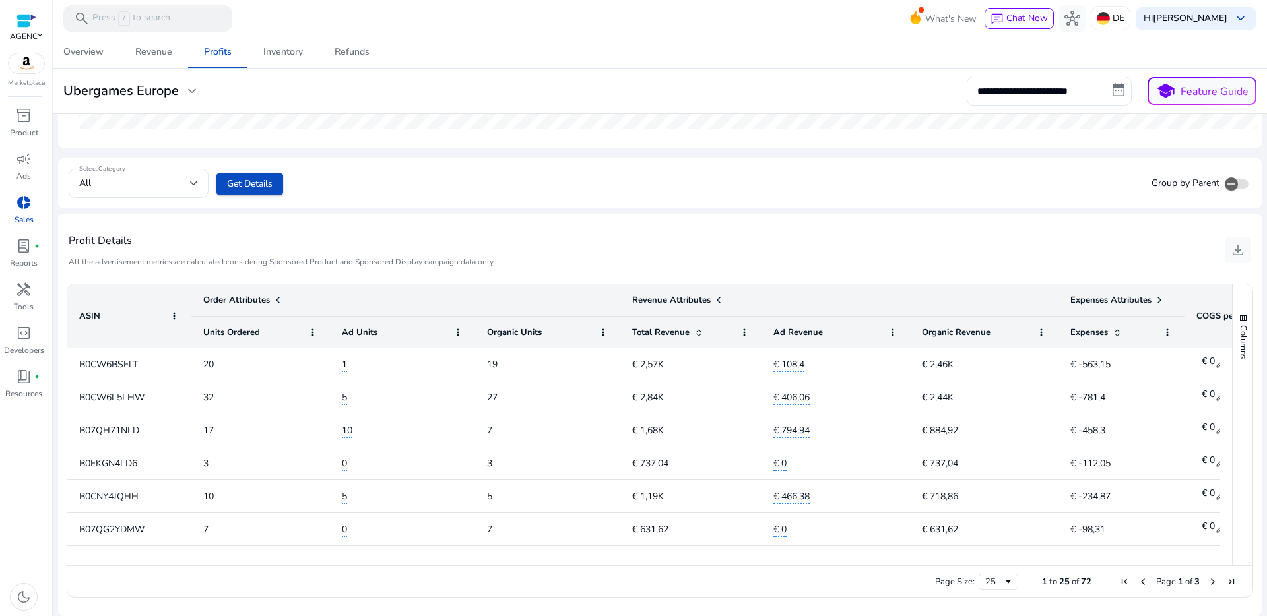
scroll to position [60, 0]
click at [240, 331] on span "Units Ordered" at bounding box center [231, 333] width 57 height 12
drag, startPoint x: 306, startPoint y: 331, endPoint x: 314, endPoint y: 331, distance: 7.9
click at [306, 331] on div "Units Ordered" at bounding box center [260, 332] width 115 height 31
click at [314, 331] on span at bounding box center [313, 332] width 11 height 11
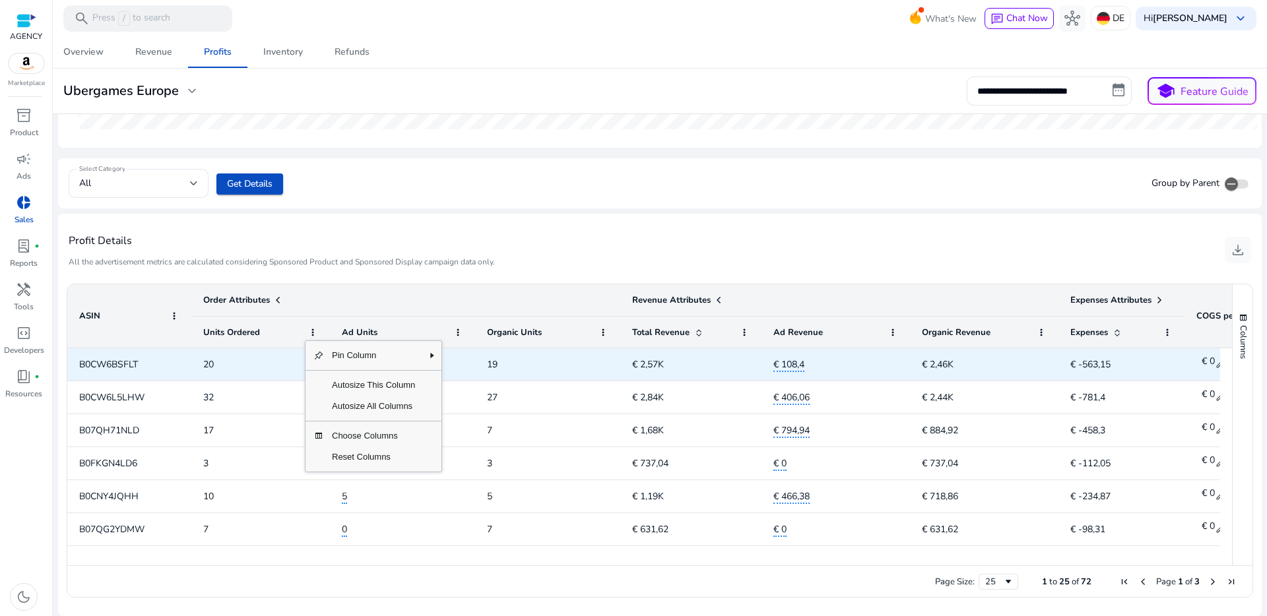
click at [141, 366] on span "B0CW6BSFLT" at bounding box center [129, 364] width 100 height 27
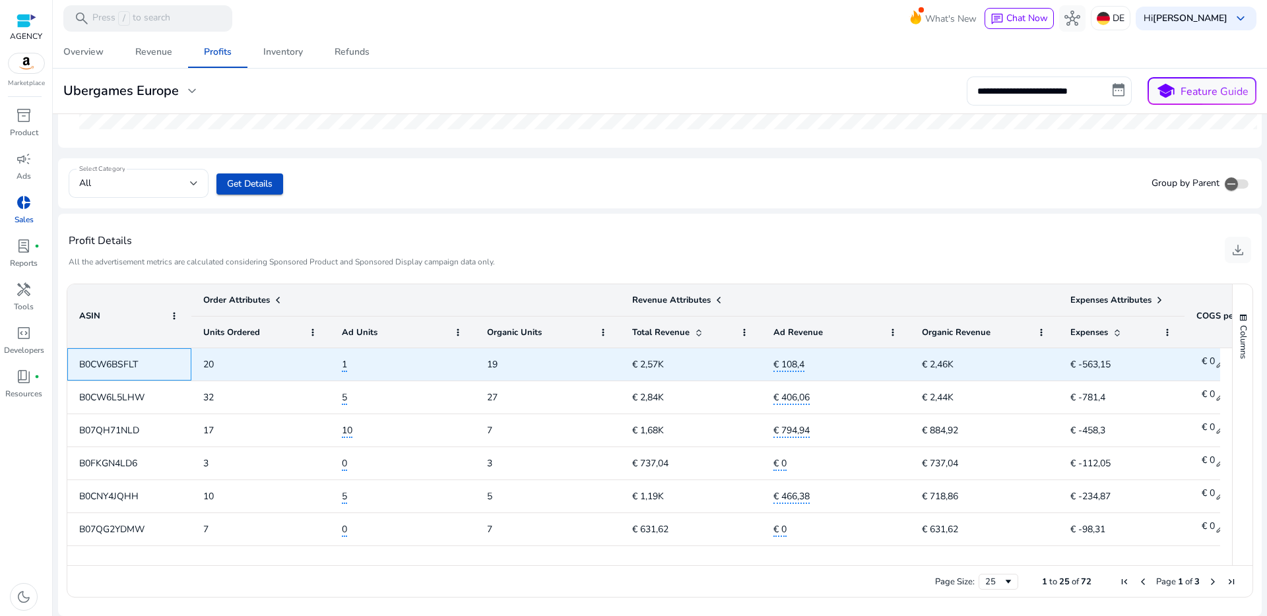
click at [115, 366] on span "B0CW6BSFLT" at bounding box center [108, 364] width 59 height 13
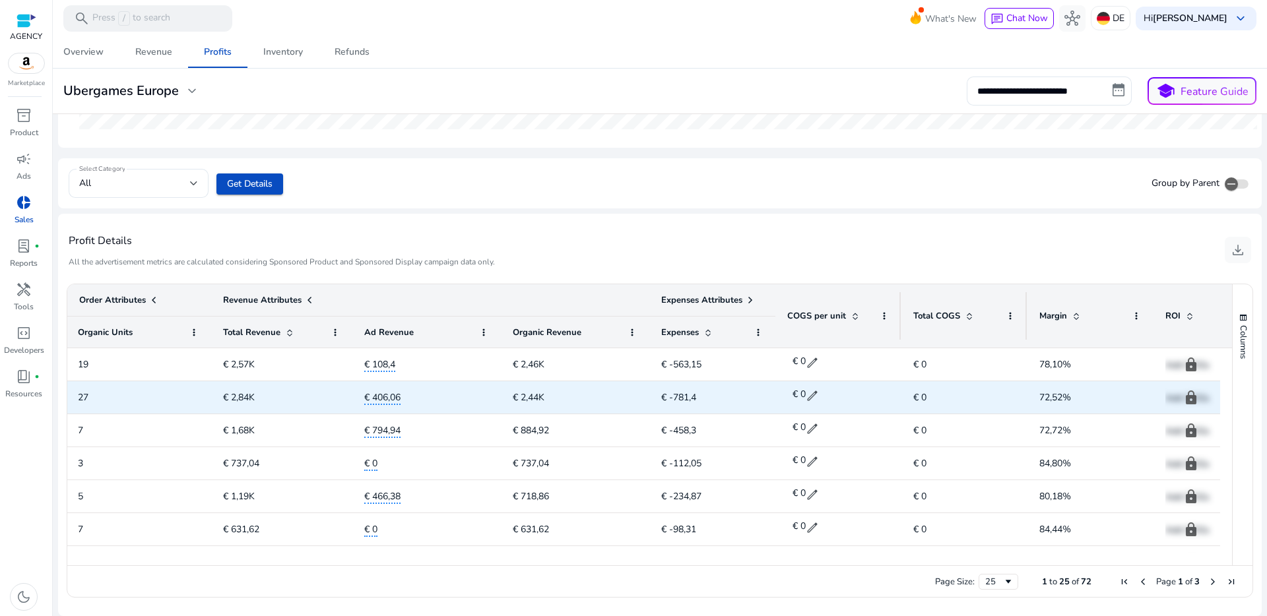
scroll to position [0, 471]
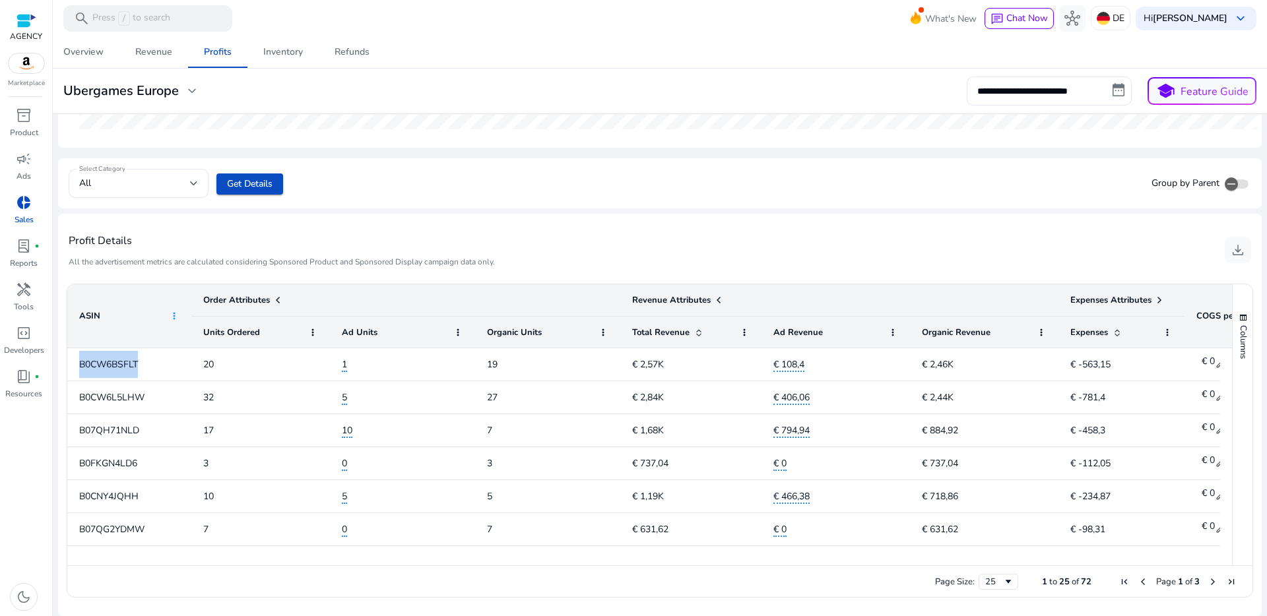
click at [175, 319] on span at bounding box center [174, 316] width 11 height 11
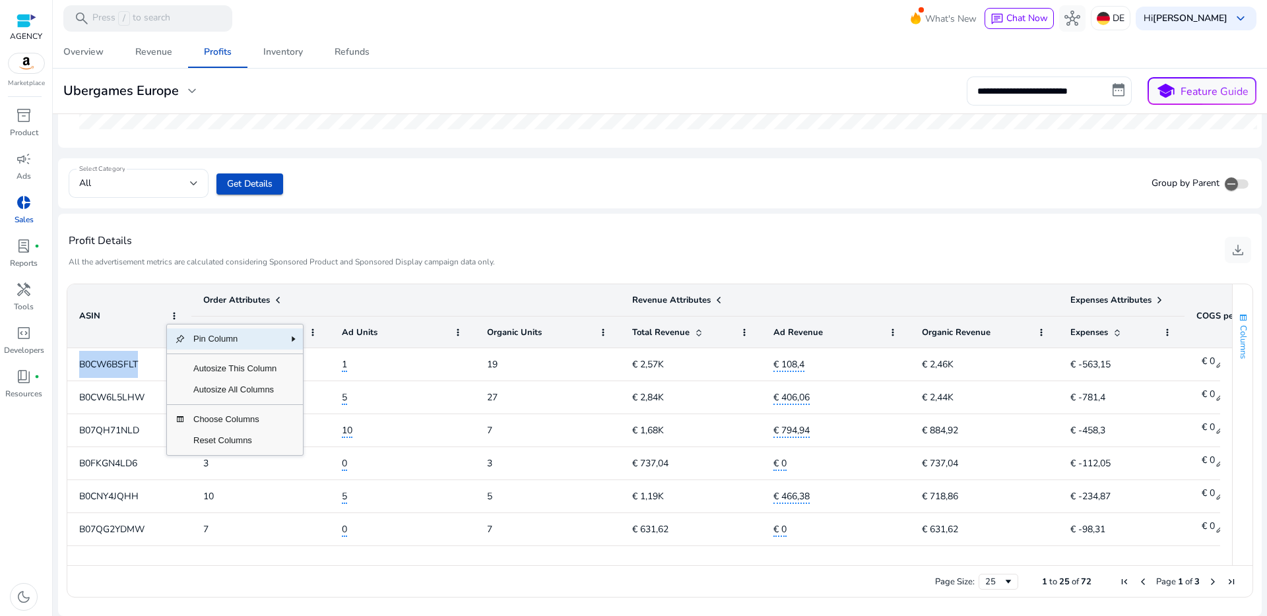
click at [1238, 317] on span "button" at bounding box center [1243, 318] width 11 height 11
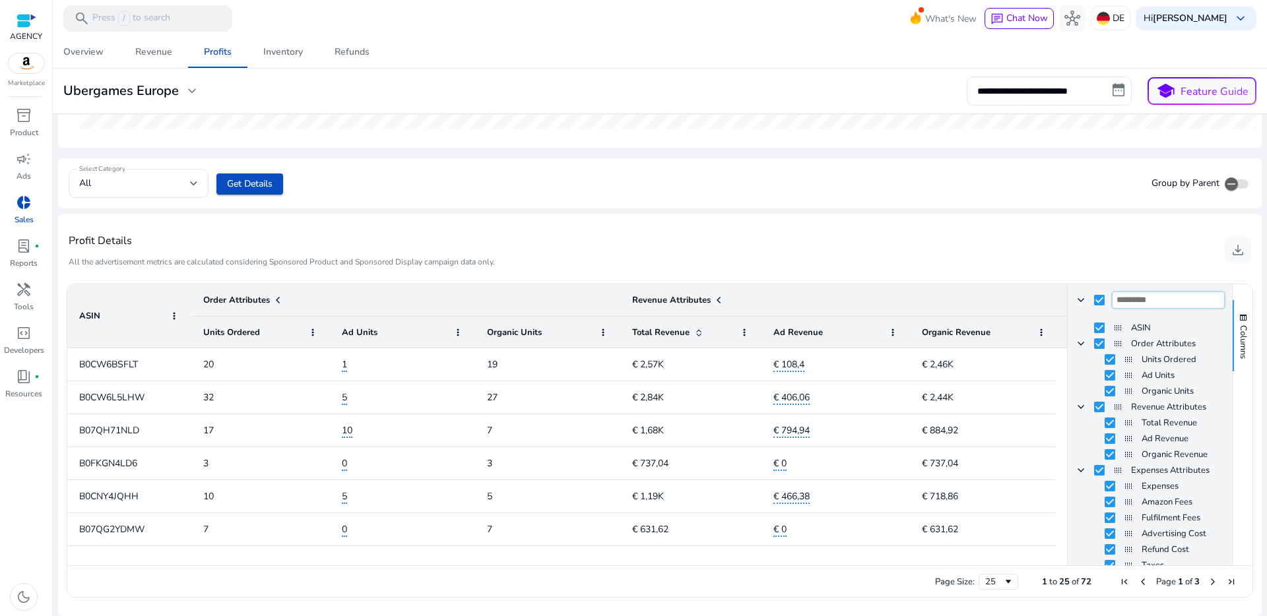
click at [1157, 302] on input "Filter Columns Input" at bounding box center [1169, 300] width 112 height 16
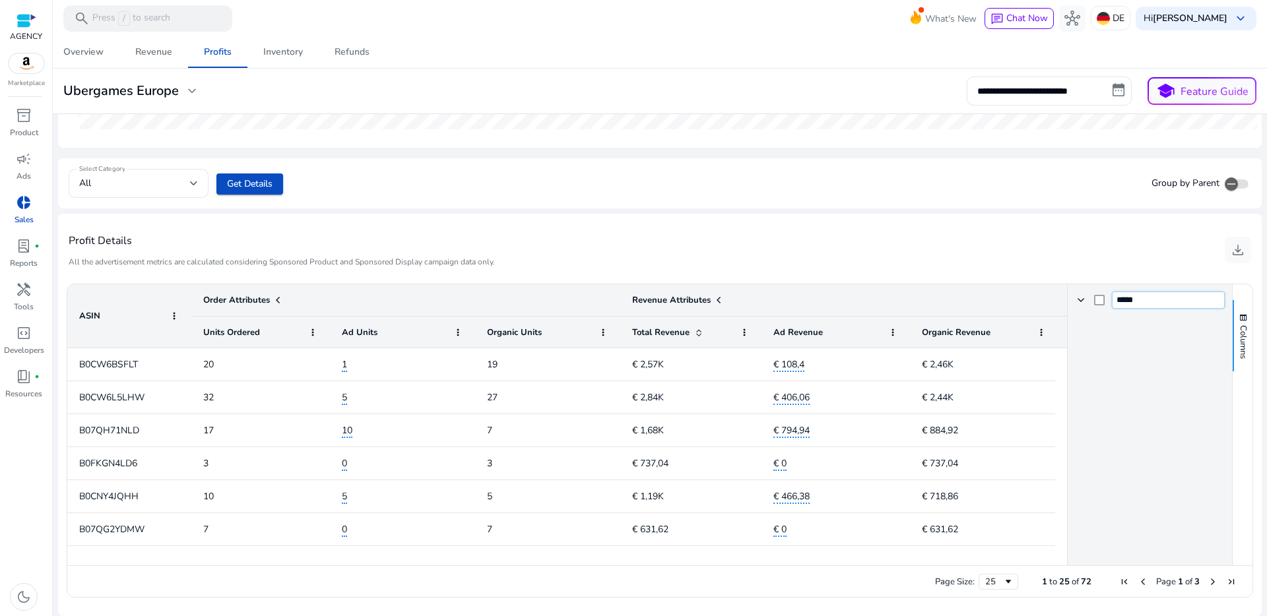
type input "*****"
click at [1076, 278] on ag-grid-angular "Press ALT DOWN to open column menu Drag here to set row groups Drag here to set…" at bounding box center [660, 441] width 1202 height 330
click at [1081, 298] on span at bounding box center [1081, 300] width 11 height 11
